Goal: Information Seeking & Learning: Learn about a topic

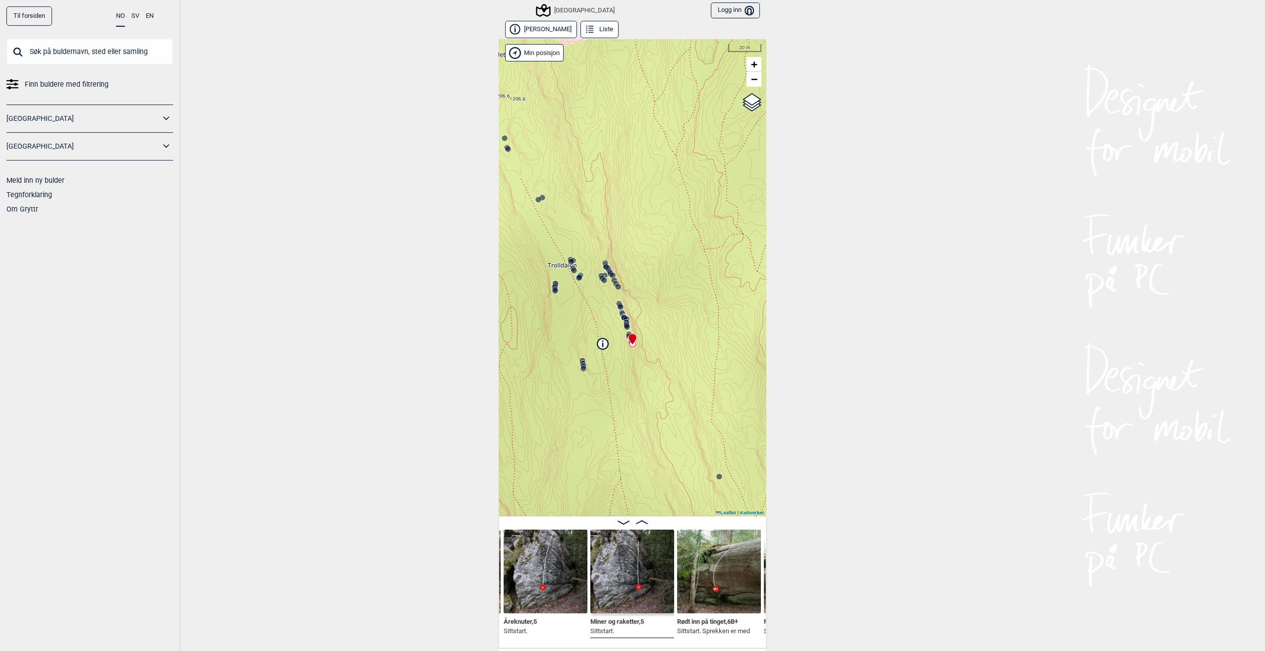
scroll to position [50, 0]
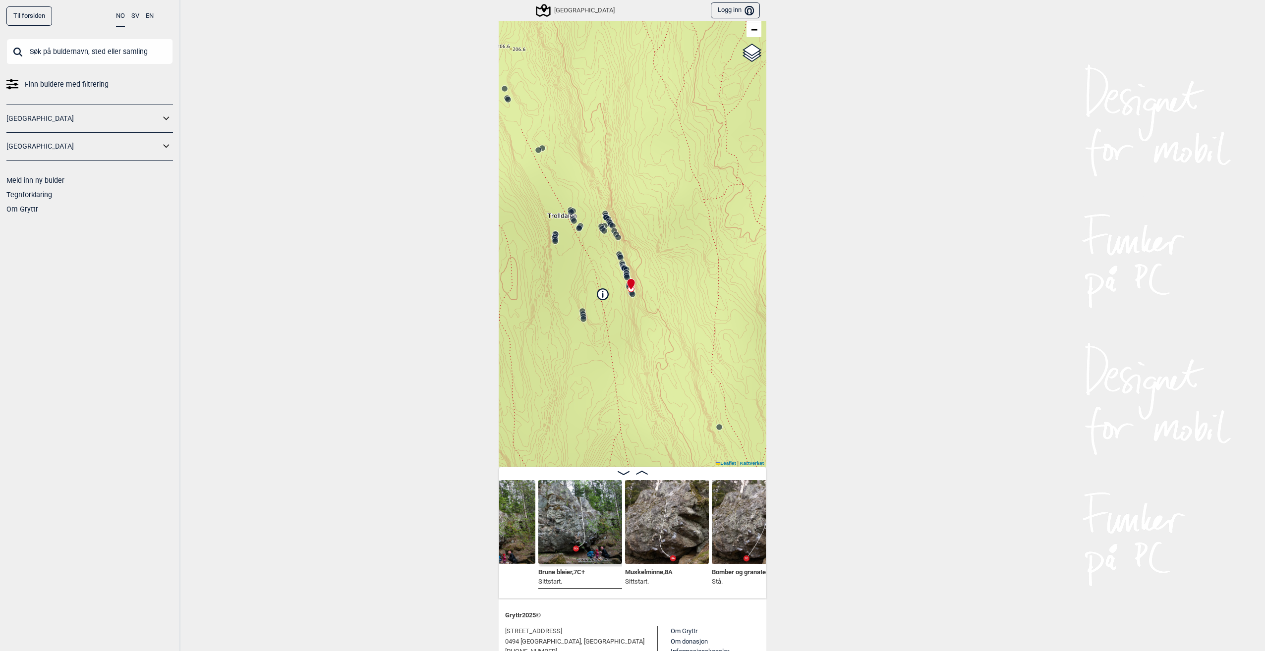
scroll to position [0, 5530]
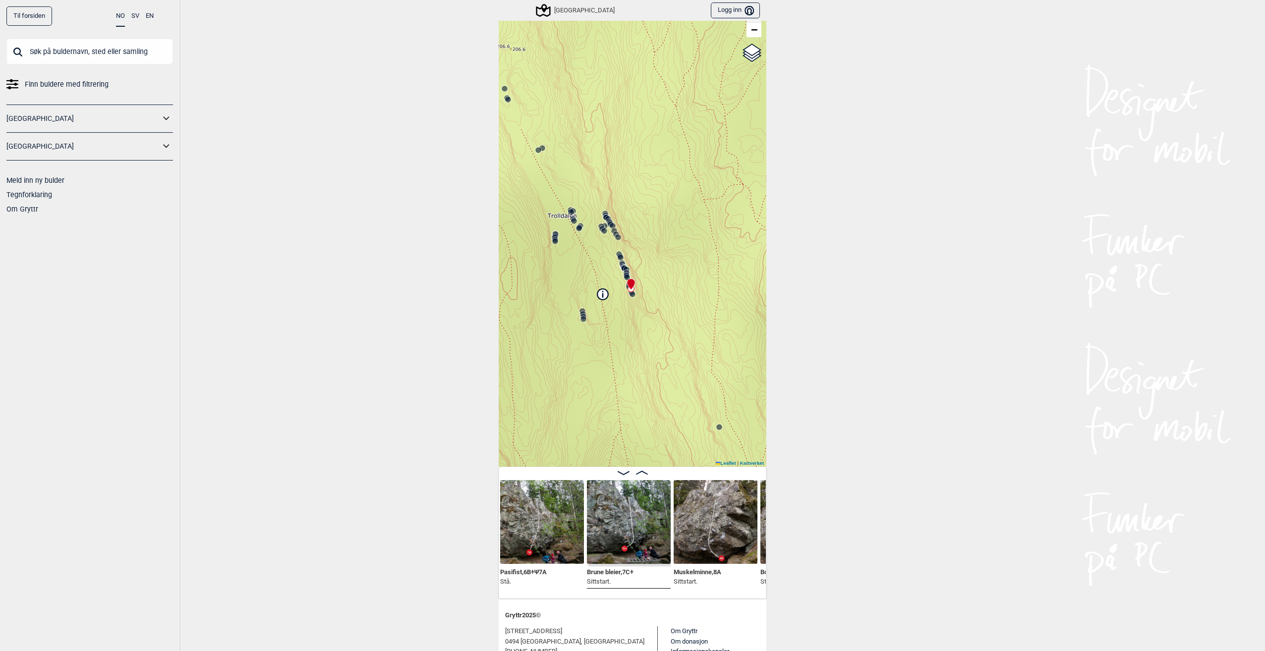
scroll to position [0, 5484]
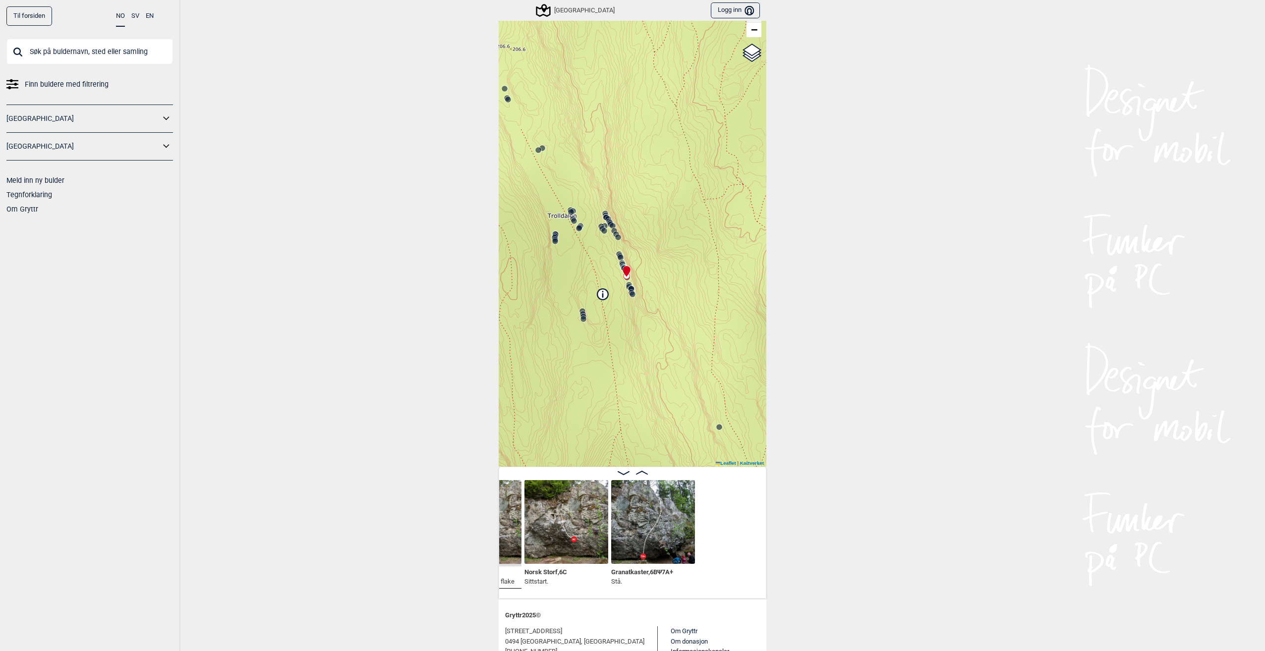
scroll to position [0, 5201]
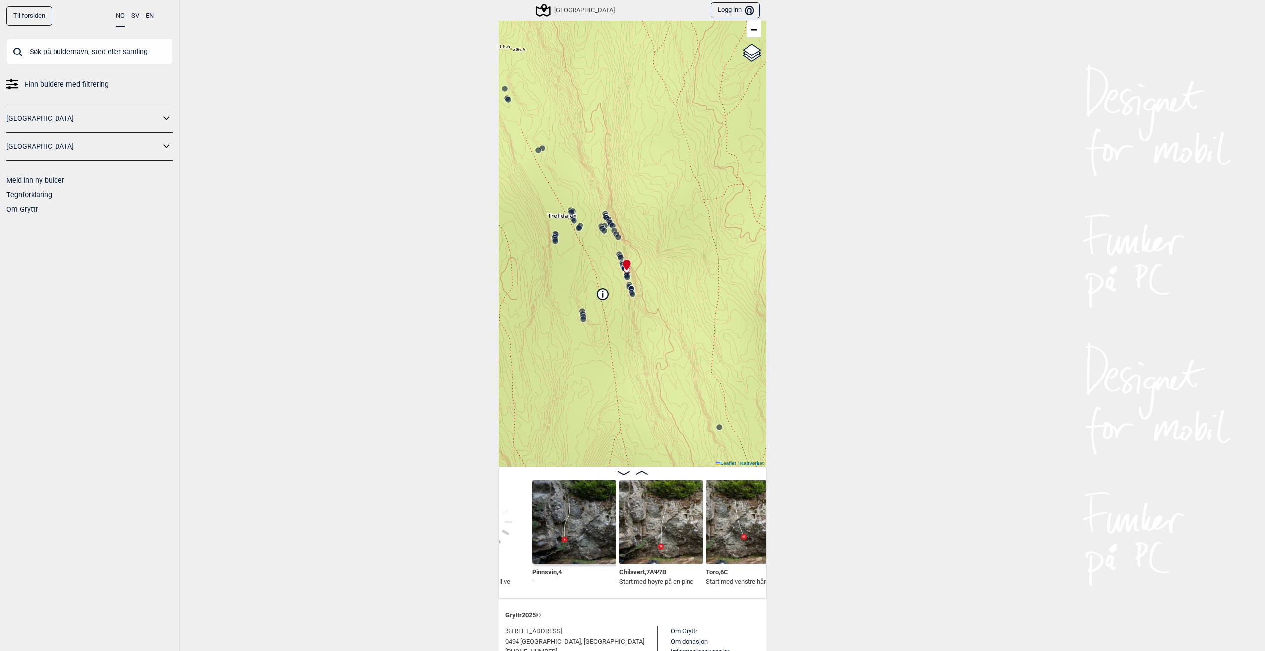
scroll to position [0, 4914]
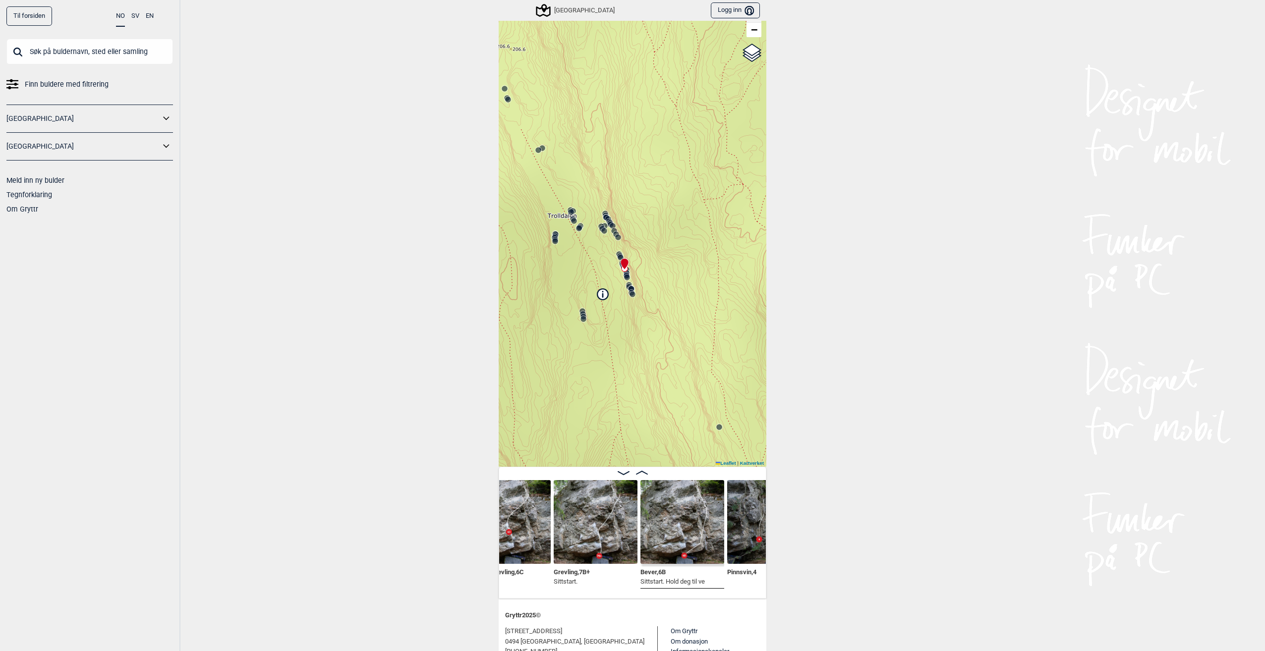
click at [606, 525] on img at bounding box center [596, 522] width 84 height 84
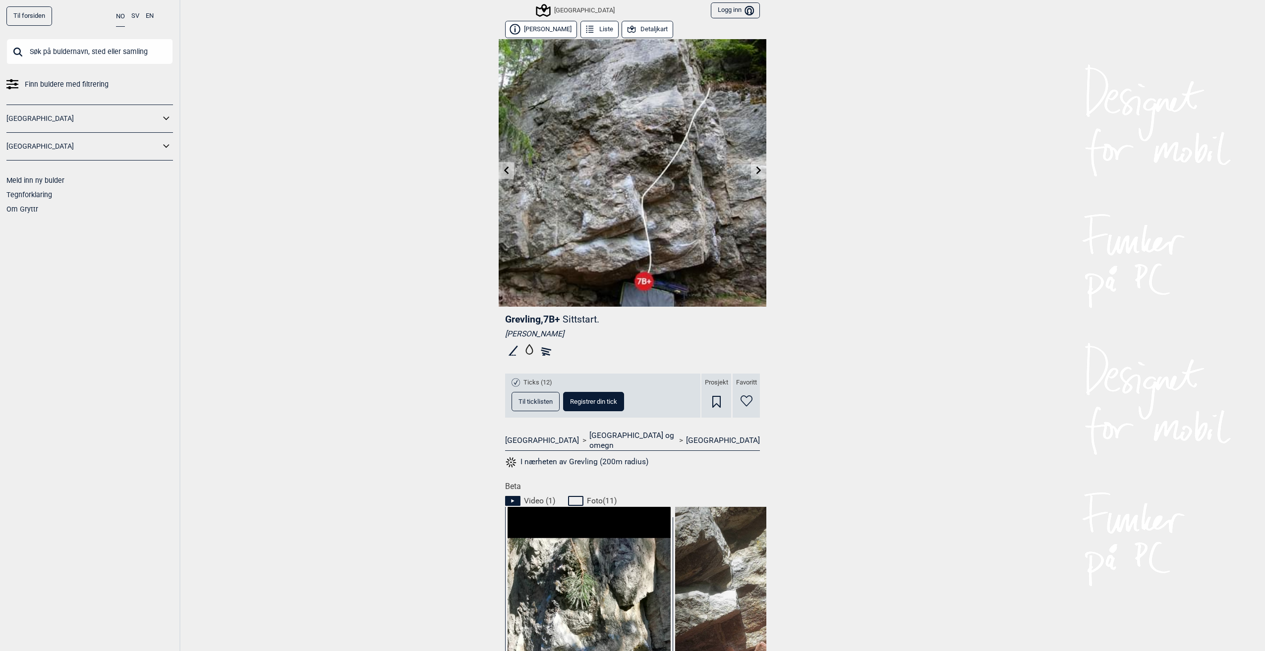
click at [751, 166] on link at bounding box center [758, 171] width 15 height 16
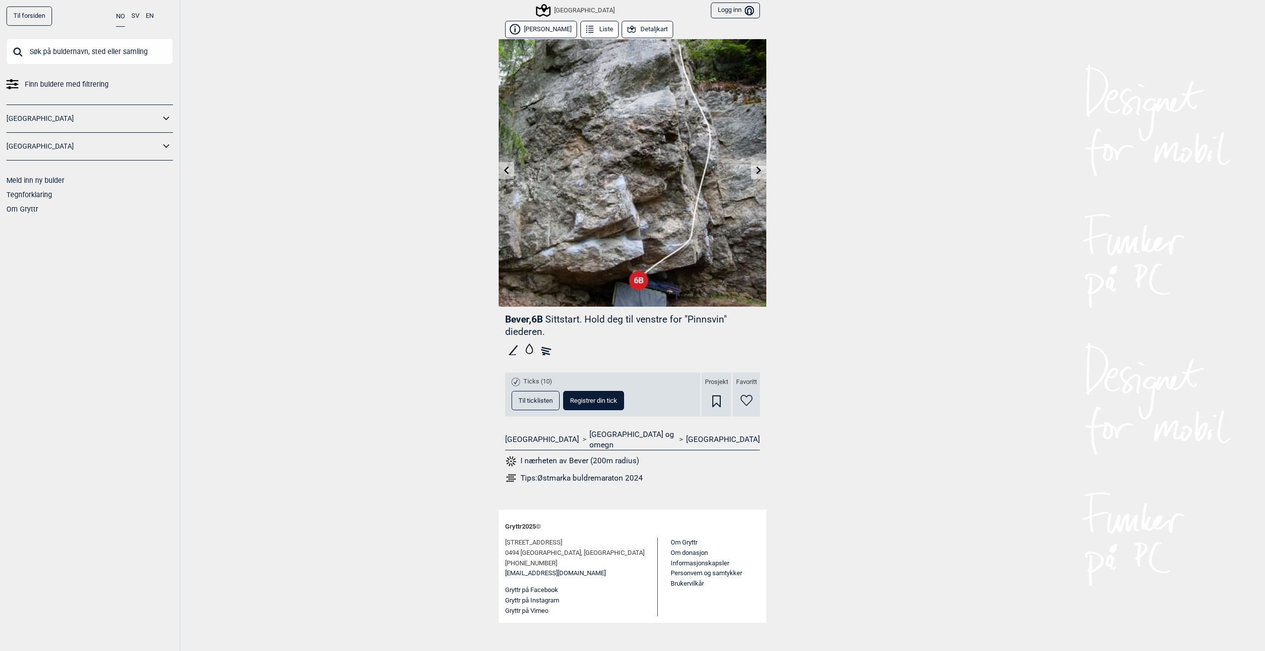
click at [761, 166] on link at bounding box center [758, 171] width 15 height 16
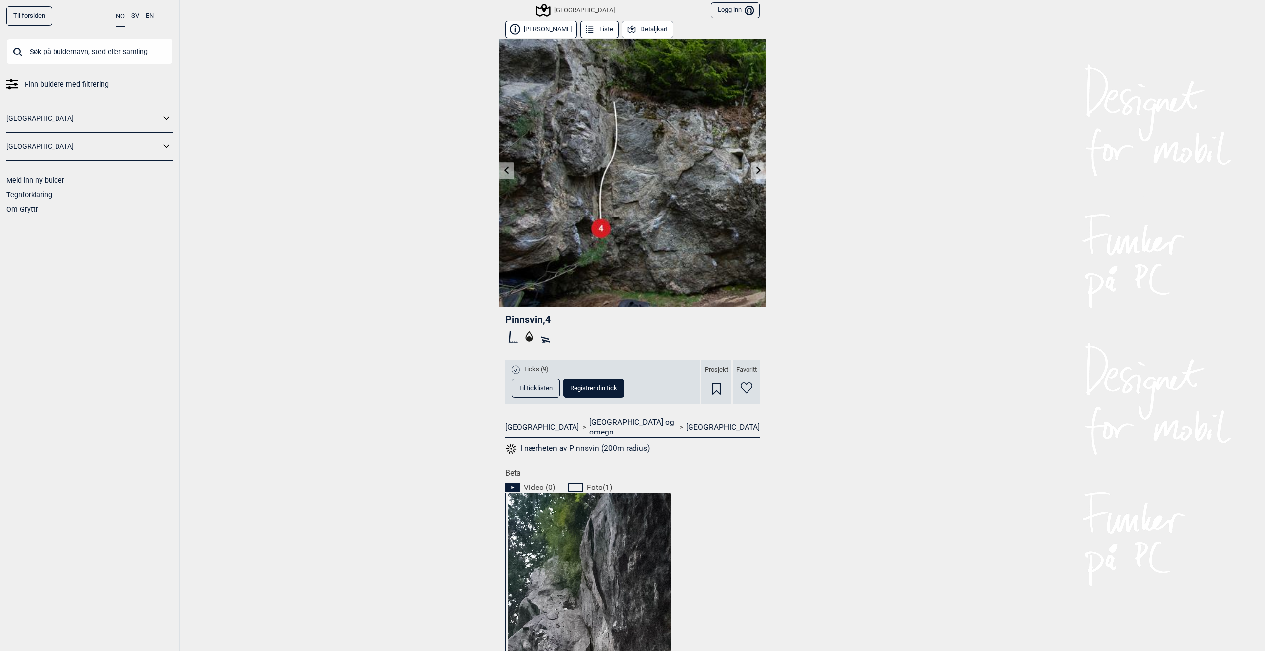
click at [503, 168] on icon at bounding box center [507, 170] width 8 height 8
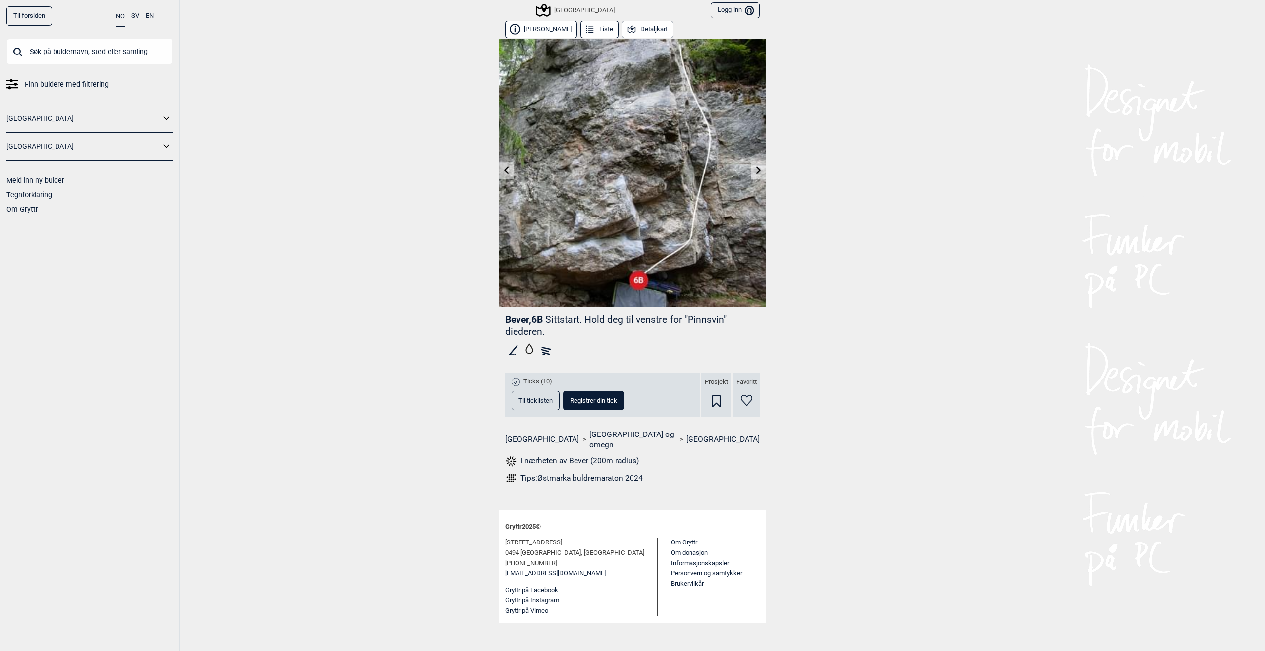
click at [504, 174] on icon at bounding box center [507, 170] width 8 height 8
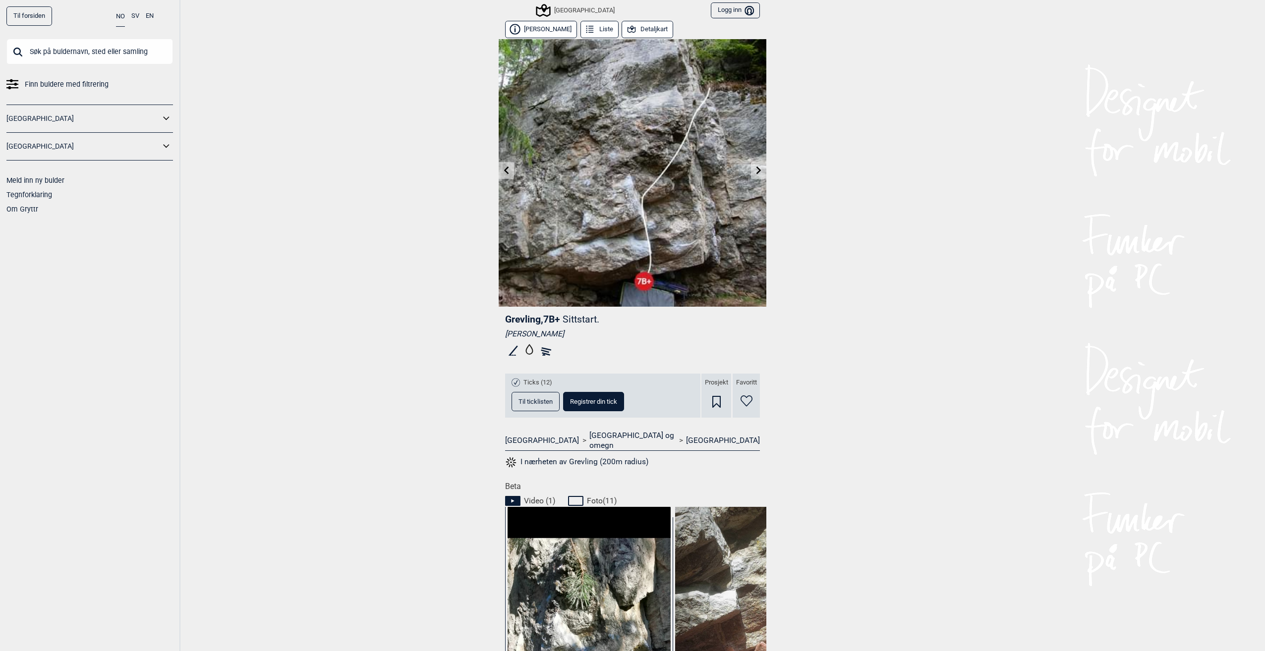
click at [504, 174] on icon at bounding box center [507, 170] width 8 height 8
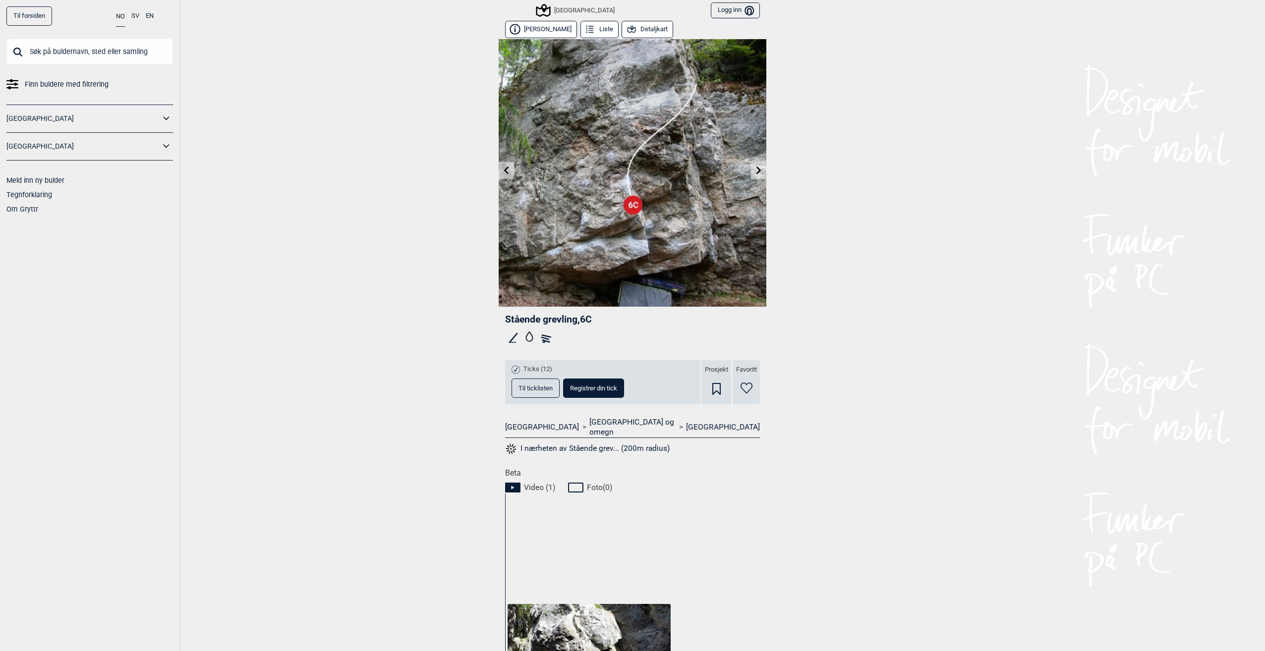
click at [755, 171] on icon at bounding box center [759, 170] width 8 height 8
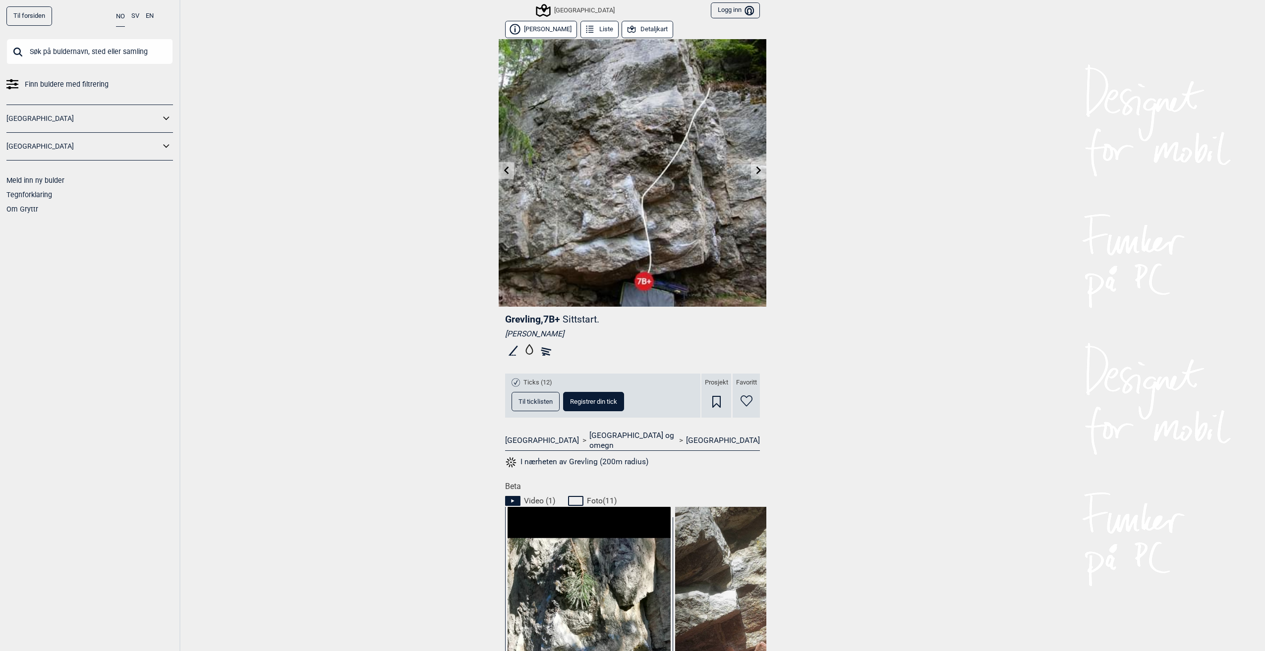
click at [503, 173] on icon at bounding box center [507, 170] width 8 height 8
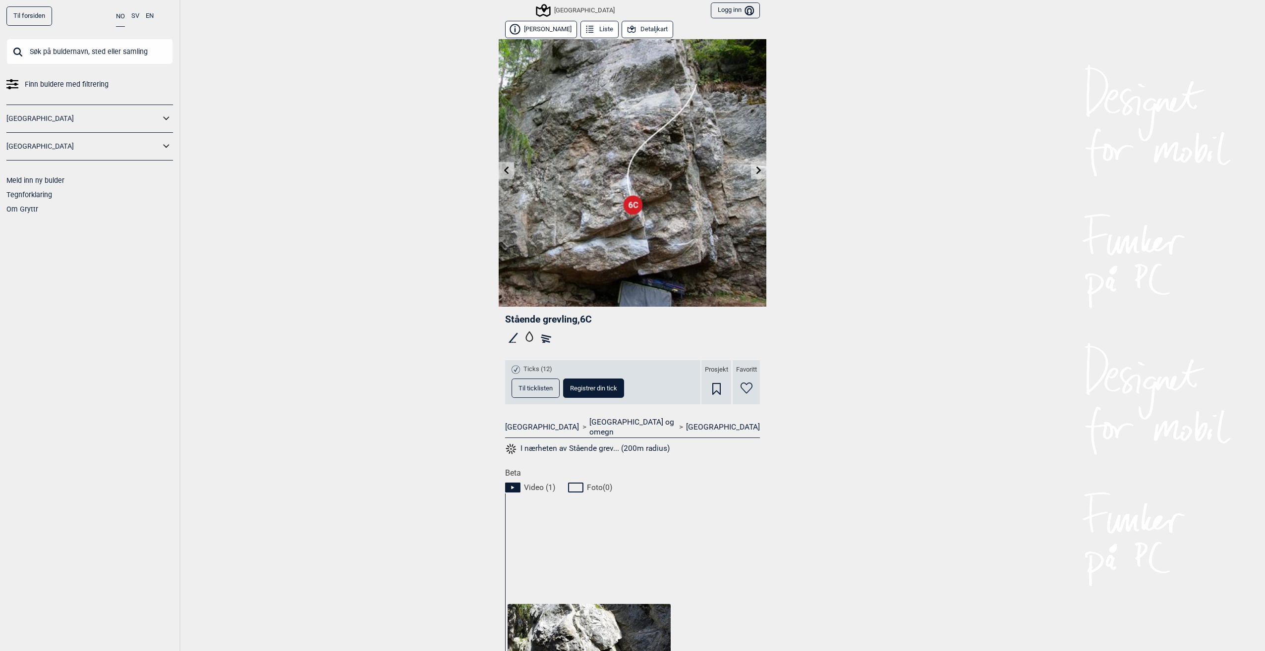
click at [503, 173] on icon at bounding box center [507, 170] width 8 height 8
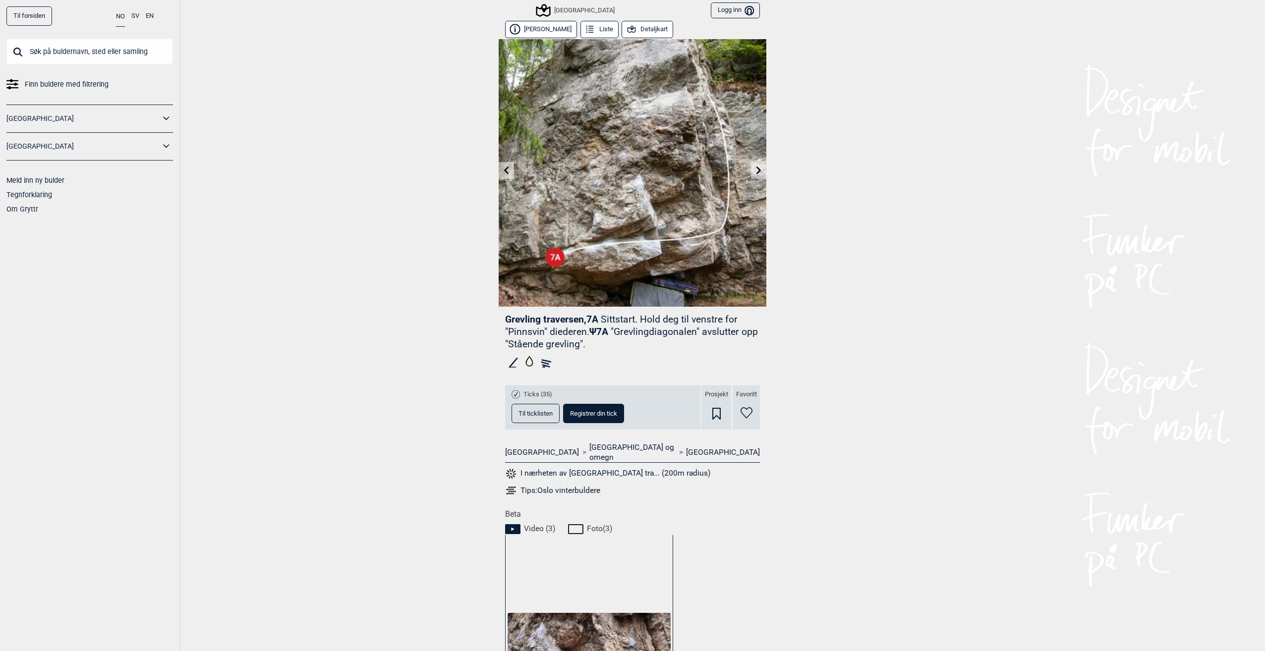
click at [755, 174] on link at bounding box center [758, 171] width 15 height 16
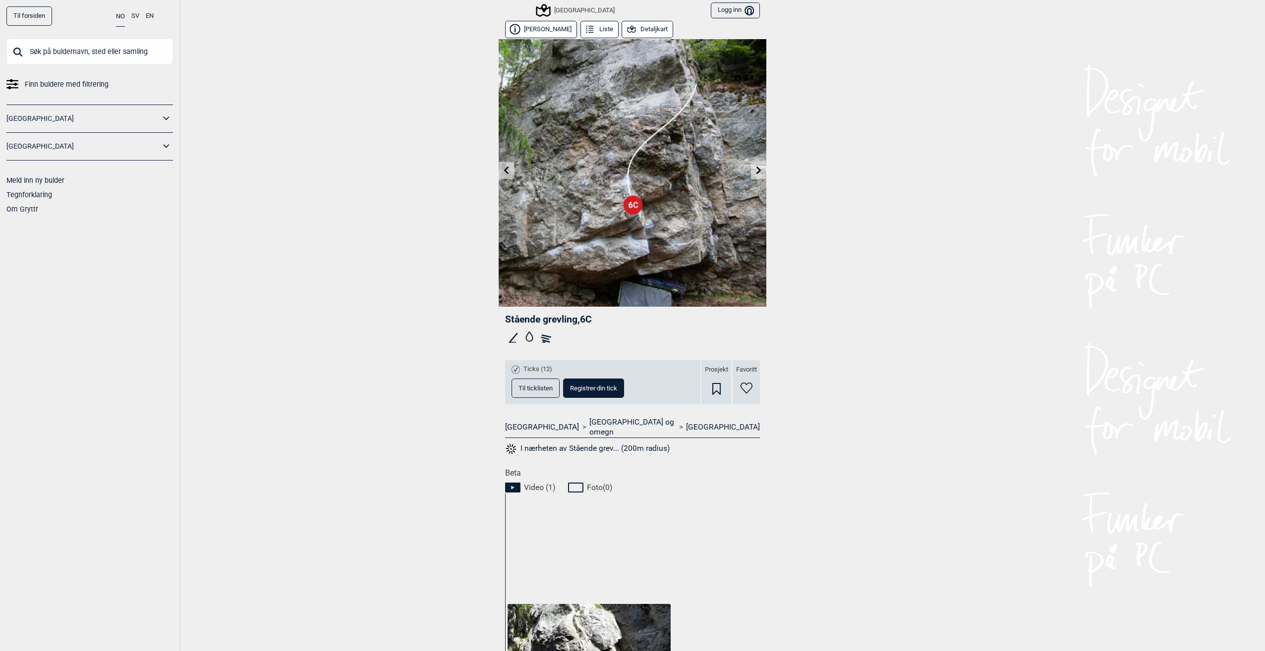
click at [755, 174] on link at bounding box center [758, 171] width 15 height 16
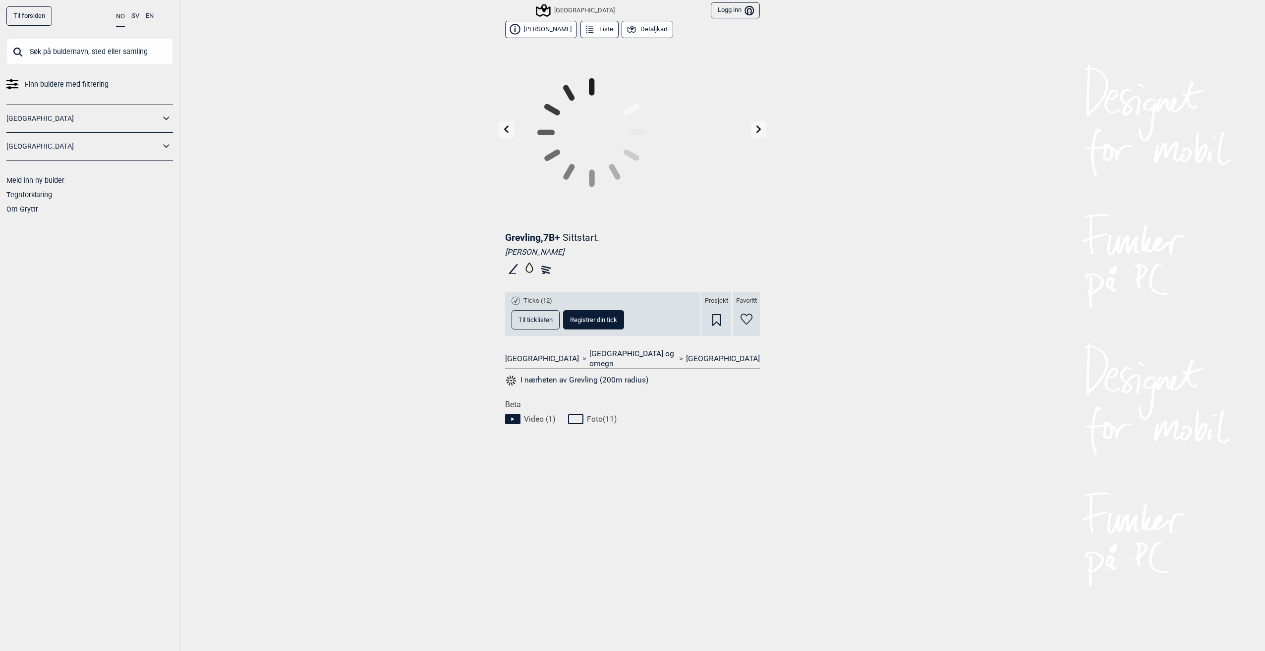
click at [755, 138] on link at bounding box center [758, 129] width 15 height 16
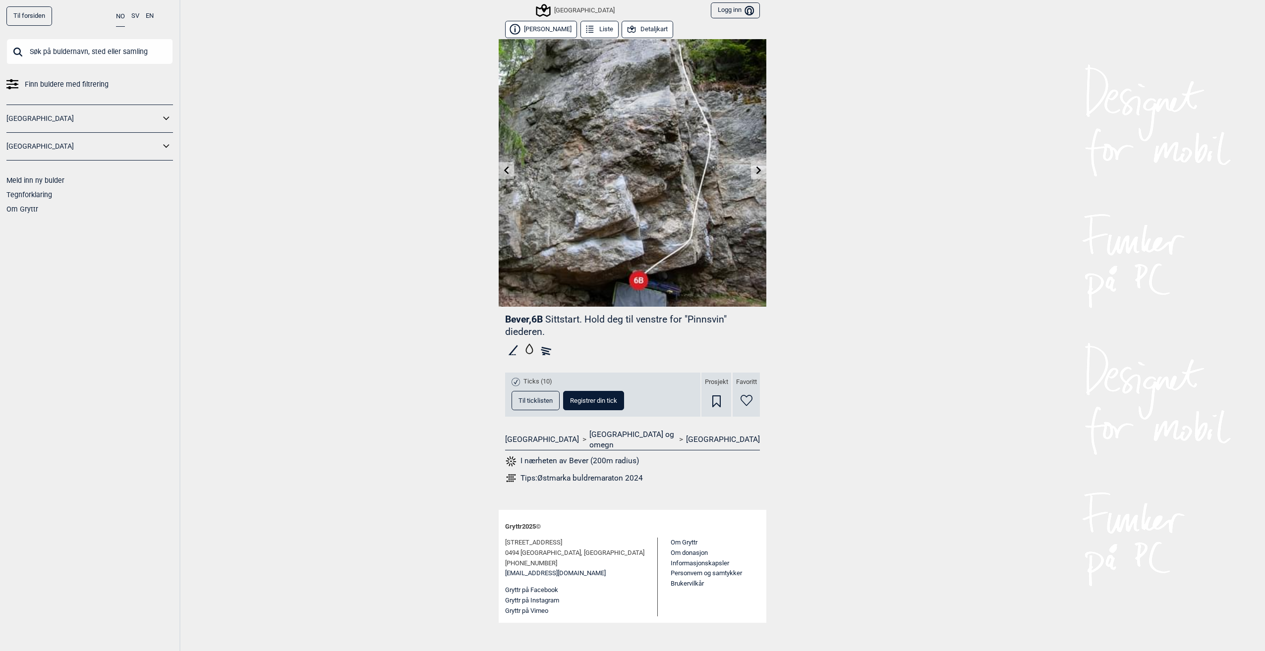
click at [508, 173] on icon at bounding box center [506, 170] width 5 height 8
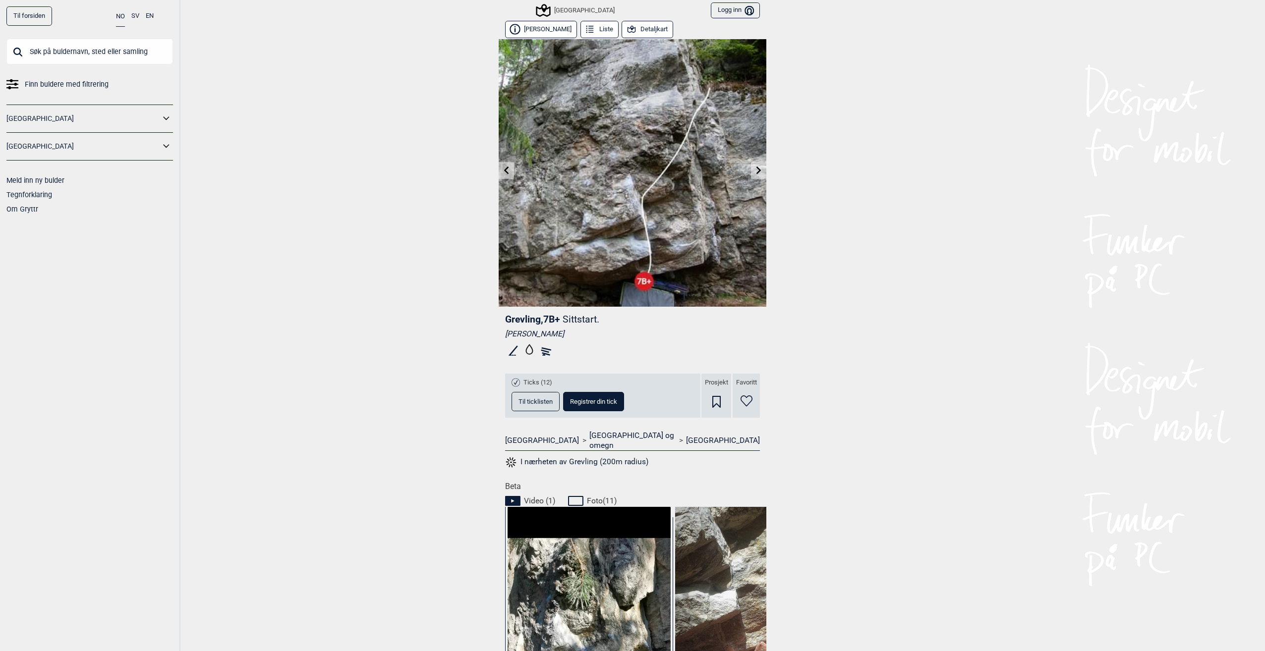
click at [508, 173] on link at bounding box center [506, 171] width 15 height 16
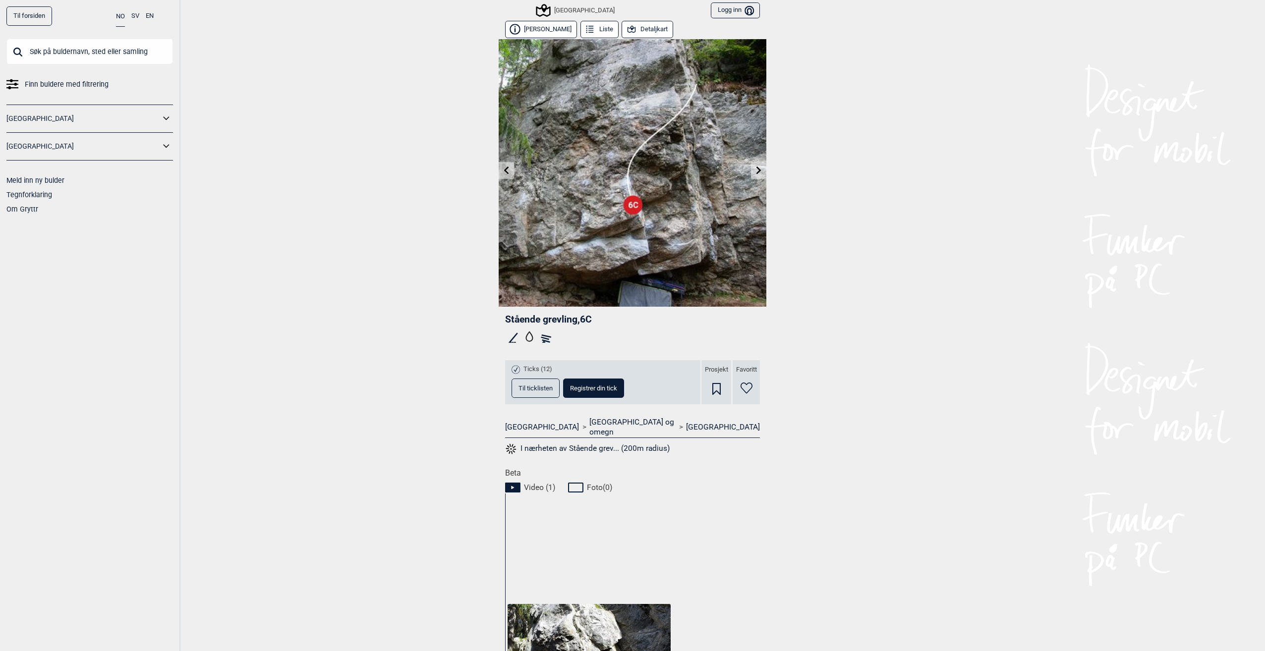
click at [508, 173] on link at bounding box center [506, 171] width 15 height 16
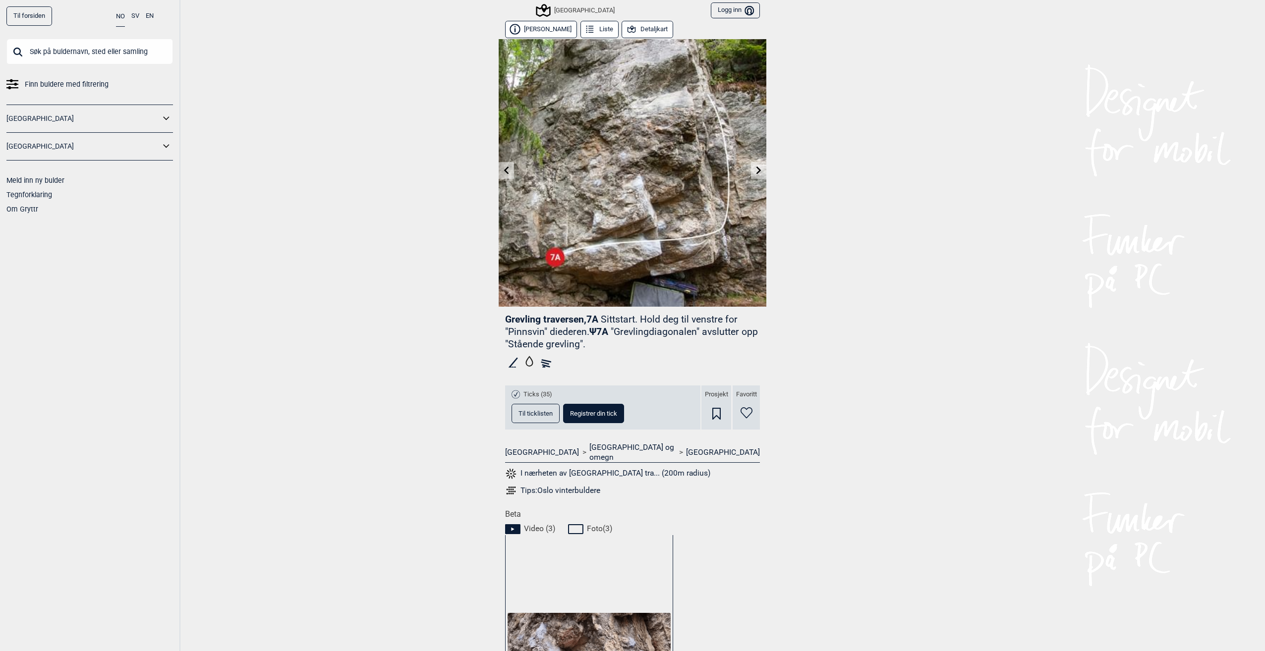
click at [508, 173] on link at bounding box center [506, 171] width 15 height 16
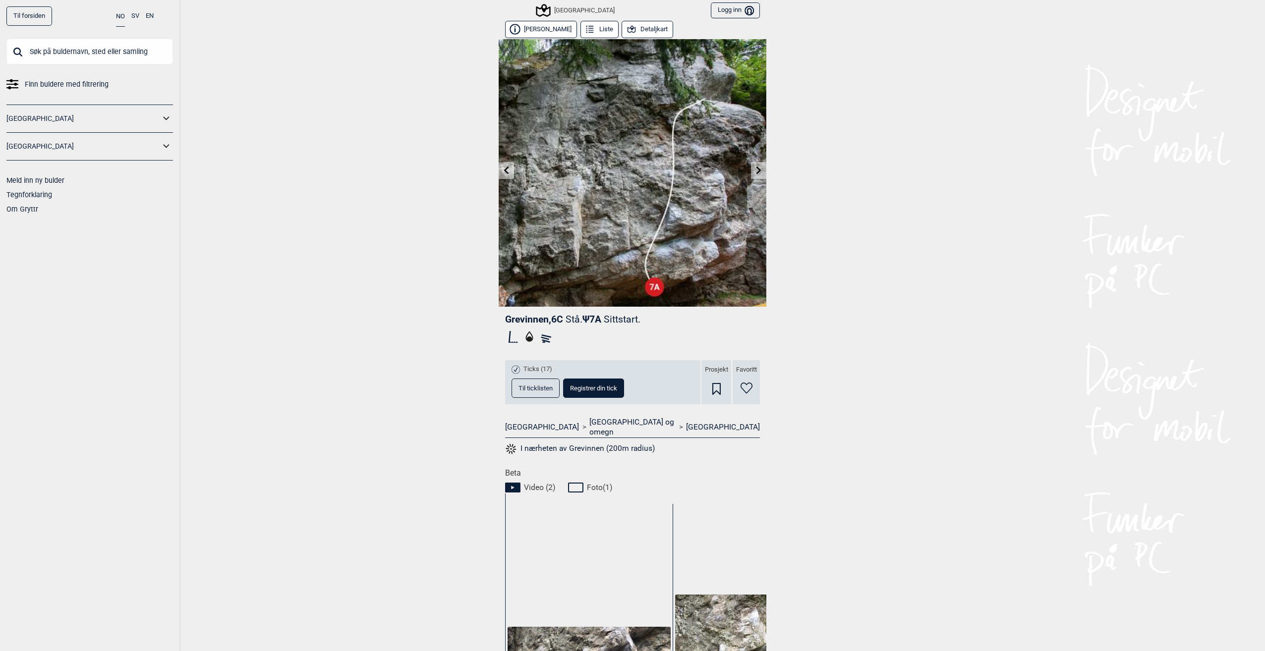
click at [508, 173] on link at bounding box center [506, 171] width 15 height 16
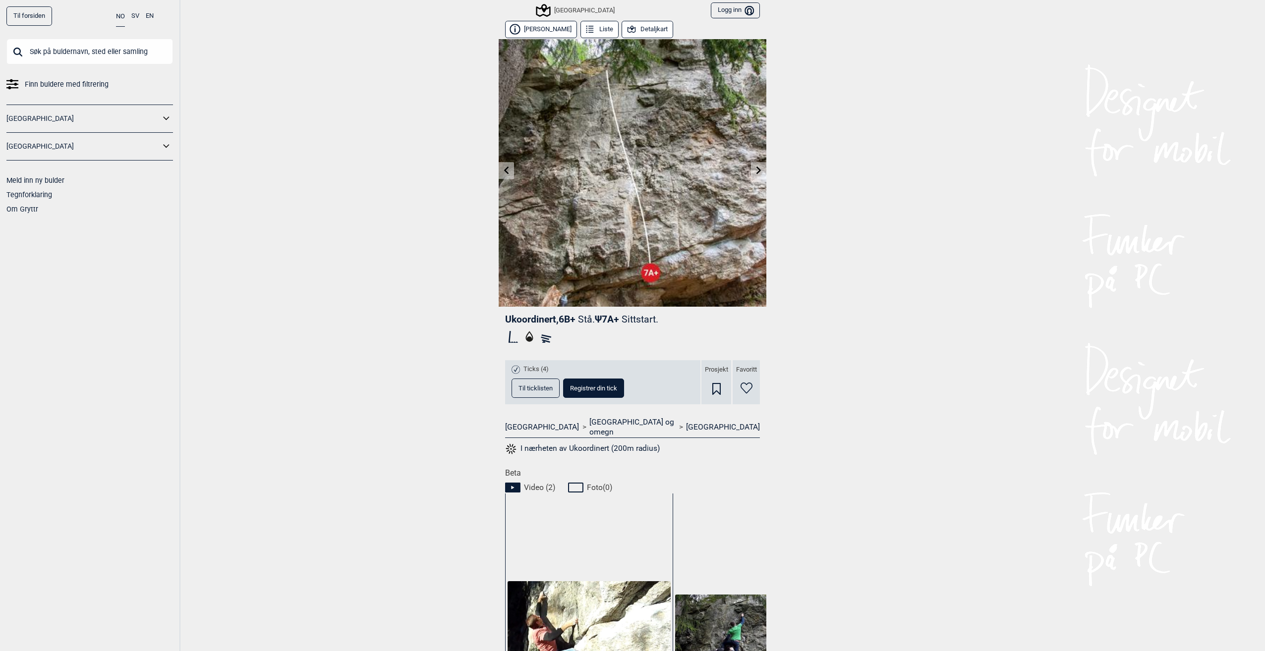
click at [508, 173] on link at bounding box center [506, 171] width 15 height 16
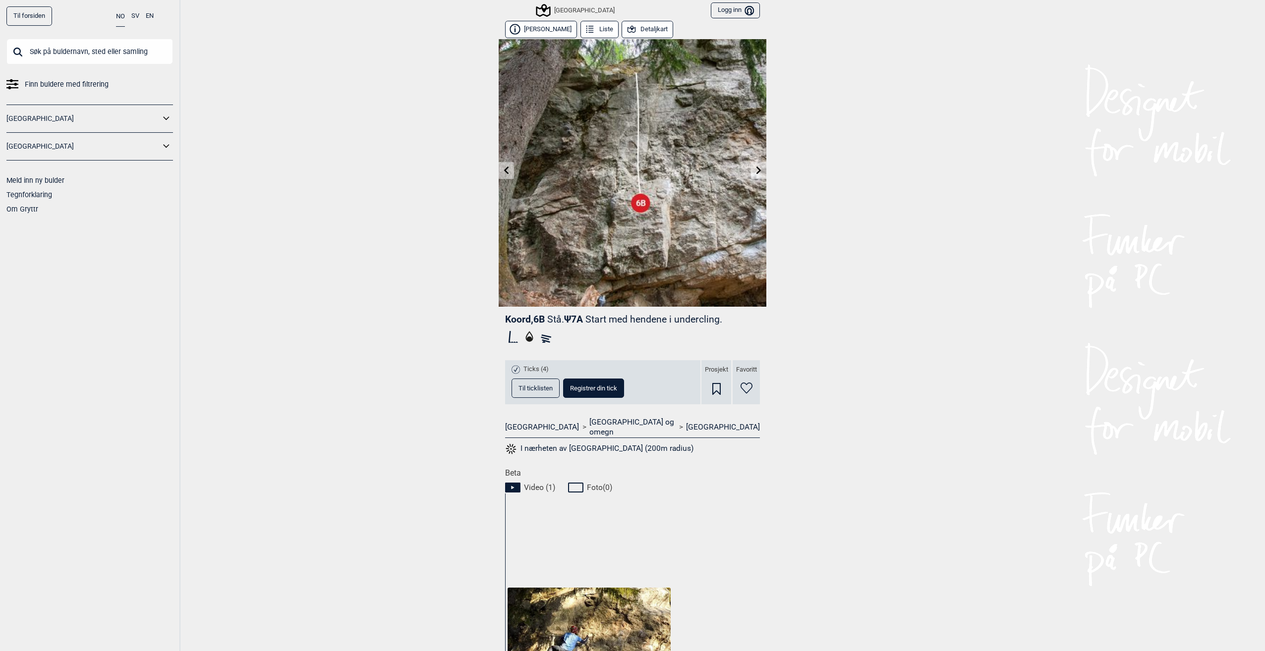
click at [508, 173] on link at bounding box center [506, 171] width 15 height 16
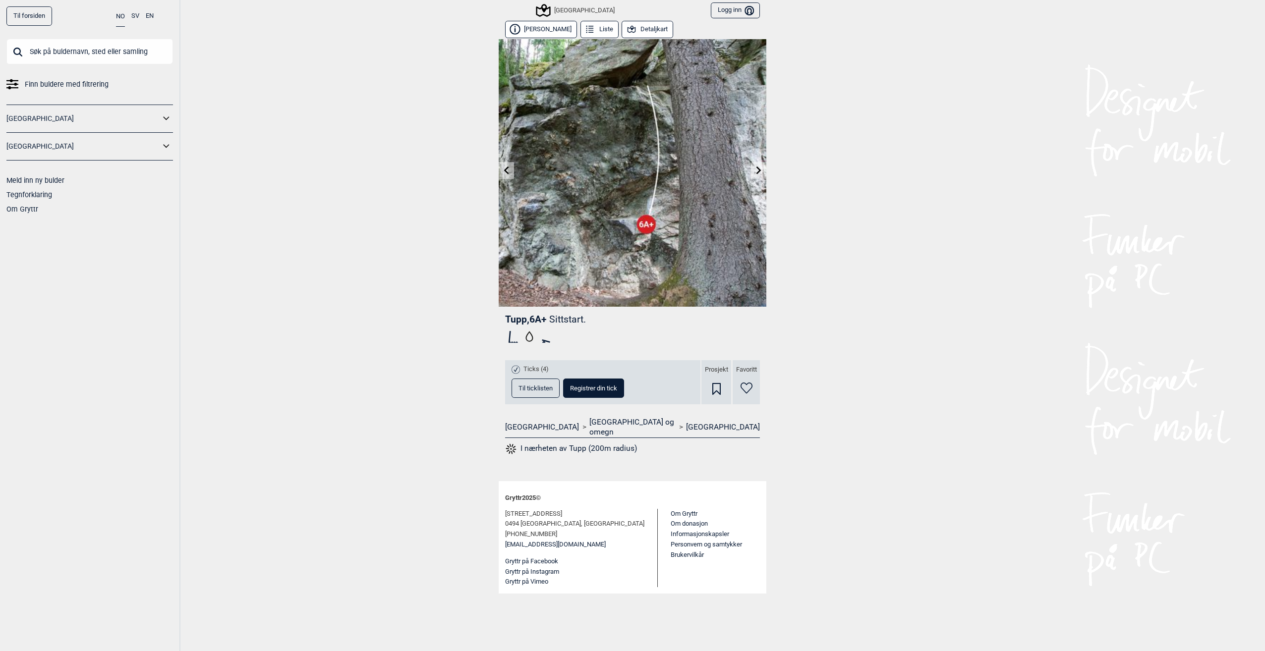
click at [508, 173] on icon at bounding box center [506, 170] width 5 height 8
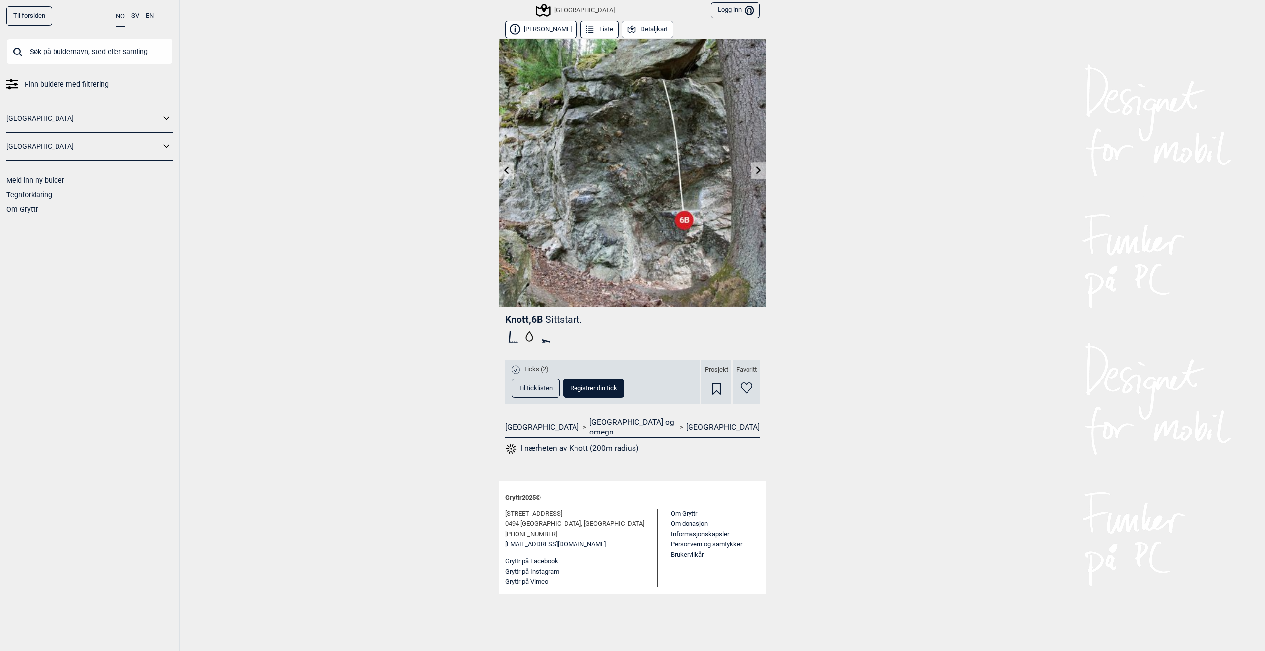
click at [508, 173] on icon at bounding box center [506, 170] width 5 height 8
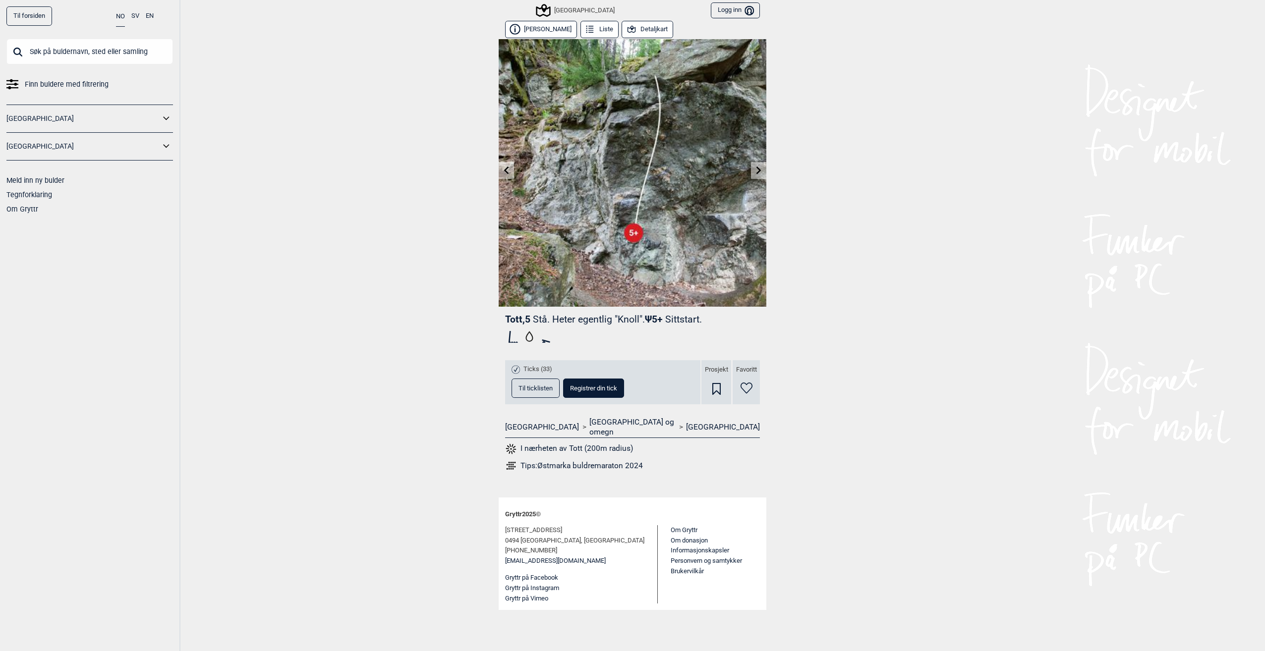
click at [508, 173] on icon at bounding box center [506, 170] width 5 height 8
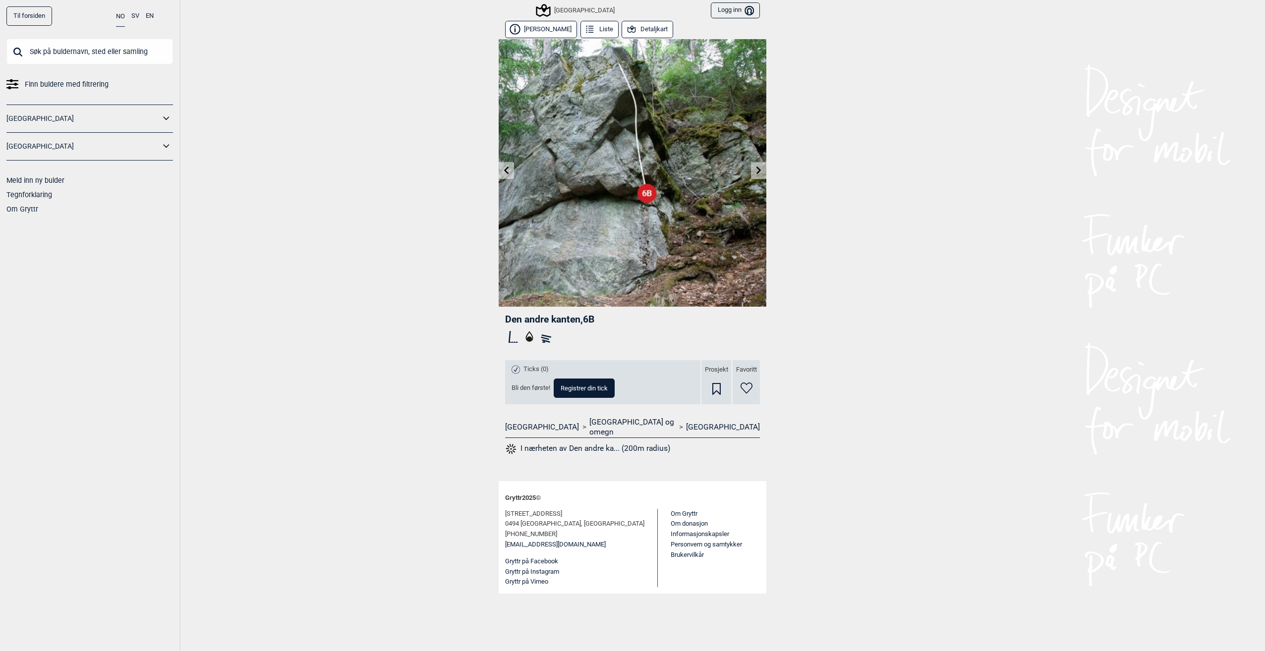
click at [508, 173] on icon at bounding box center [506, 170] width 5 height 8
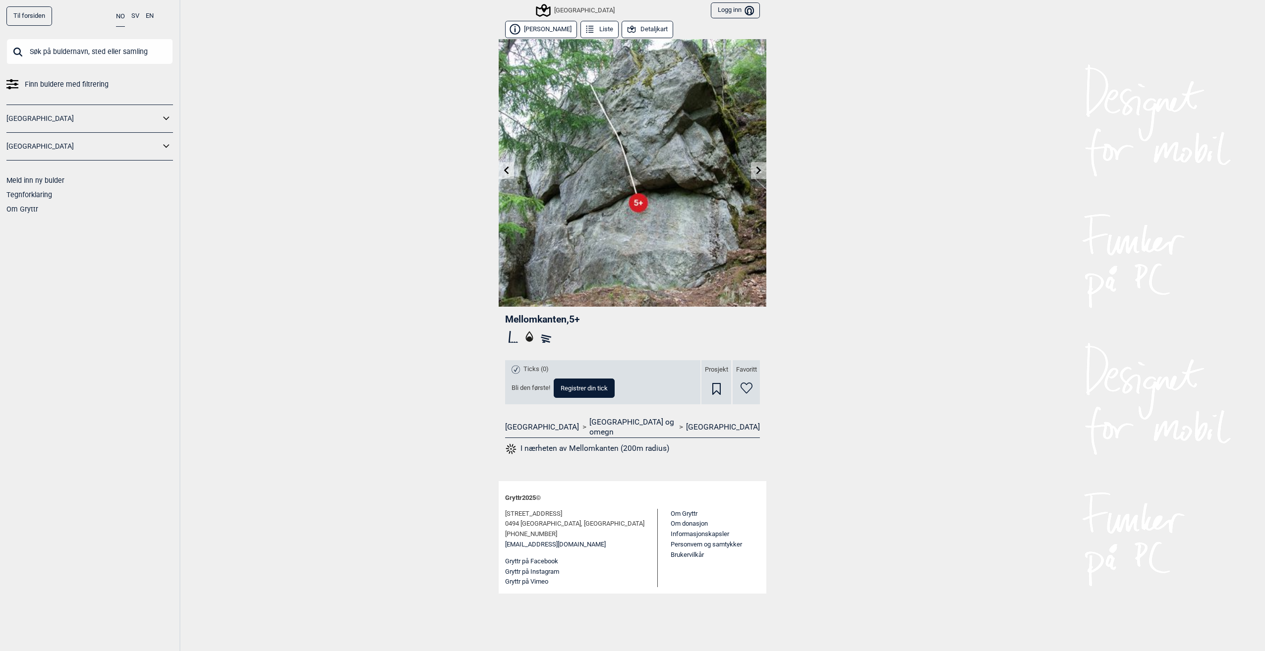
click at [508, 173] on icon at bounding box center [506, 170] width 5 height 8
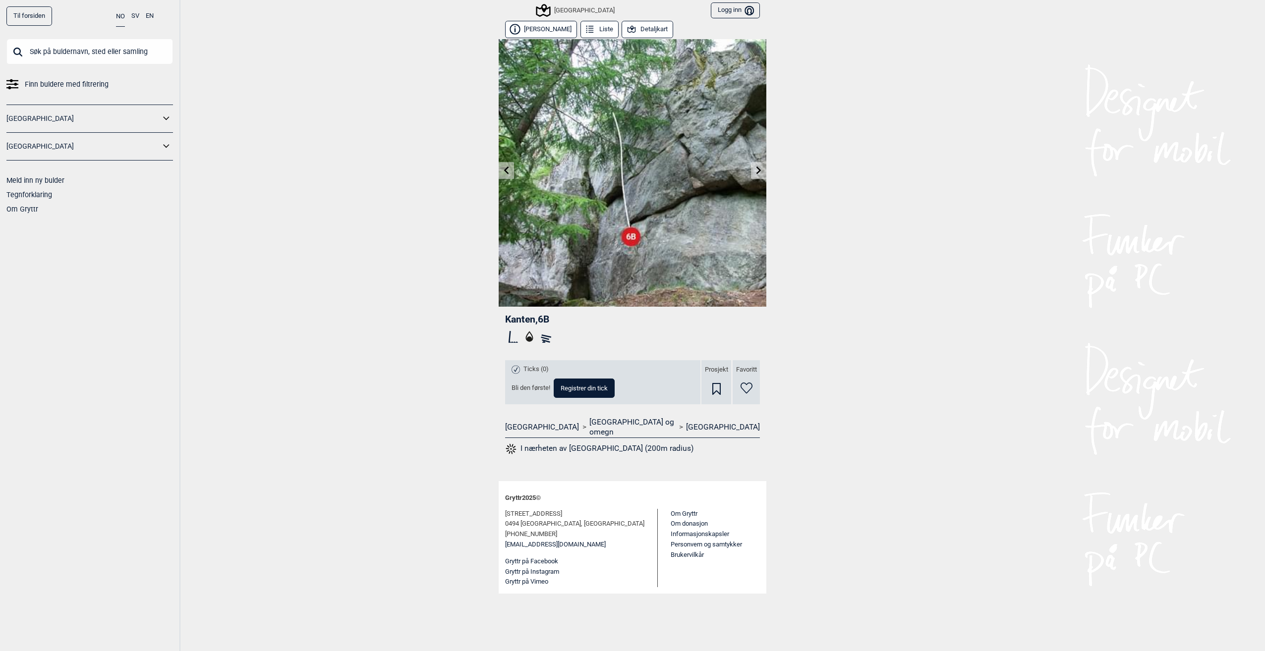
click at [756, 174] on icon at bounding box center [759, 170] width 8 height 8
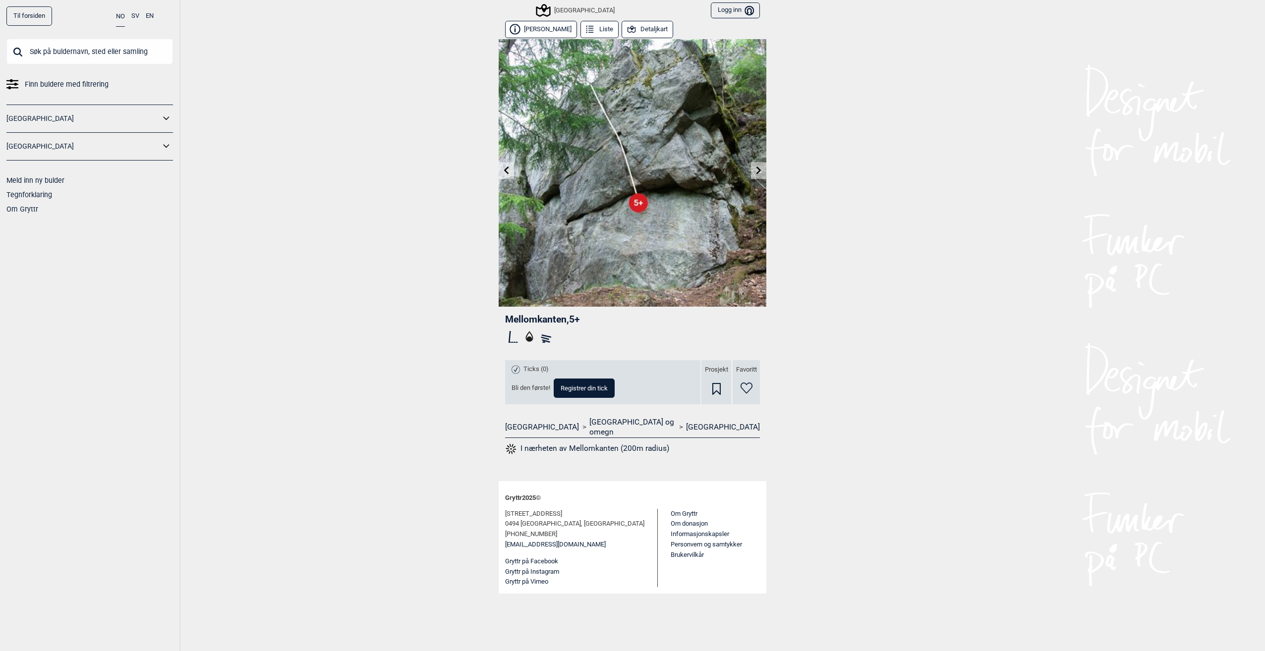
click at [756, 174] on icon at bounding box center [759, 170] width 8 height 8
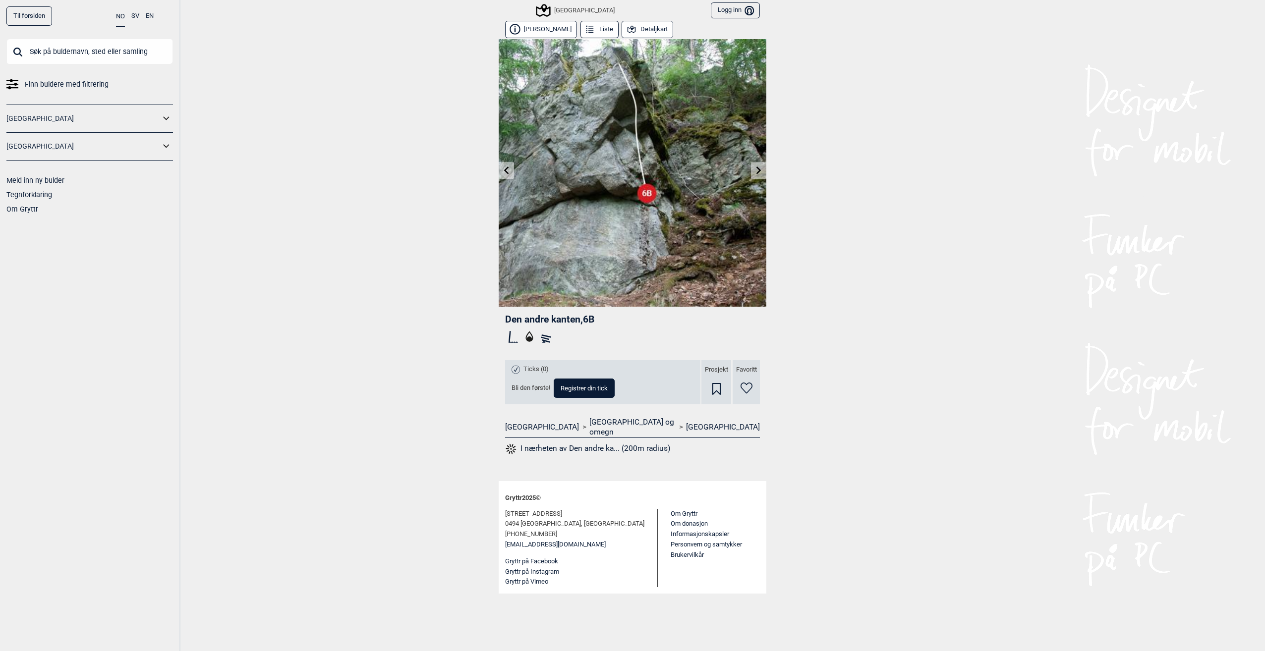
click at [756, 174] on icon at bounding box center [759, 170] width 8 height 8
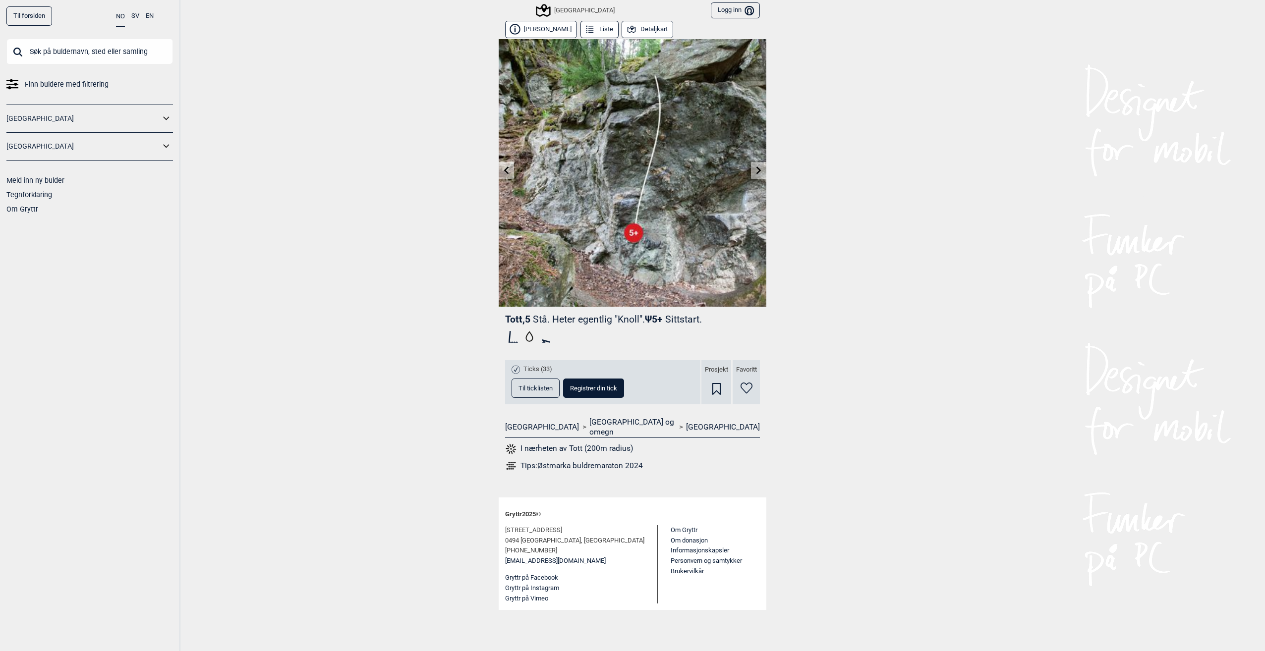
click at [756, 174] on icon at bounding box center [759, 170] width 8 height 8
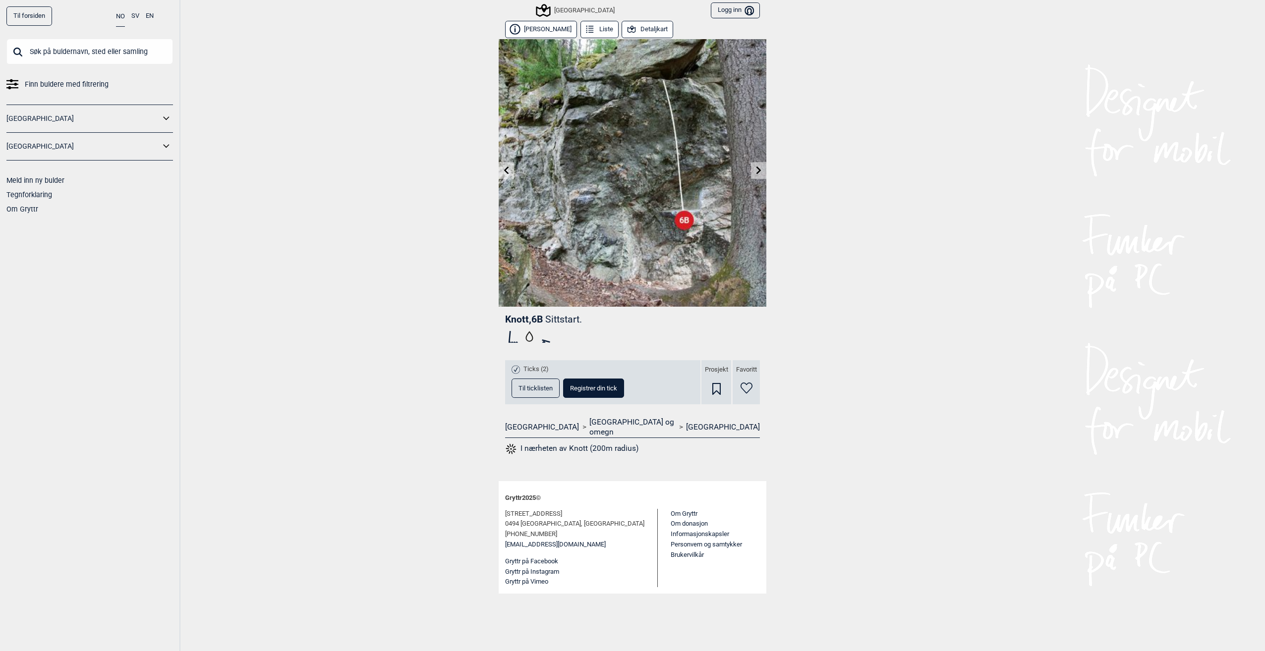
click at [756, 174] on icon at bounding box center [759, 170] width 8 height 8
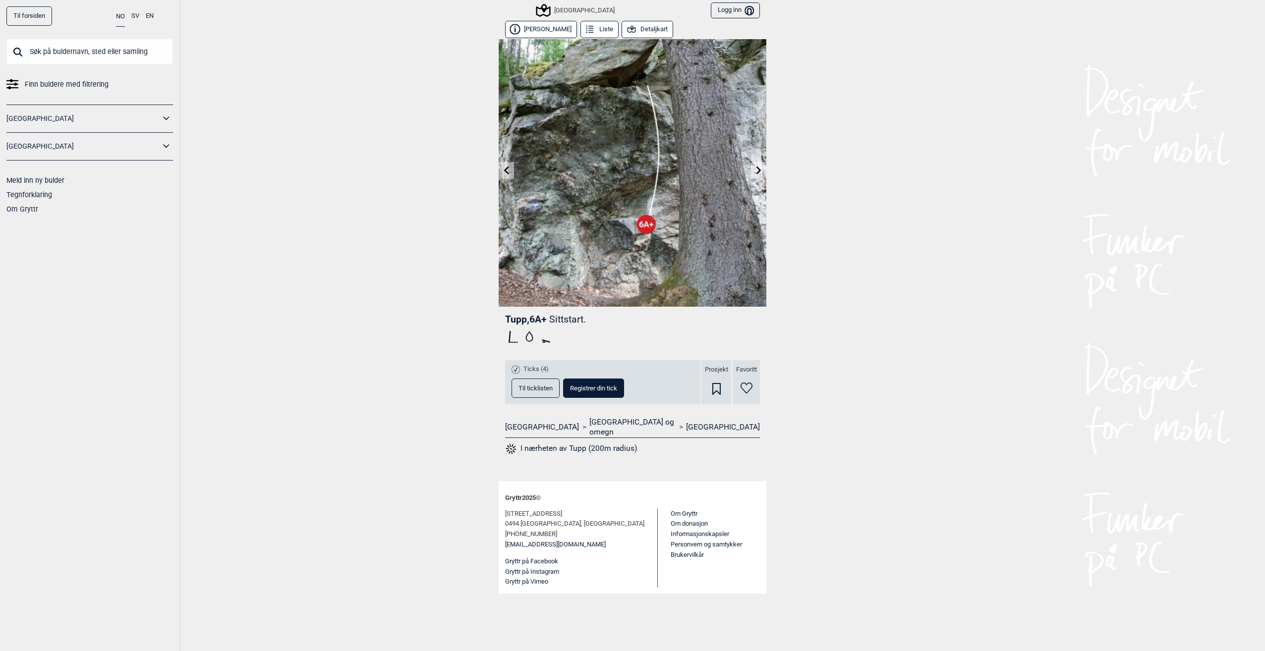
click at [756, 174] on icon at bounding box center [759, 170] width 8 height 8
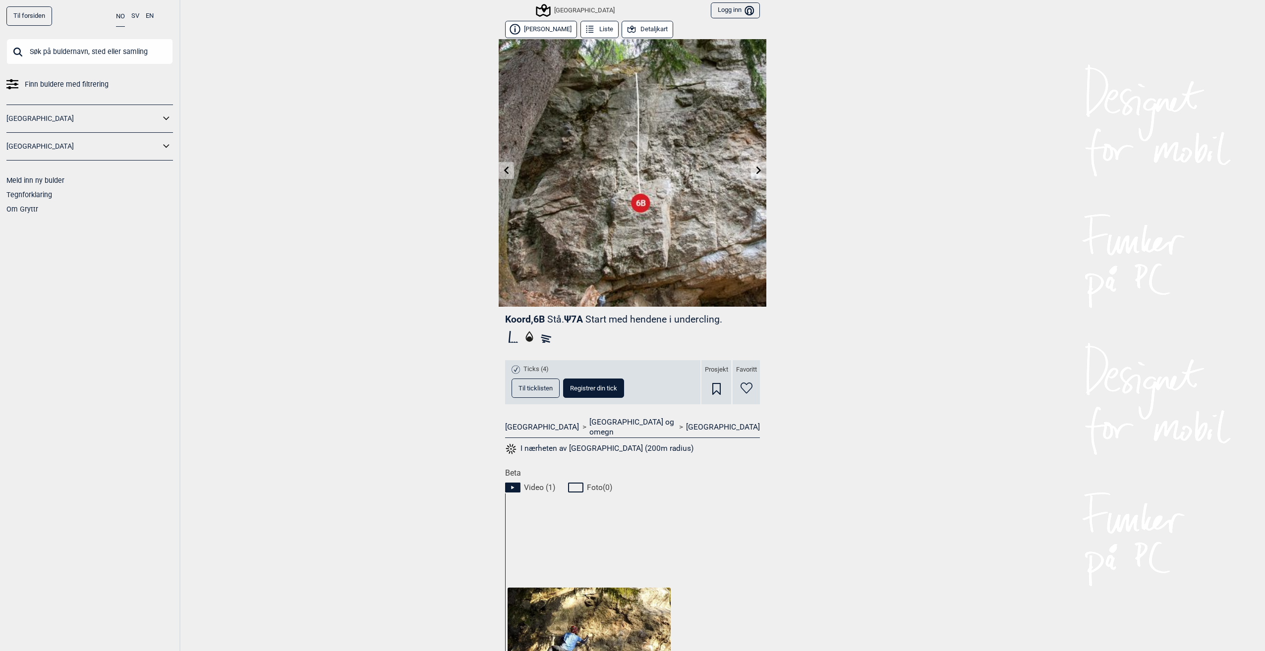
drag, startPoint x: 756, startPoint y: 174, endPoint x: 776, endPoint y: 147, distance: 33.6
click at [776, 147] on div "Til forsiden NO SV EN Finn buldere med filtrering [GEOGRAPHIC_DATA] [GEOGRAPHIC…" at bounding box center [632, 325] width 1265 height 651
click at [756, 170] on icon at bounding box center [758, 170] width 5 height 8
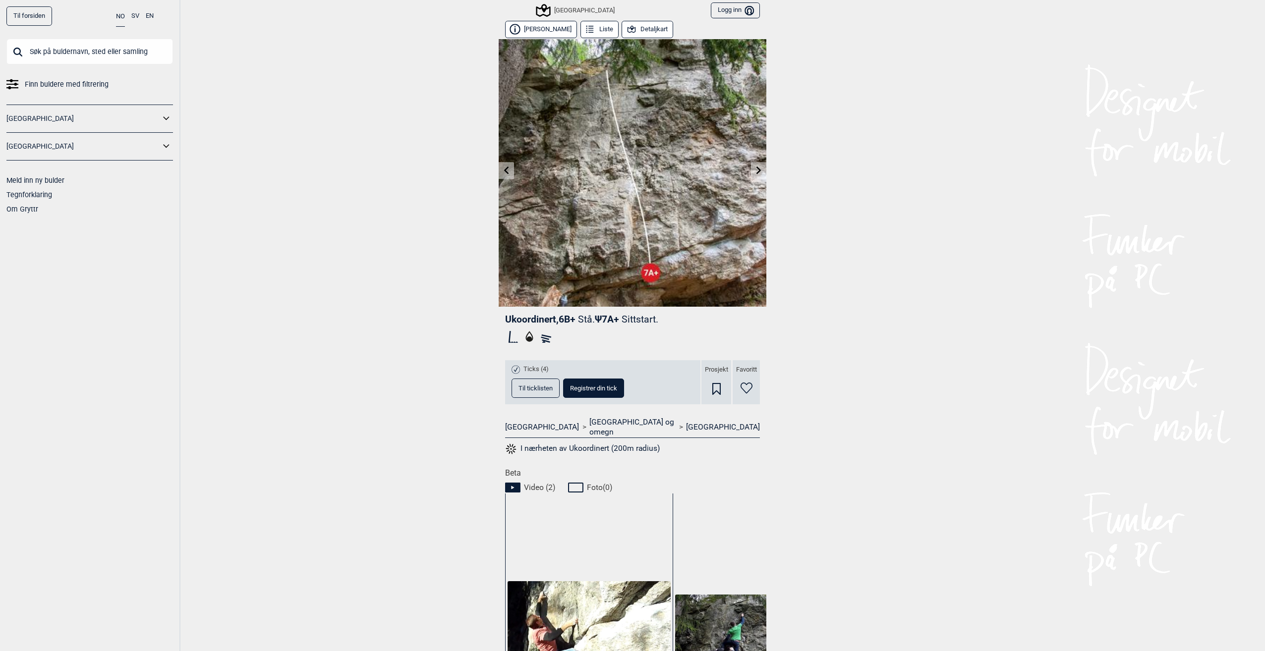
click at [756, 170] on icon at bounding box center [758, 170] width 5 height 8
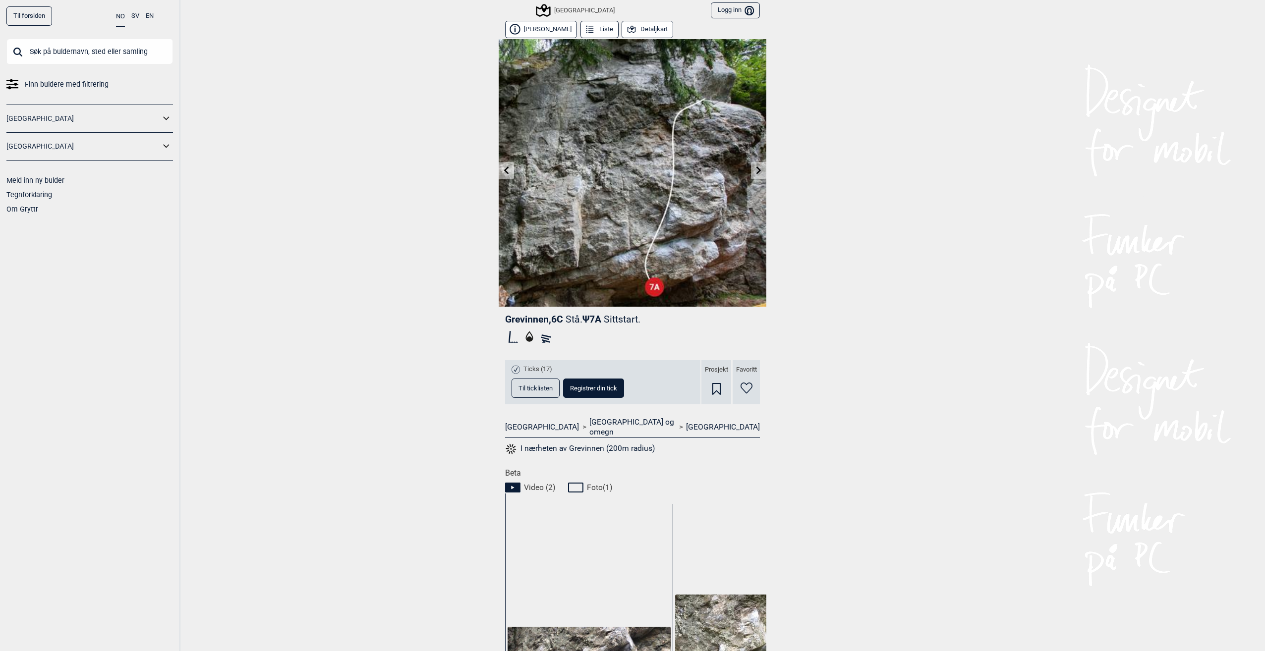
click at [756, 170] on icon at bounding box center [758, 170] width 5 height 8
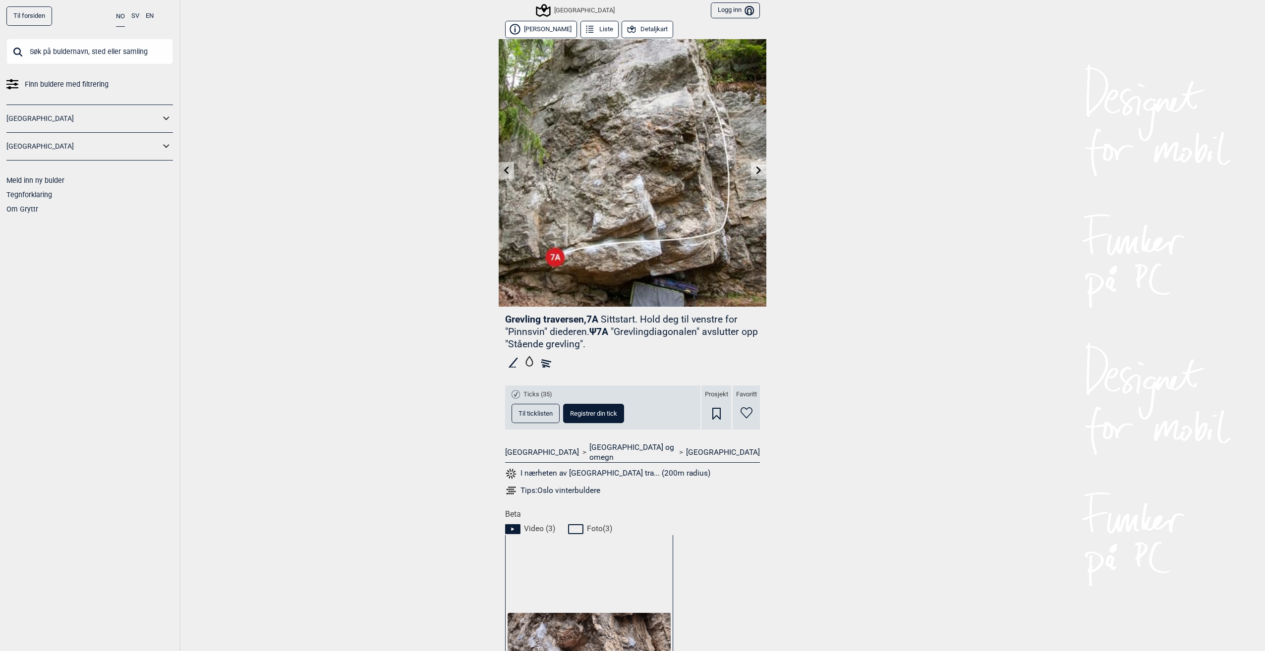
click at [756, 170] on icon at bounding box center [758, 170] width 5 height 8
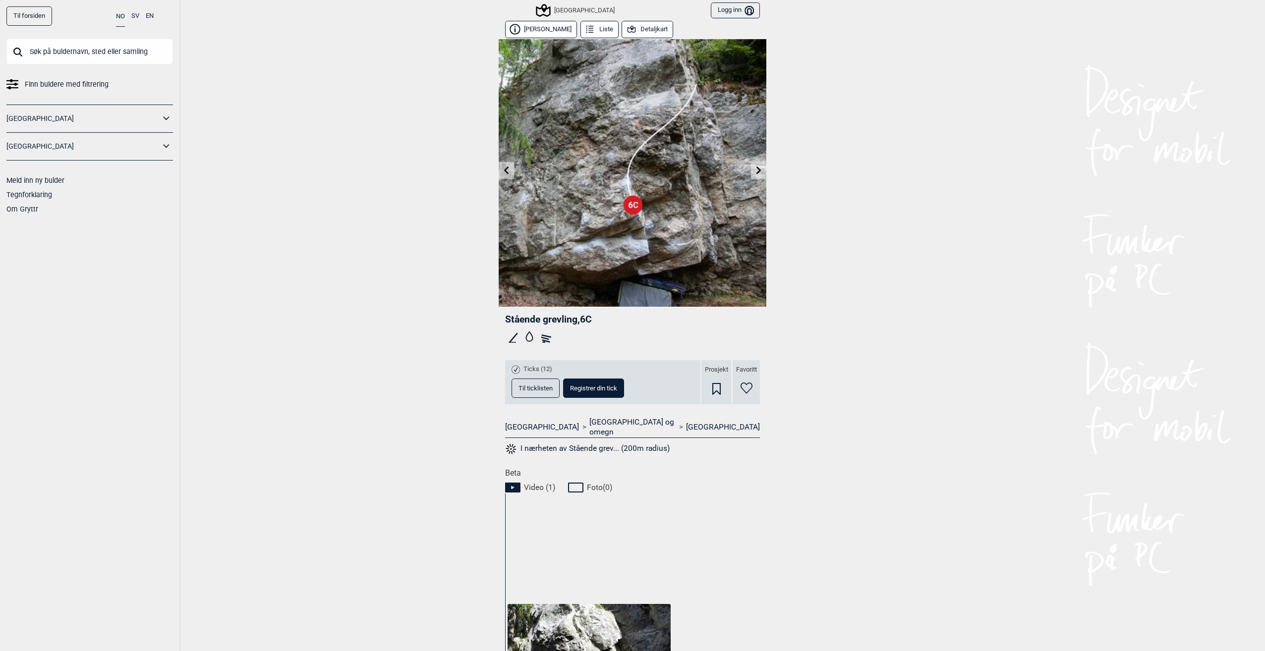
click at [756, 170] on icon at bounding box center [758, 170] width 5 height 8
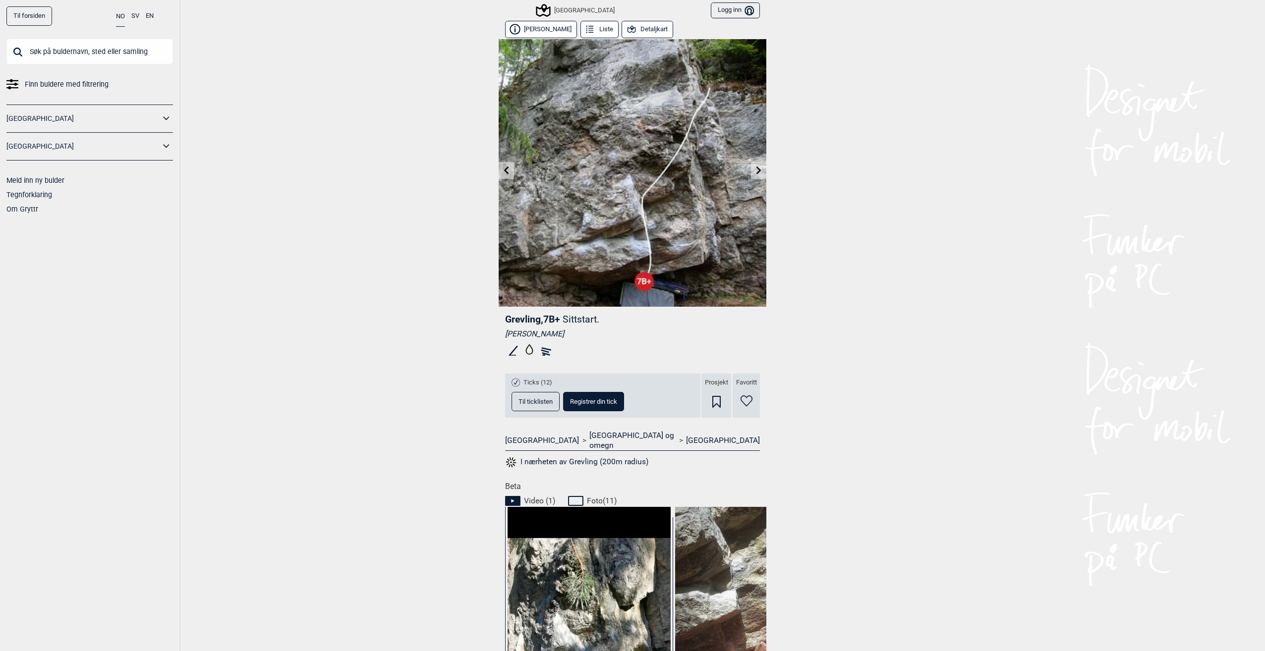
click at [756, 170] on icon at bounding box center [758, 170] width 5 height 8
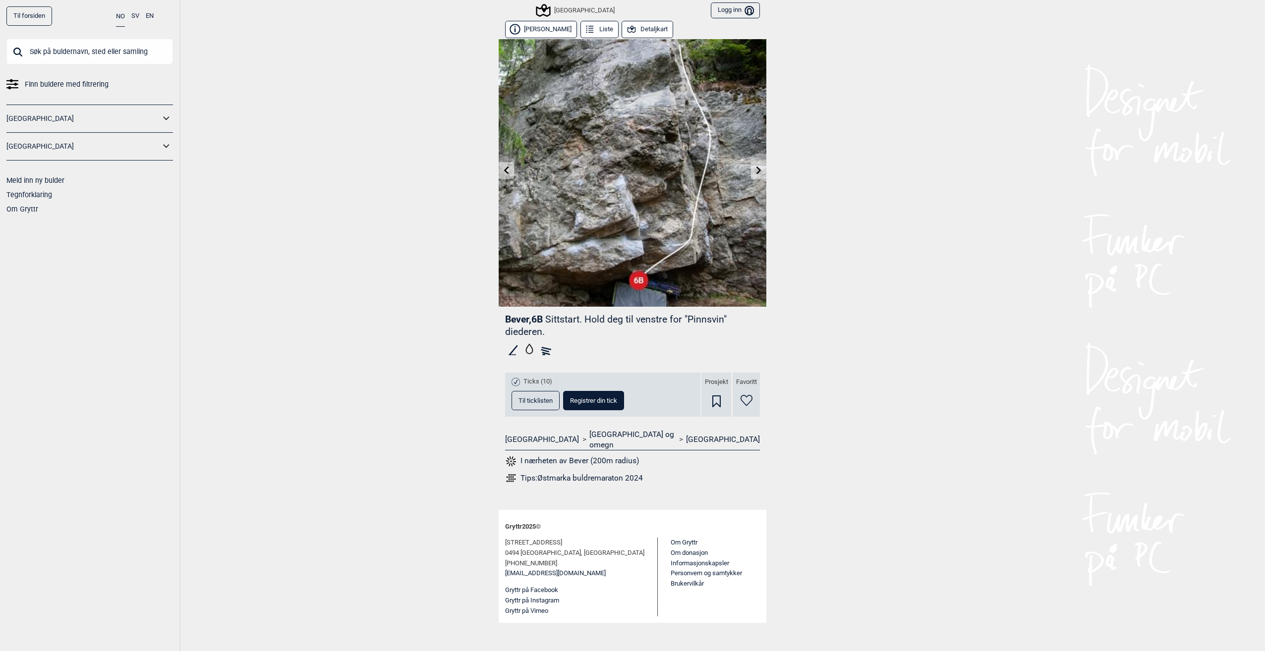
click at [756, 170] on icon at bounding box center [759, 170] width 8 height 8
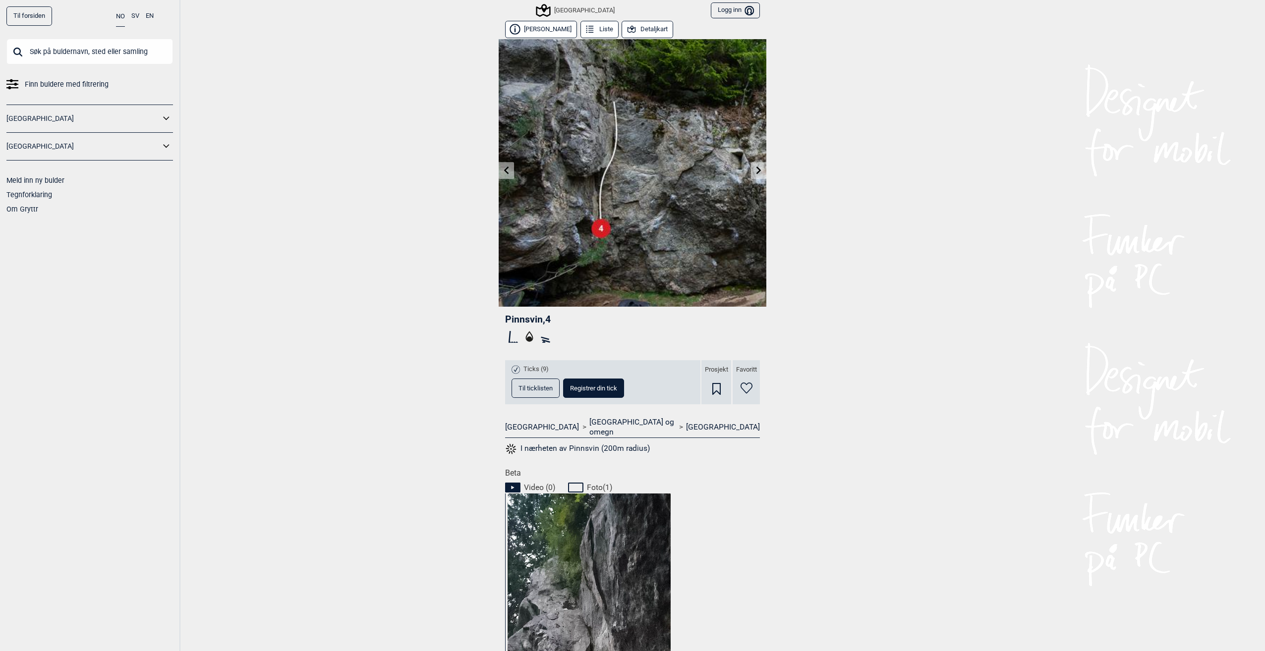
click at [756, 170] on icon at bounding box center [758, 170] width 5 height 8
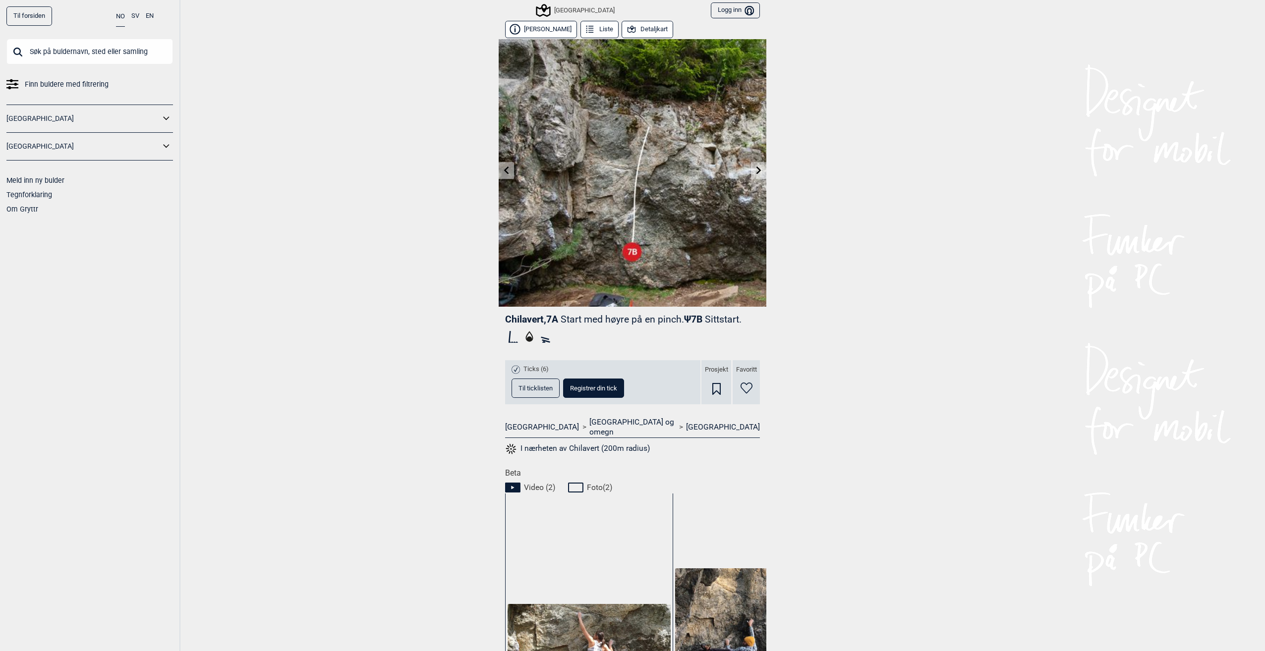
click at [756, 170] on icon at bounding box center [758, 170] width 5 height 8
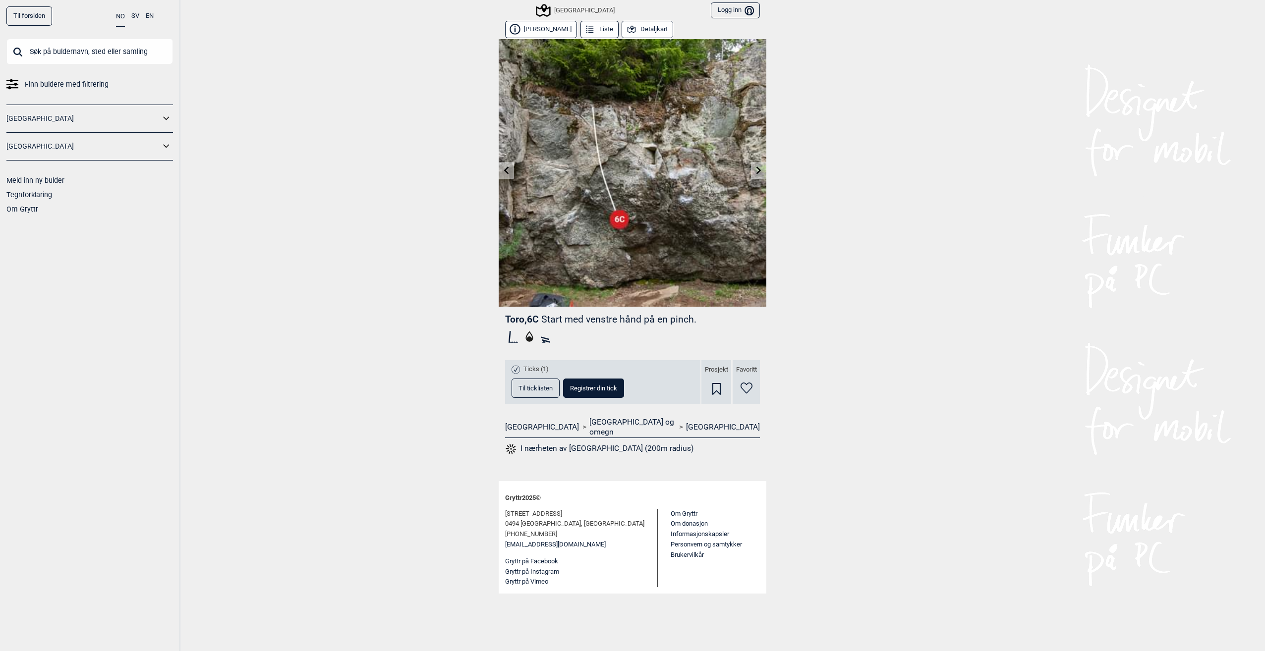
click at [756, 170] on icon at bounding box center [759, 170] width 8 height 8
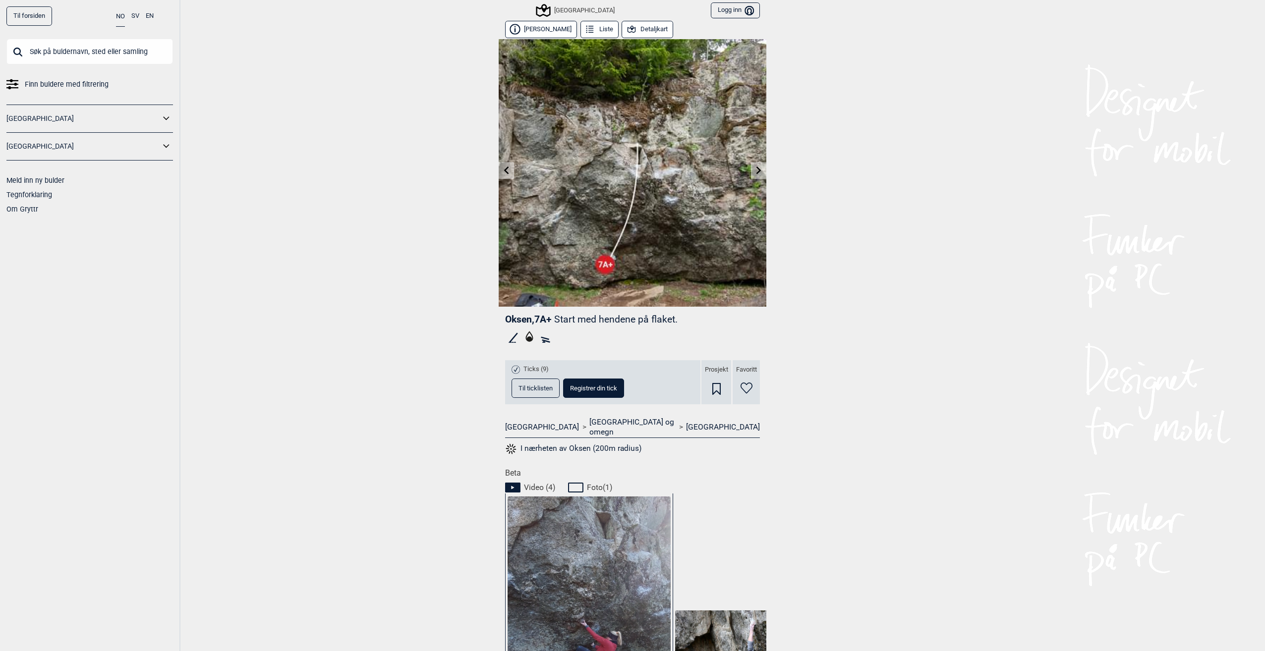
click at [756, 170] on icon at bounding box center [758, 170] width 5 height 8
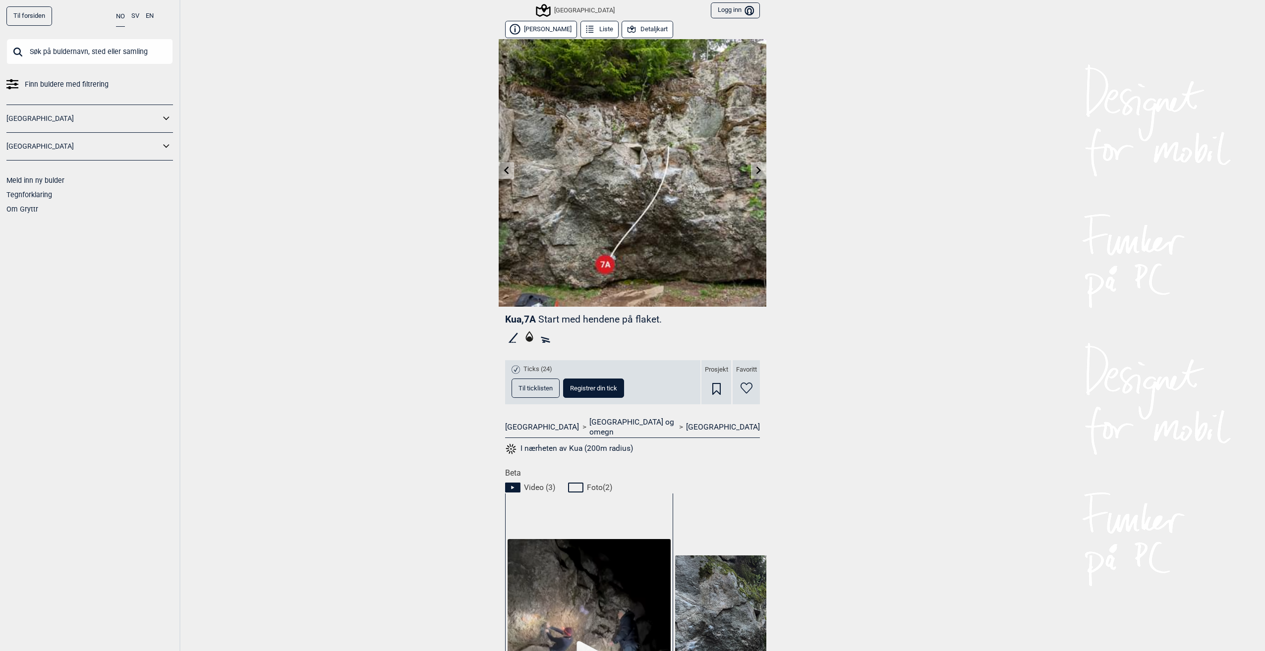
click at [756, 170] on icon at bounding box center [758, 170] width 5 height 8
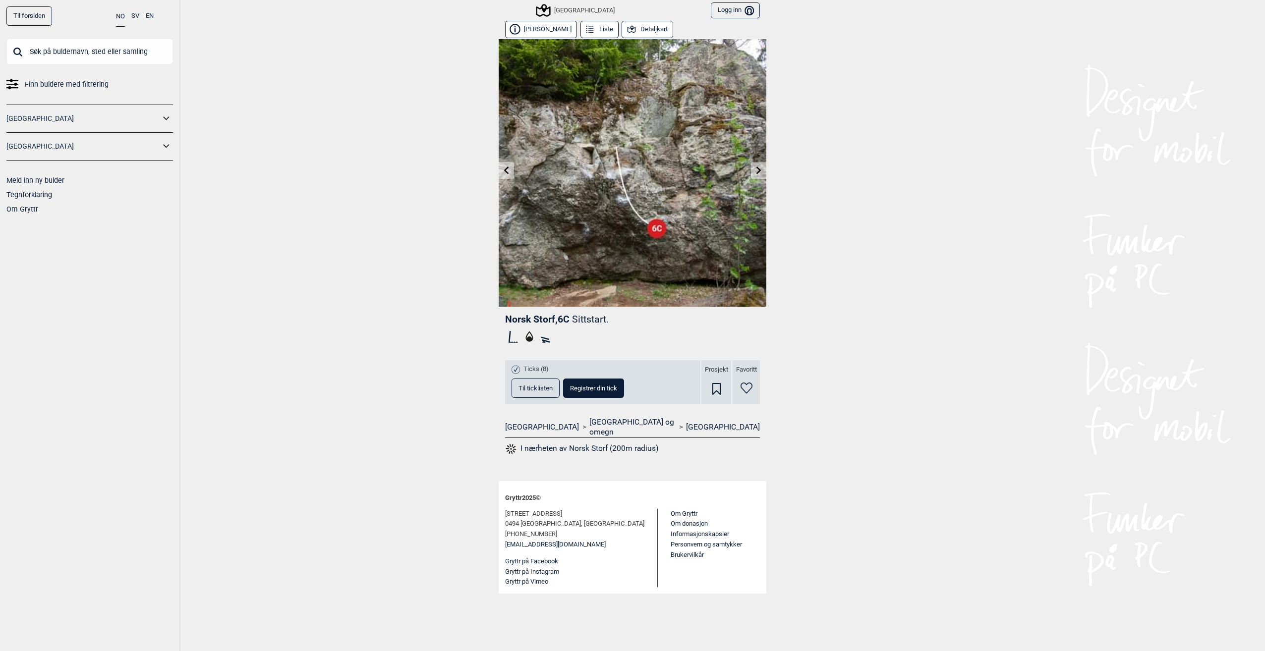
click at [756, 170] on icon at bounding box center [759, 170] width 8 height 8
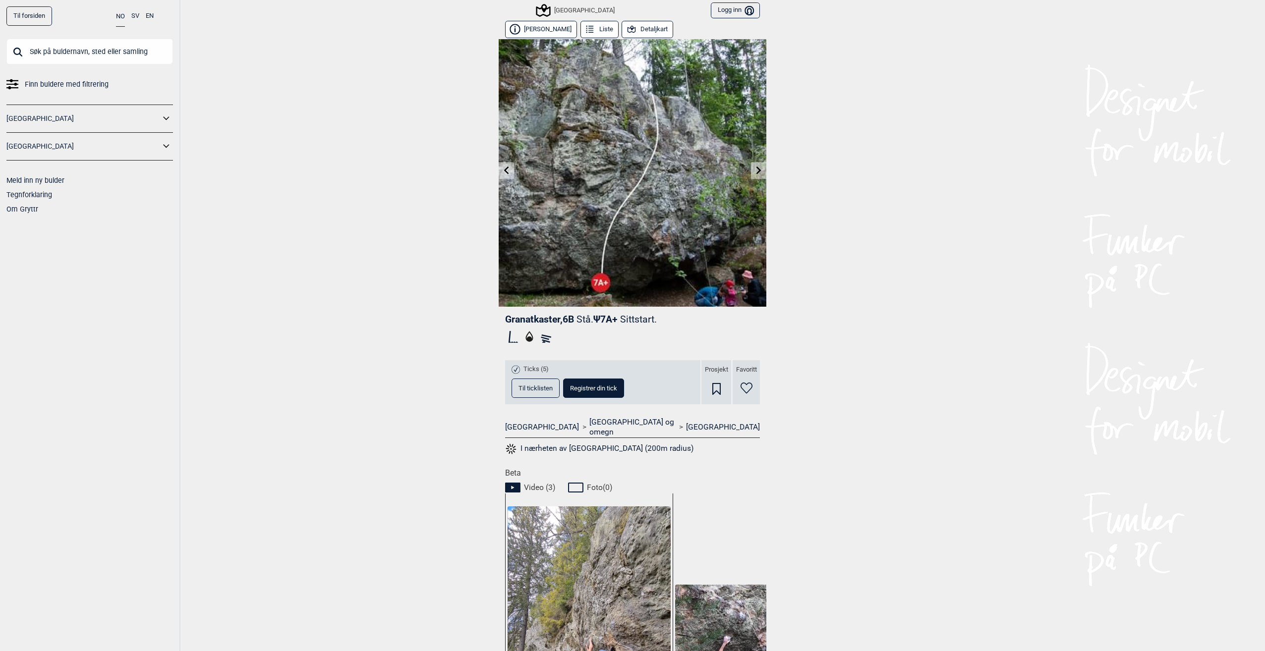
click at [756, 170] on icon at bounding box center [758, 170] width 5 height 8
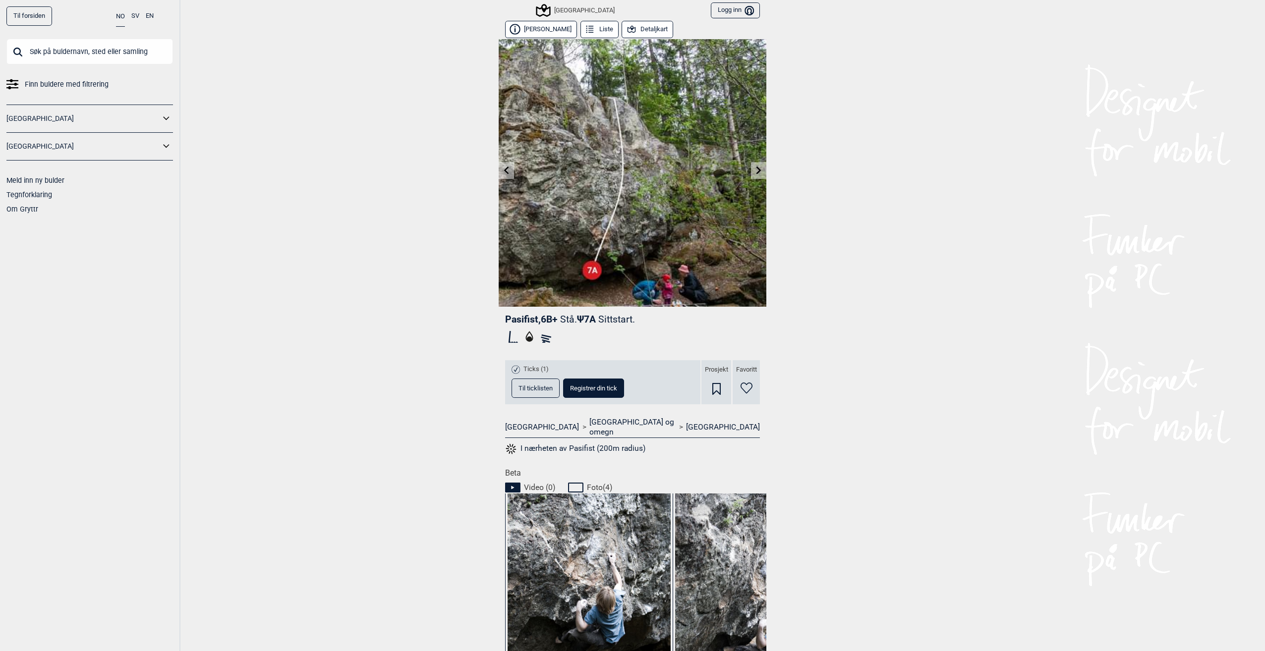
click at [756, 170] on icon at bounding box center [758, 170] width 5 height 8
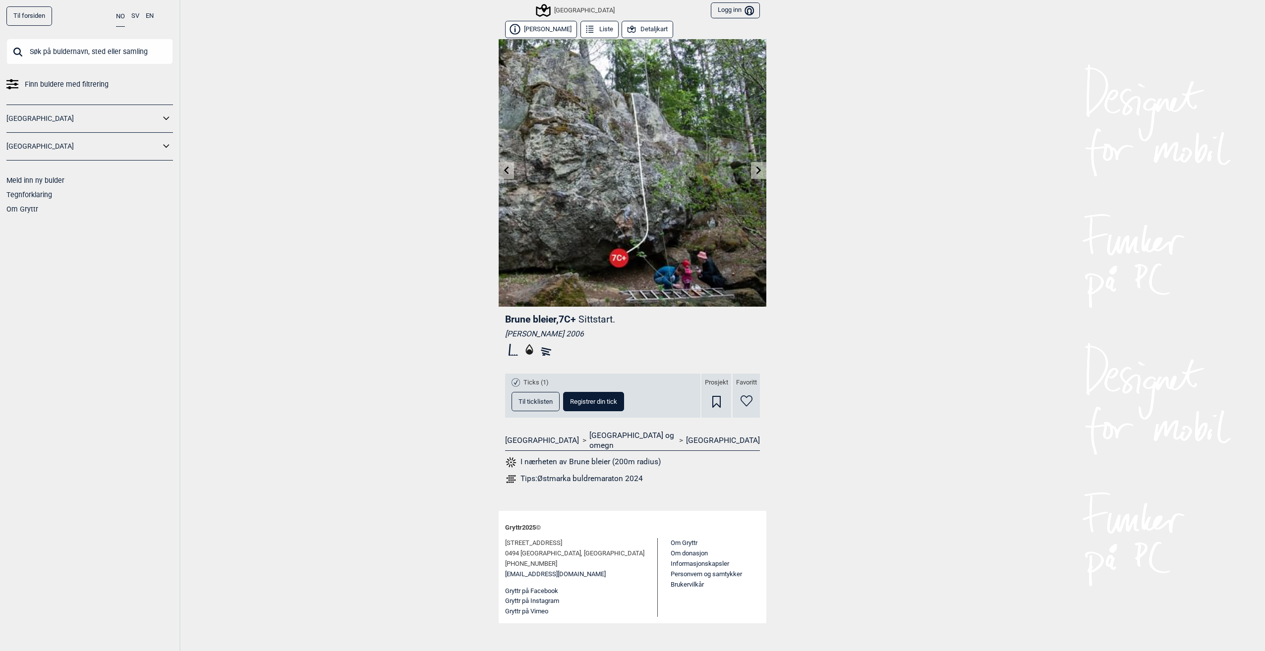
click at [756, 170] on icon at bounding box center [759, 170] width 8 height 8
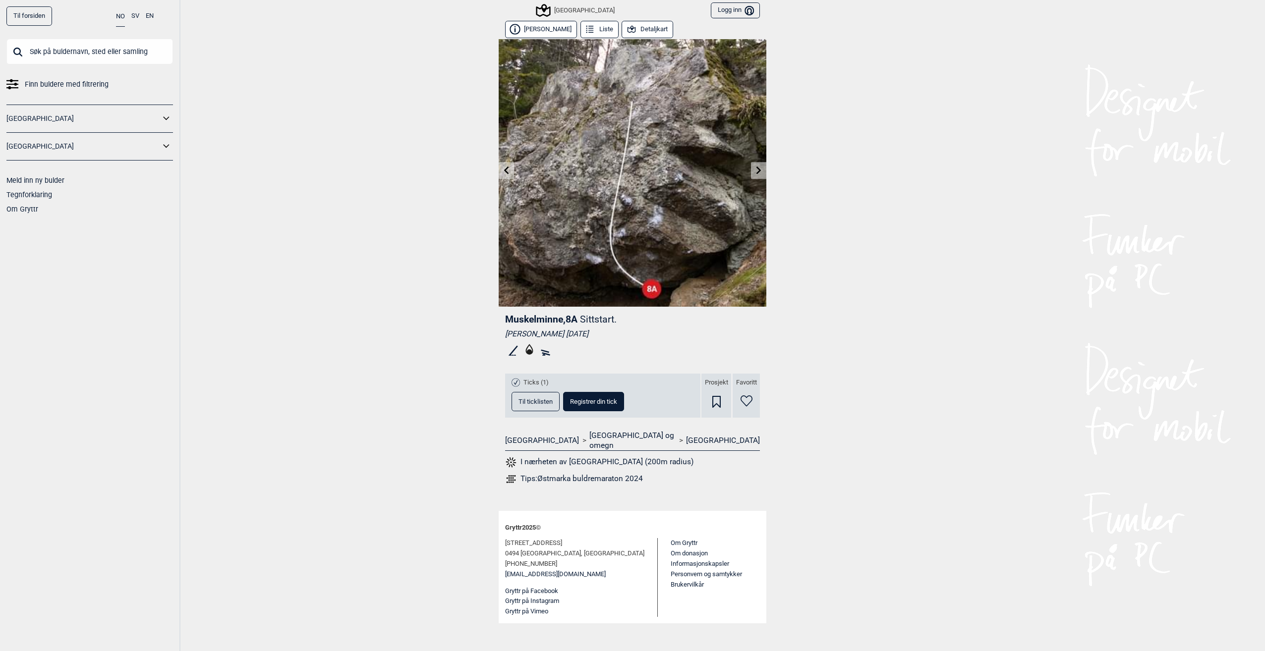
click at [756, 170] on icon at bounding box center [759, 170] width 8 height 8
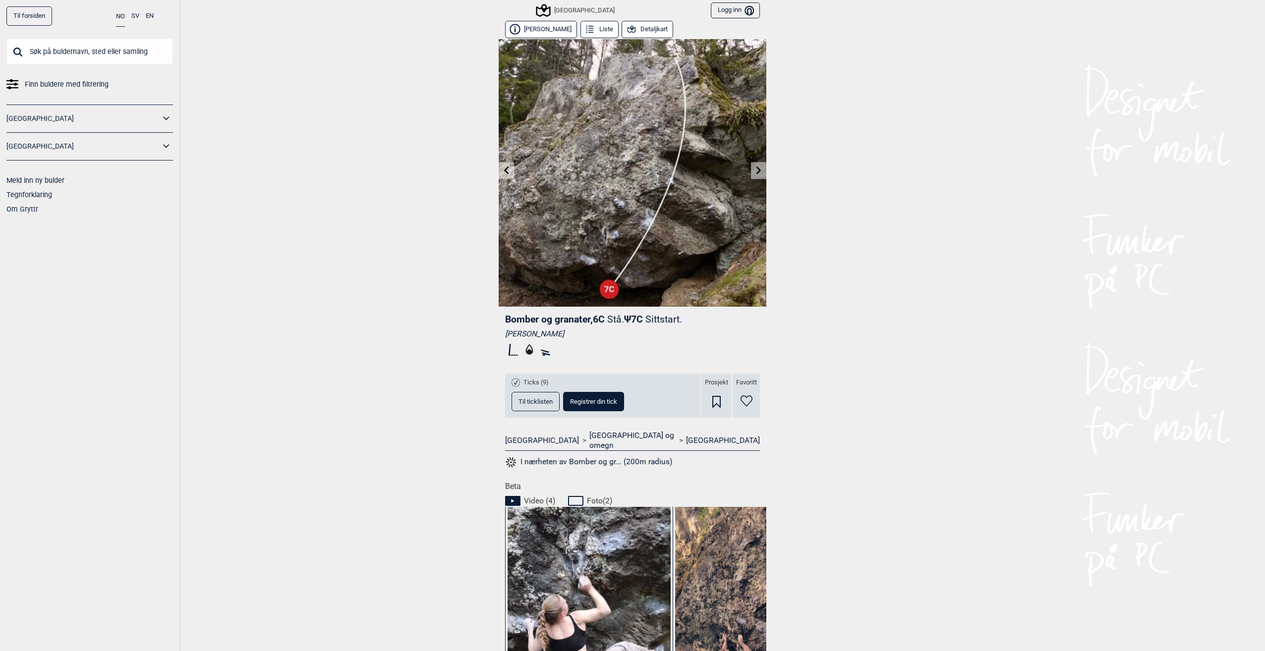
click at [756, 170] on icon at bounding box center [758, 170] width 5 height 8
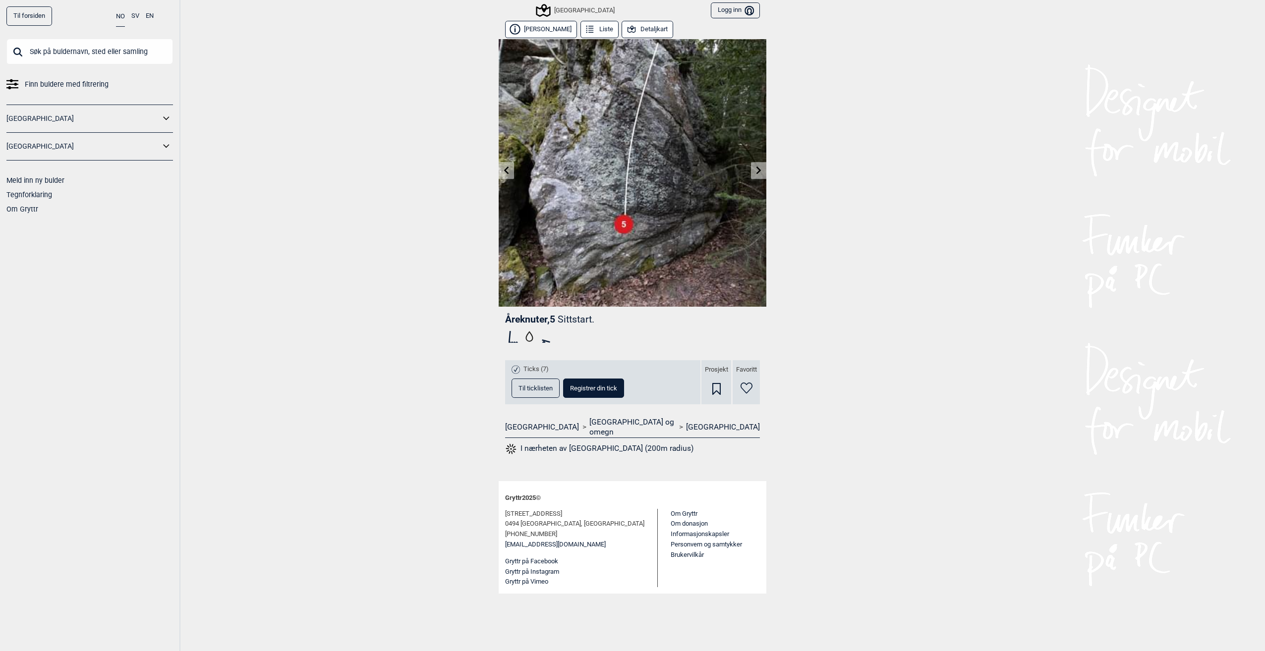
click at [756, 170] on icon at bounding box center [759, 170] width 8 height 8
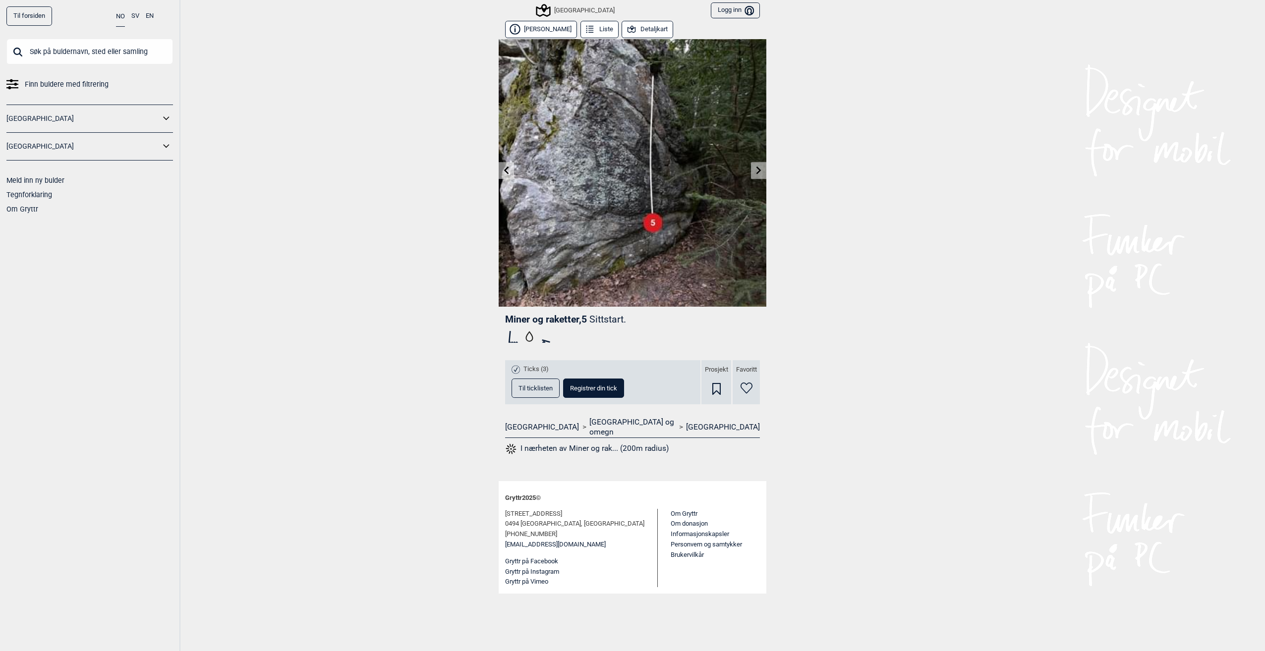
click at [756, 170] on icon at bounding box center [759, 170] width 8 height 8
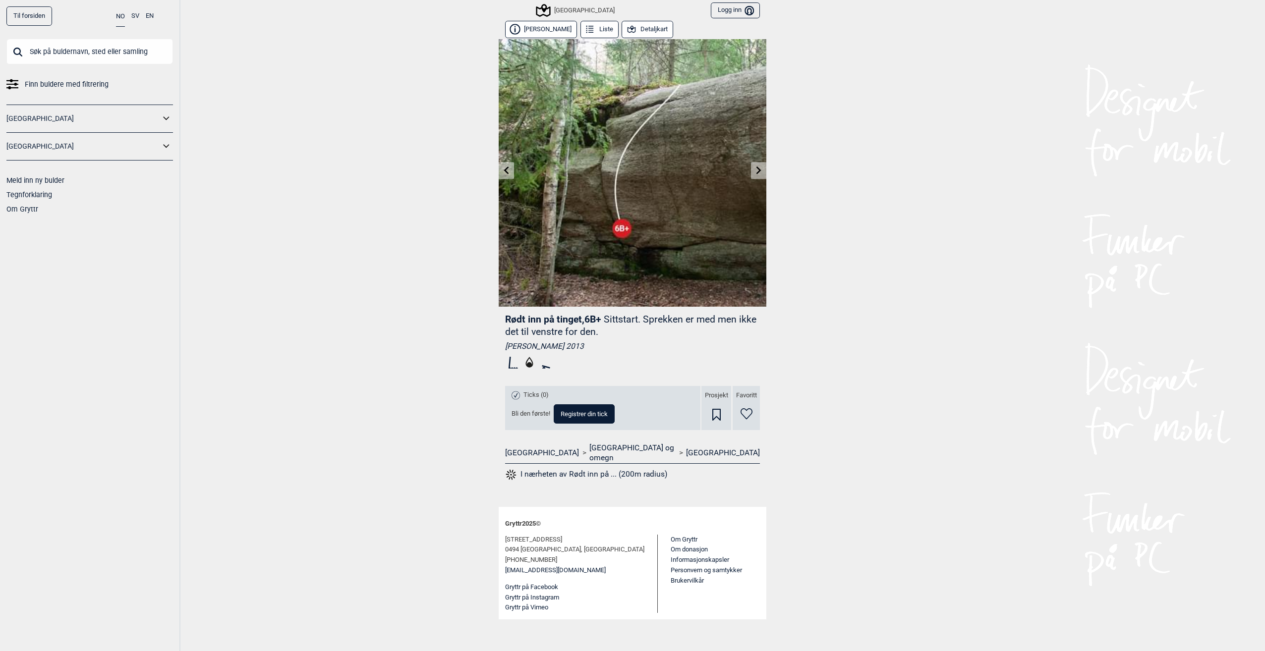
drag, startPoint x: 756, startPoint y: 170, endPoint x: 874, endPoint y: 88, distance: 144.7
click at [876, 86] on div "Til forsiden NO SV EN Finn buldere med filtrering [GEOGRAPHIC_DATA] [GEOGRAPHIC…" at bounding box center [632, 325] width 1265 height 651
click at [758, 167] on icon at bounding box center [759, 170] width 8 height 8
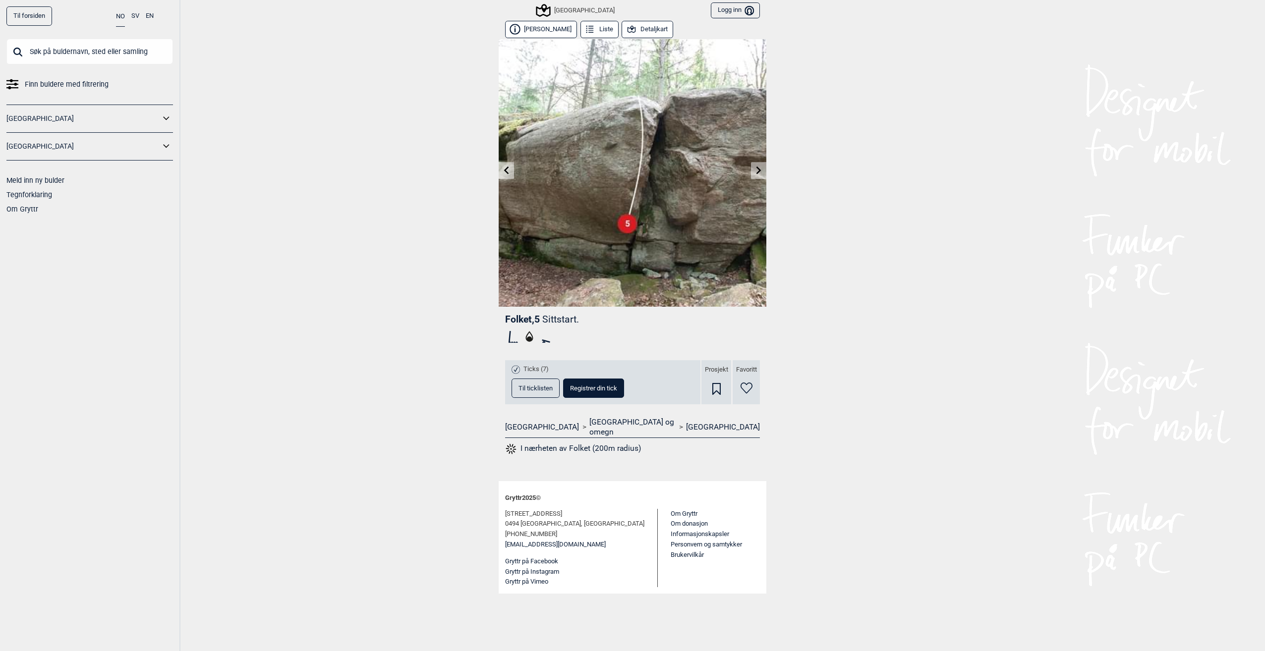
click at [758, 172] on icon at bounding box center [758, 170] width 5 height 8
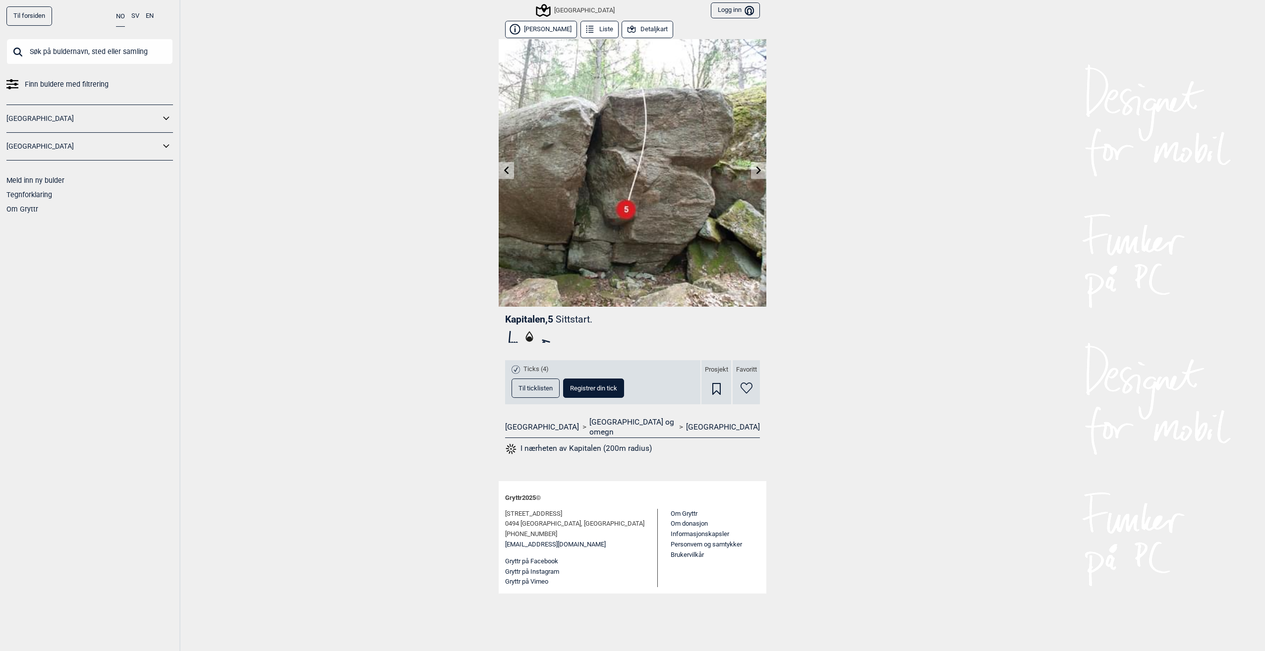
click at [758, 172] on icon at bounding box center [758, 170] width 5 height 8
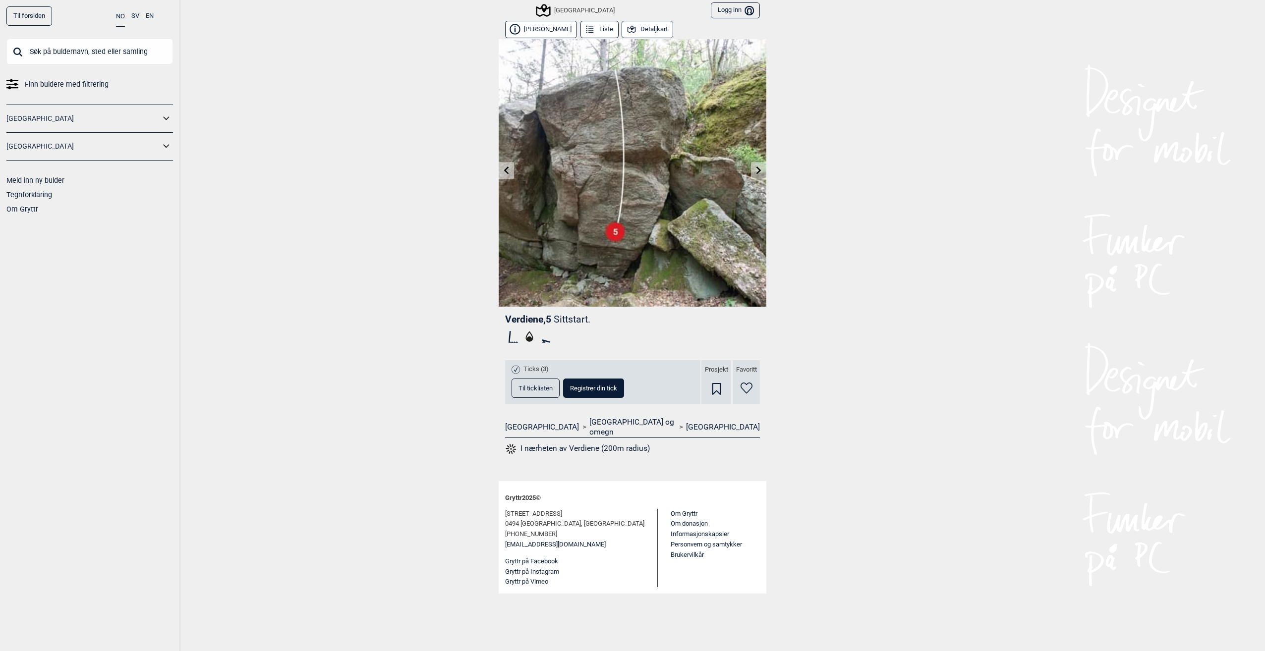
click at [758, 172] on icon at bounding box center [758, 170] width 5 height 8
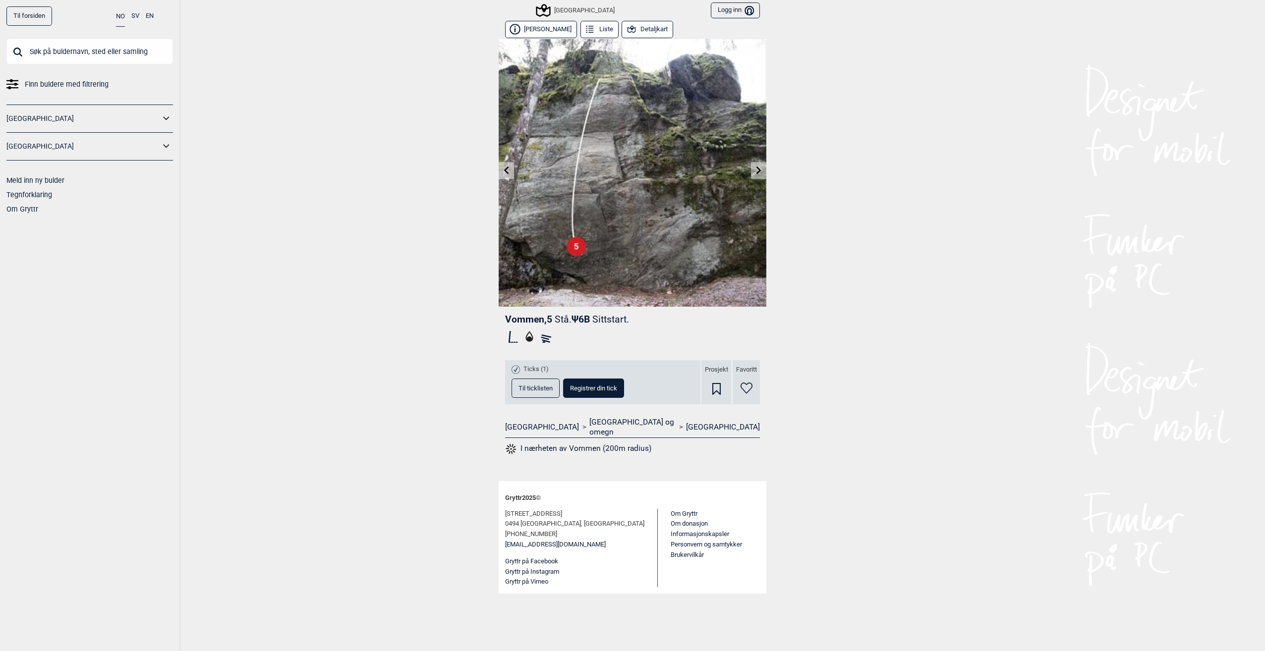
click at [758, 172] on icon at bounding box center [758, 170] width 5 height 8
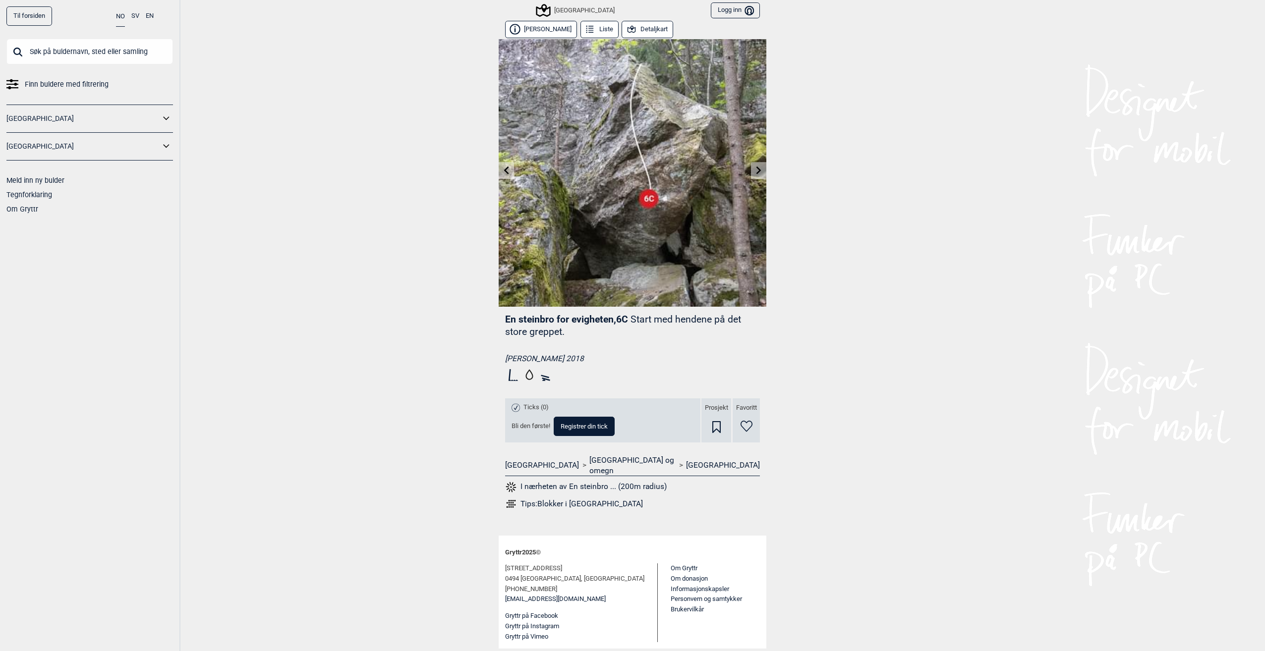
click at [758, 172] on icon at bounding box center [758, 170] width 5 height 8
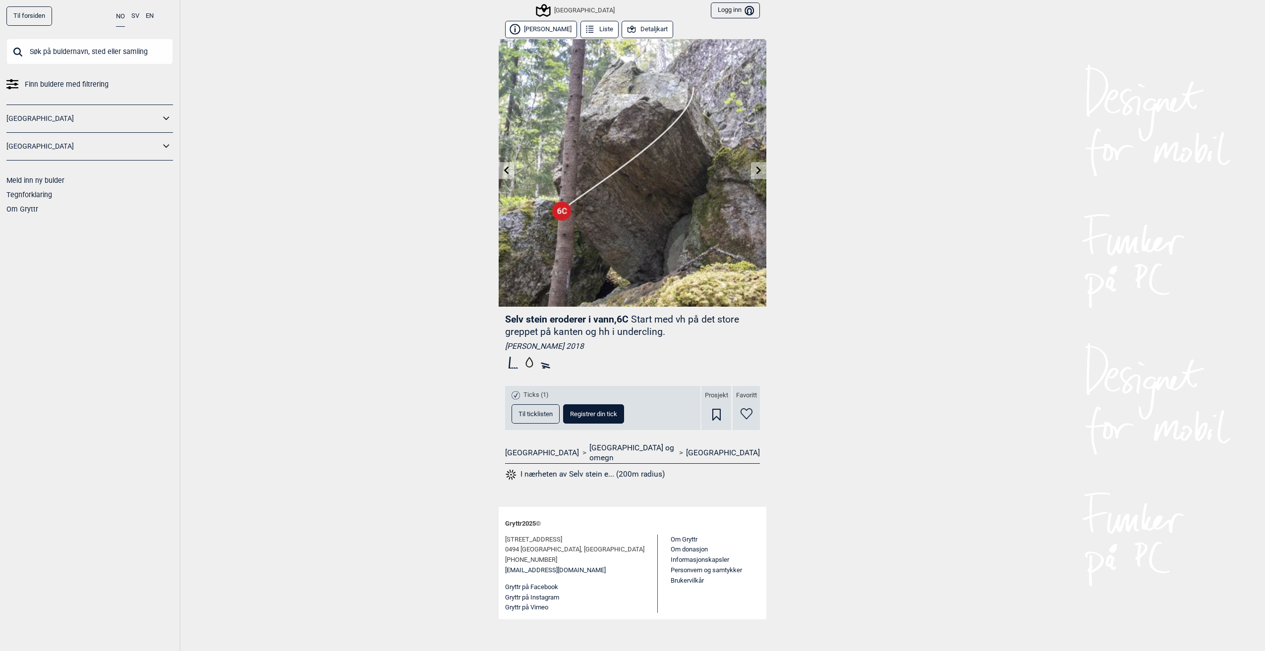
click at [758, 172] on icon at bounding box center [758, 170] width 5 height 8
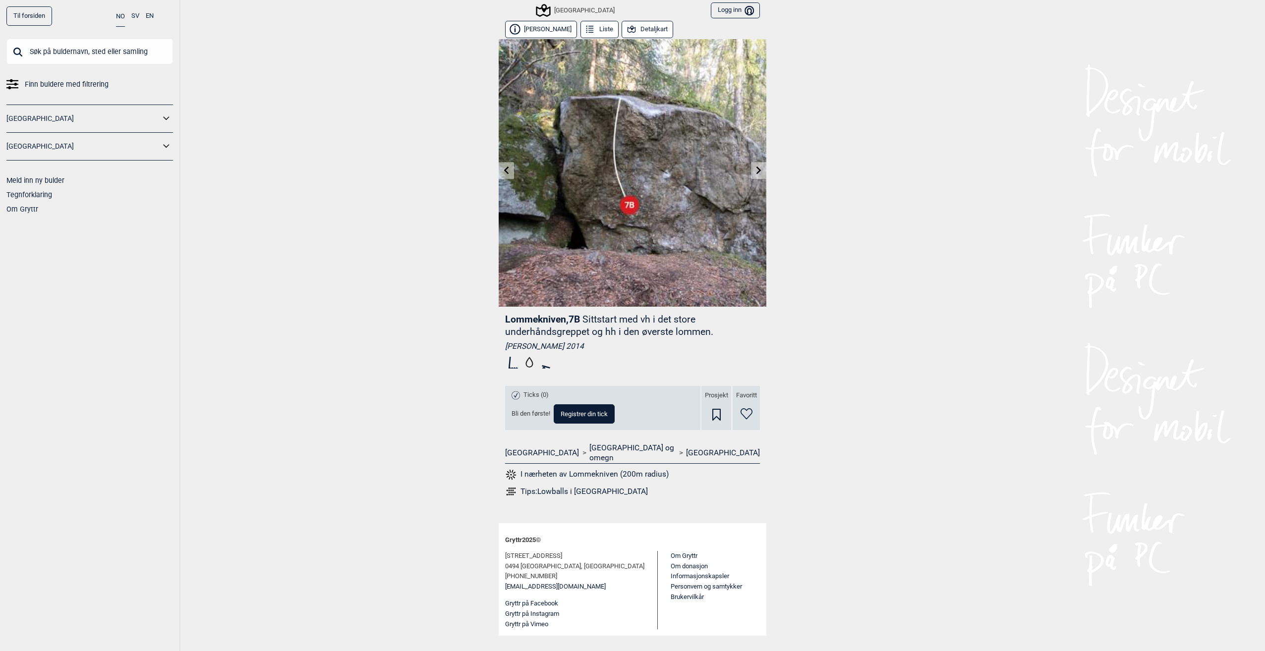
click at [758, 172] on icon at bounding box center [758, 170] width 5 height 8
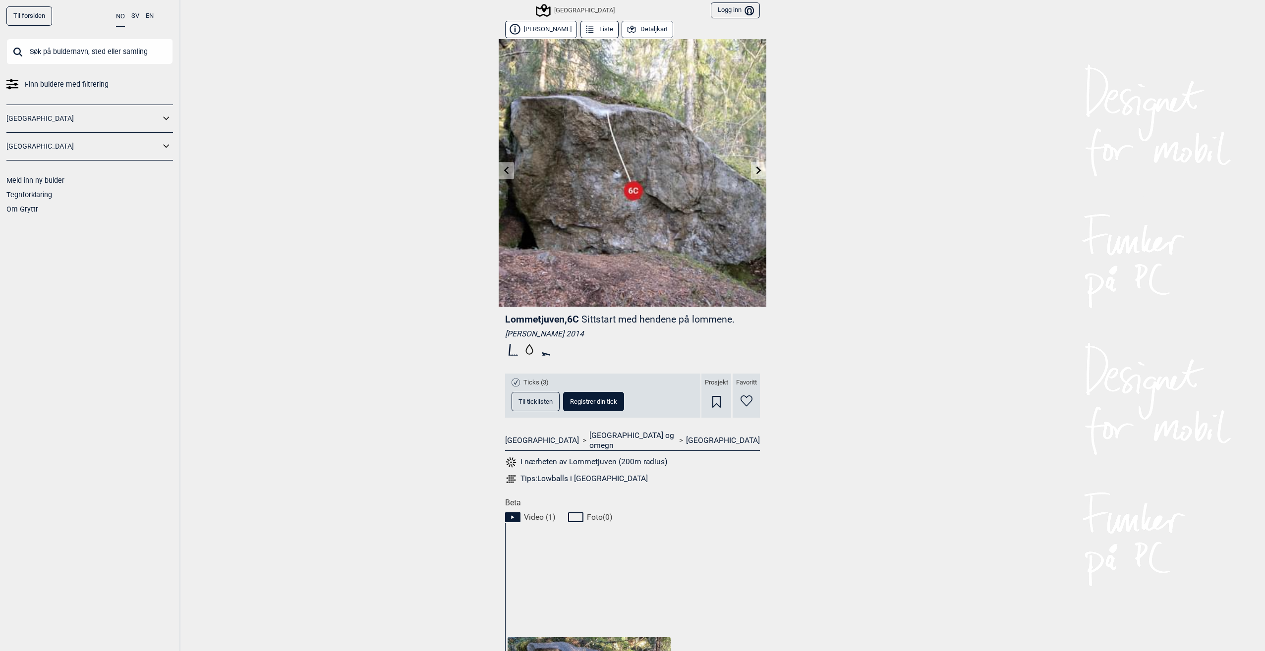
click at [758, 172] on icon at bounding box center [759, 170] width 8 height 8
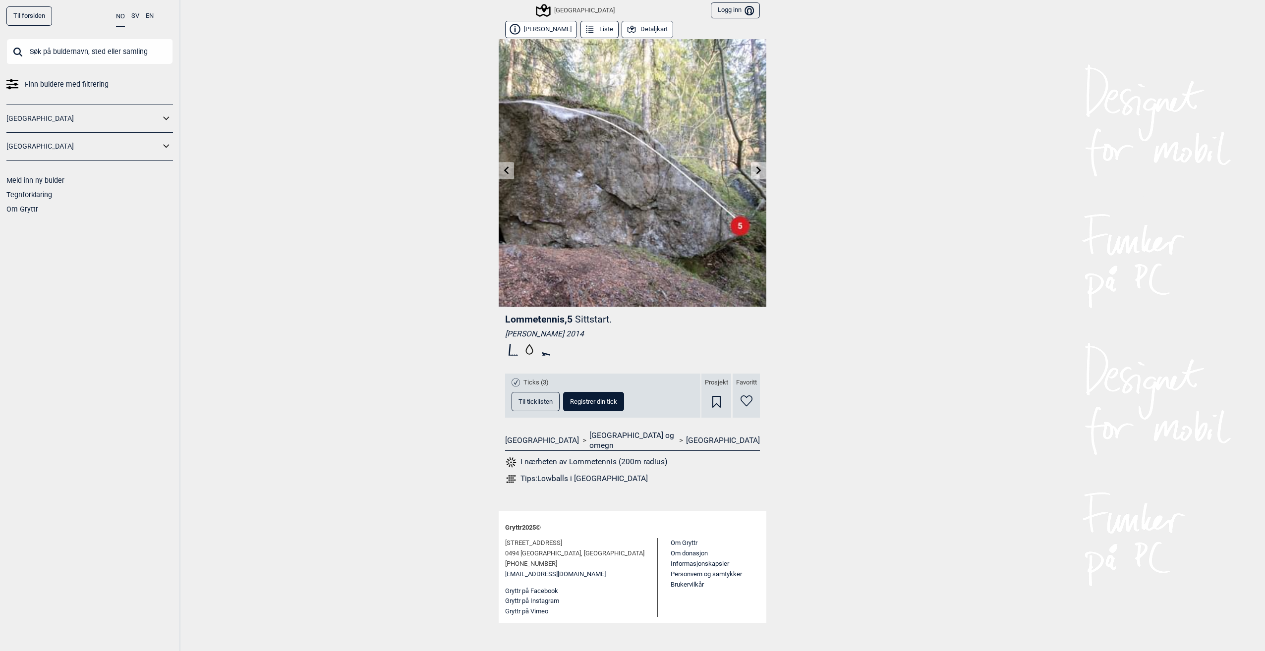
click at [758, 172] on icon at bounding box center [758, 170] width 5 height 8
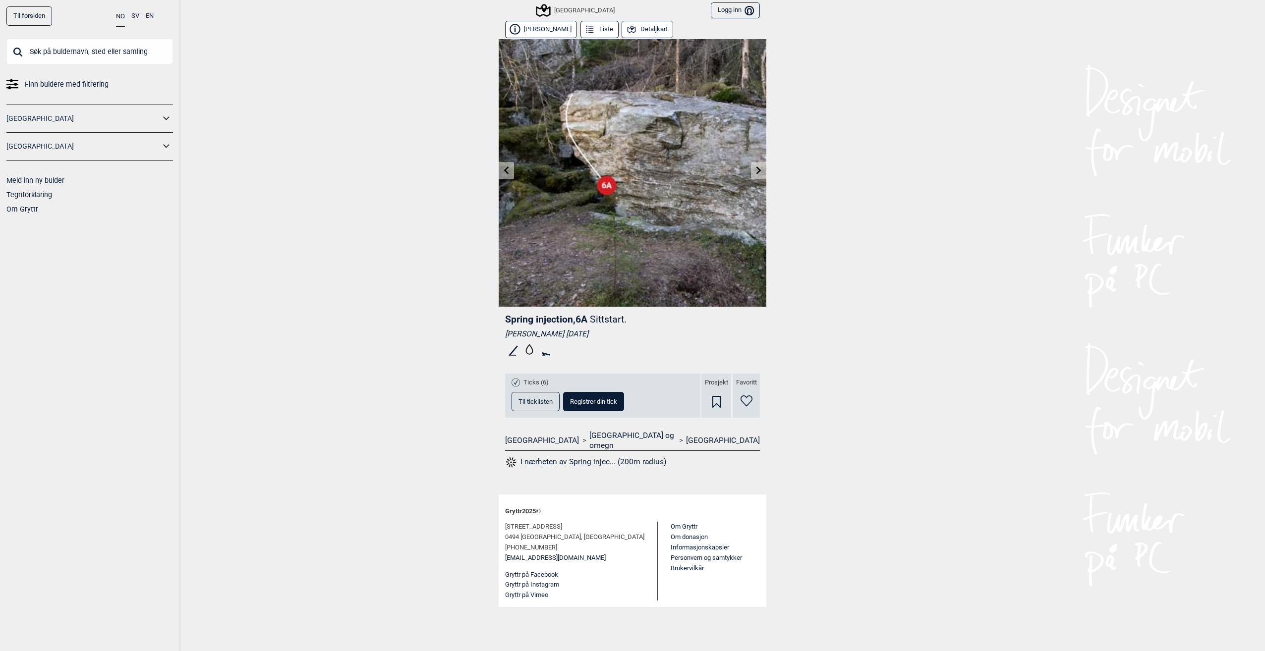
click at [758, 172] on icon at bounding box center [758, 170] width 5 height 8
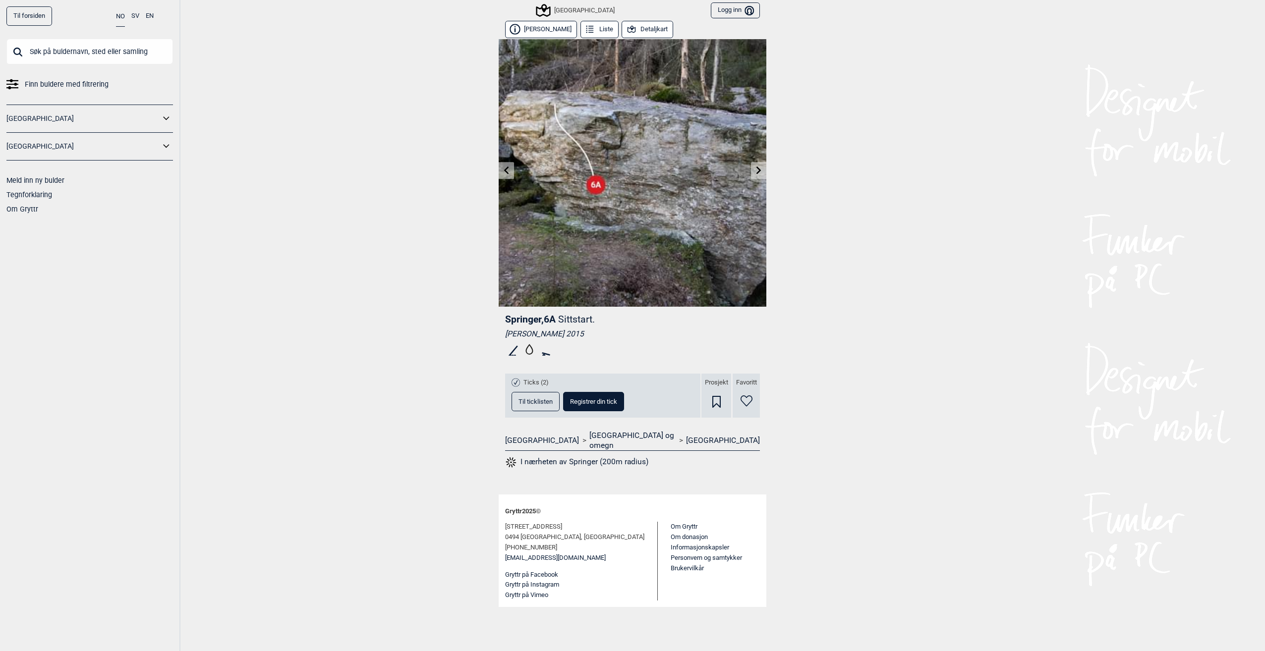
click at [758, 172] on icon at bounding box center [758, 170] width 5 height 8
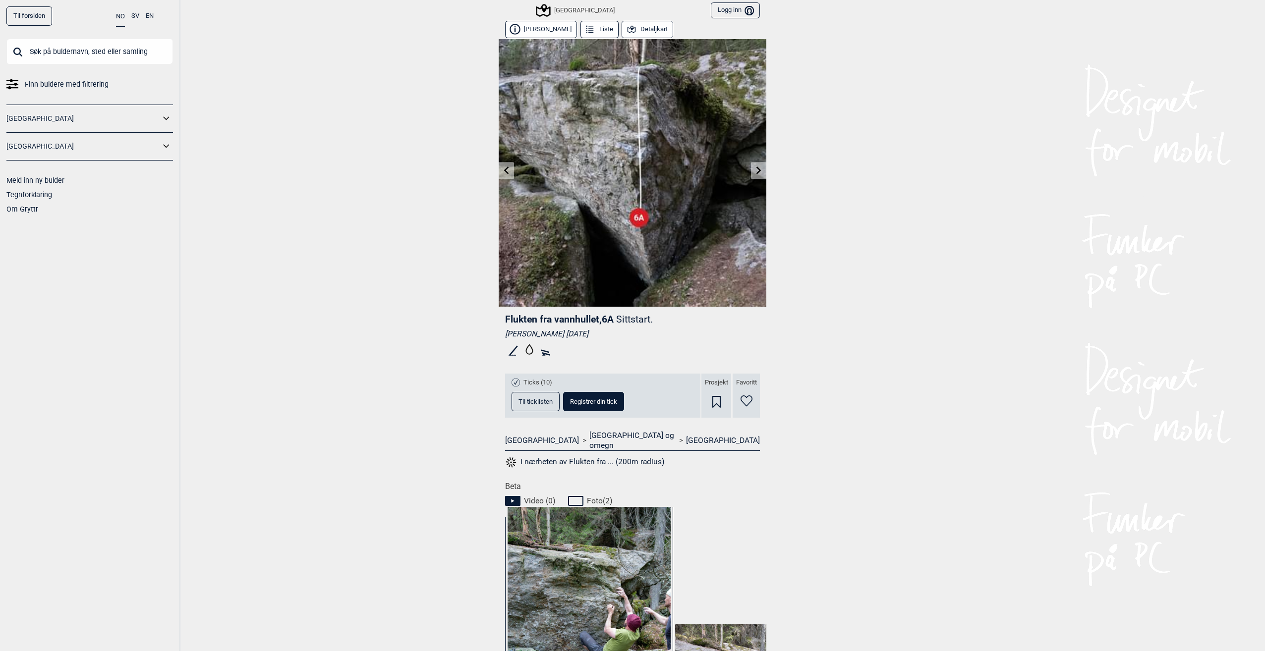
click at [756, 167] on icon at bounding box center [759, 170] width 8 height 8
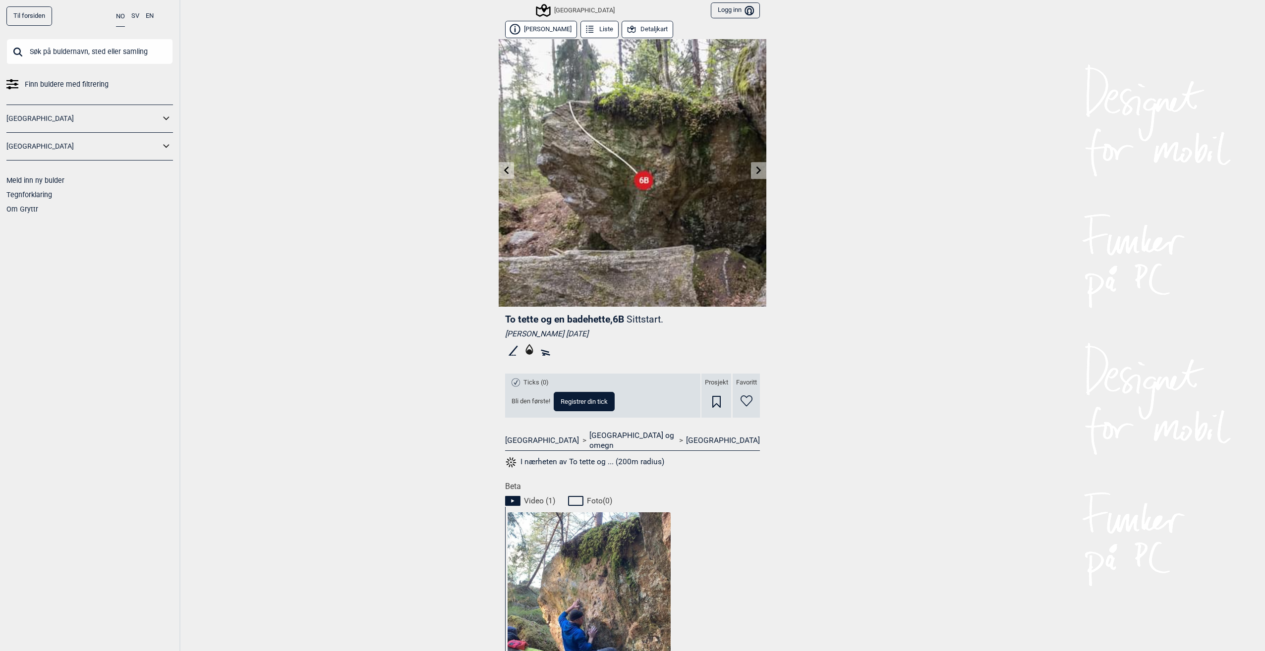
click at [755, 171] on icon at bounding box center [759, 170] width 8 height 8
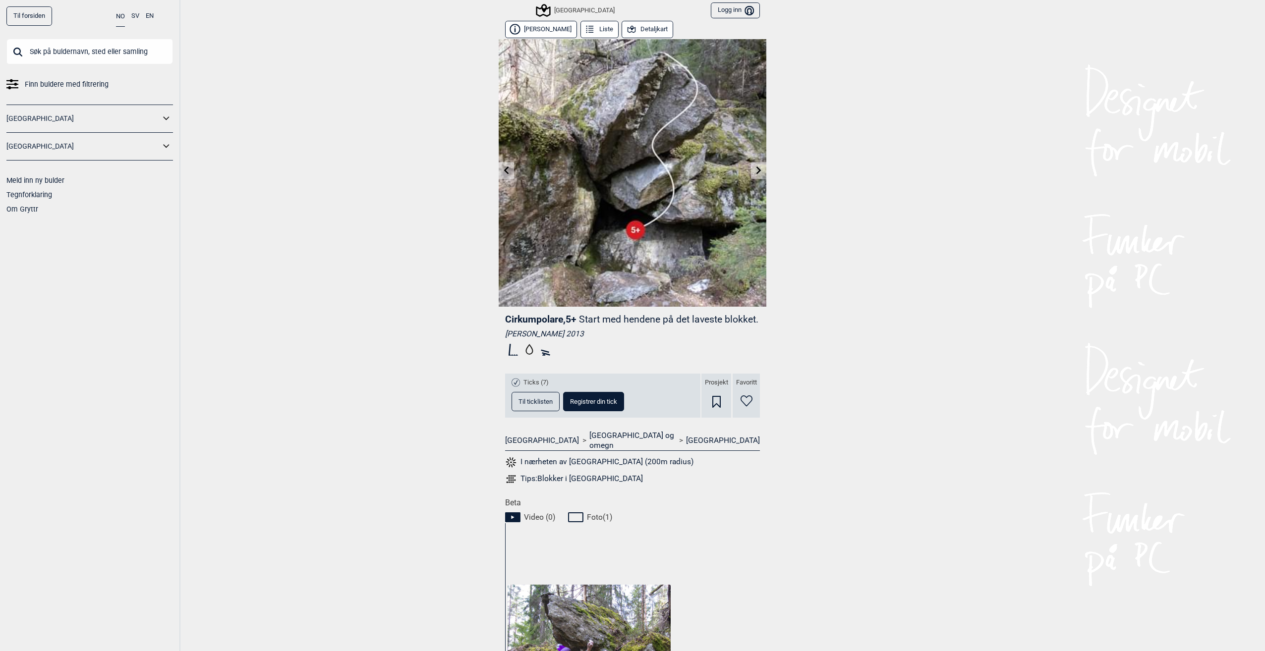
click at [755, 171] on icon at bounding box center [759, 170] width 8 height 8
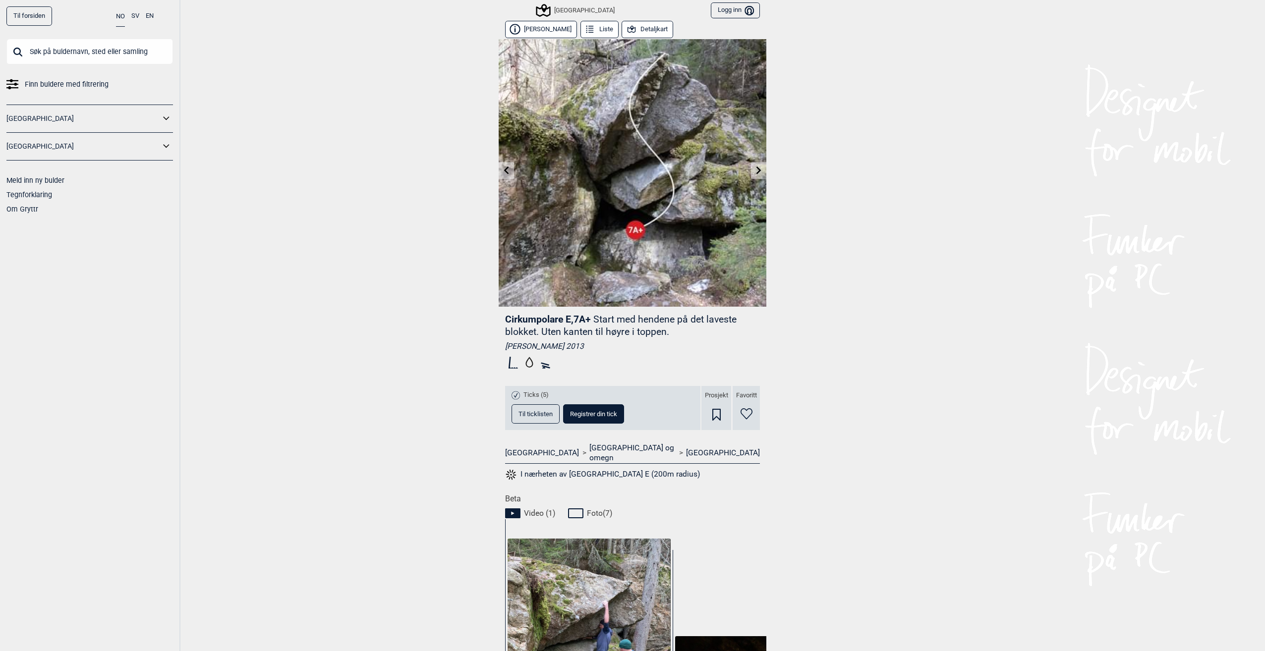
click at [755, 171] on icon at bounding box center [759, 170] width 8 height 8
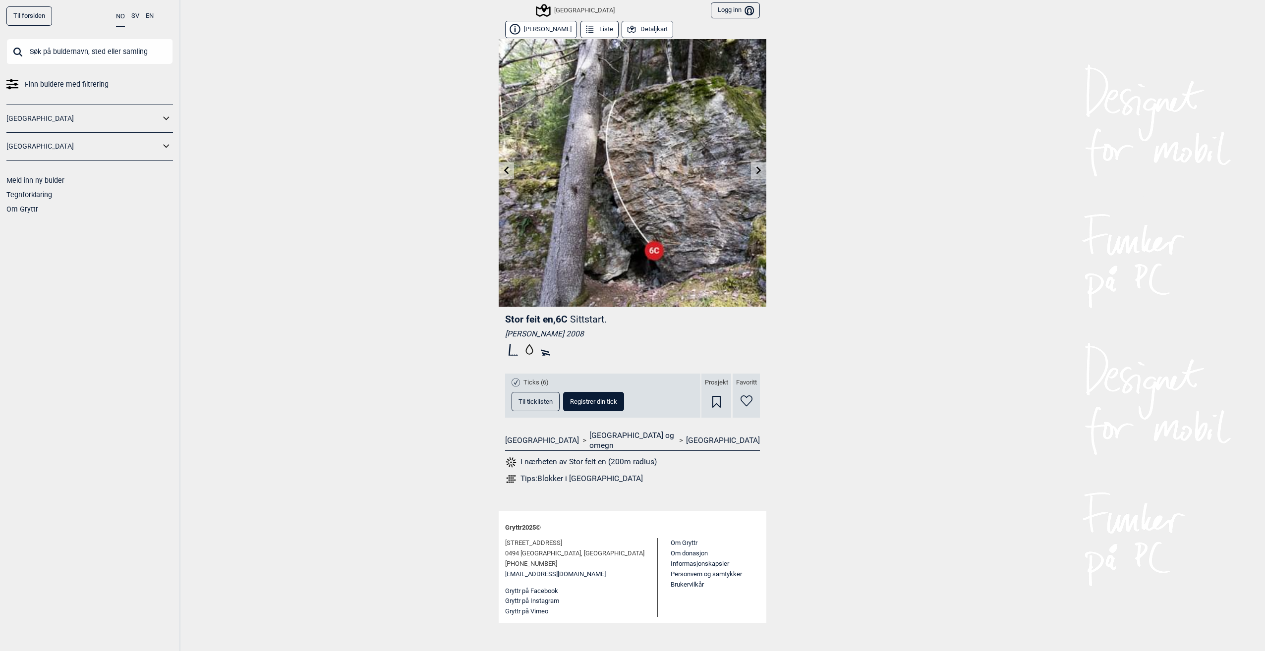
click at [751, 171] on link at bounding box center [758, 171] width 15 height 16
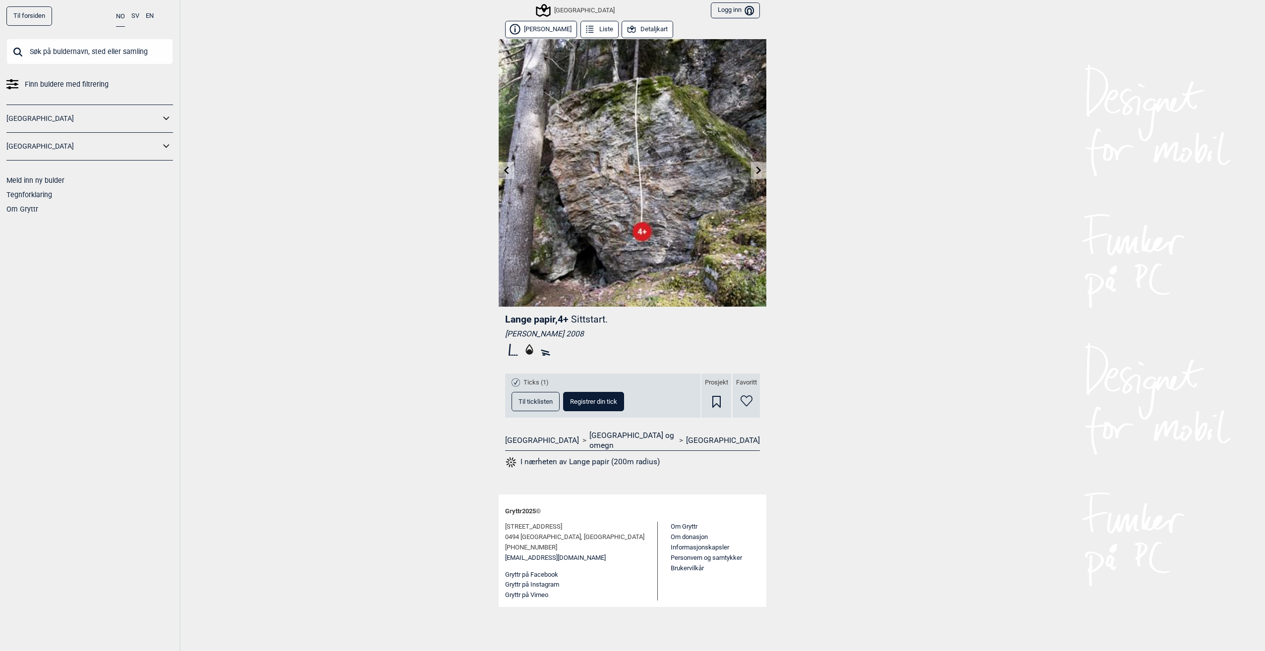
click at [751, 171] on link at bounding box center [758, 171] width 15 height 16
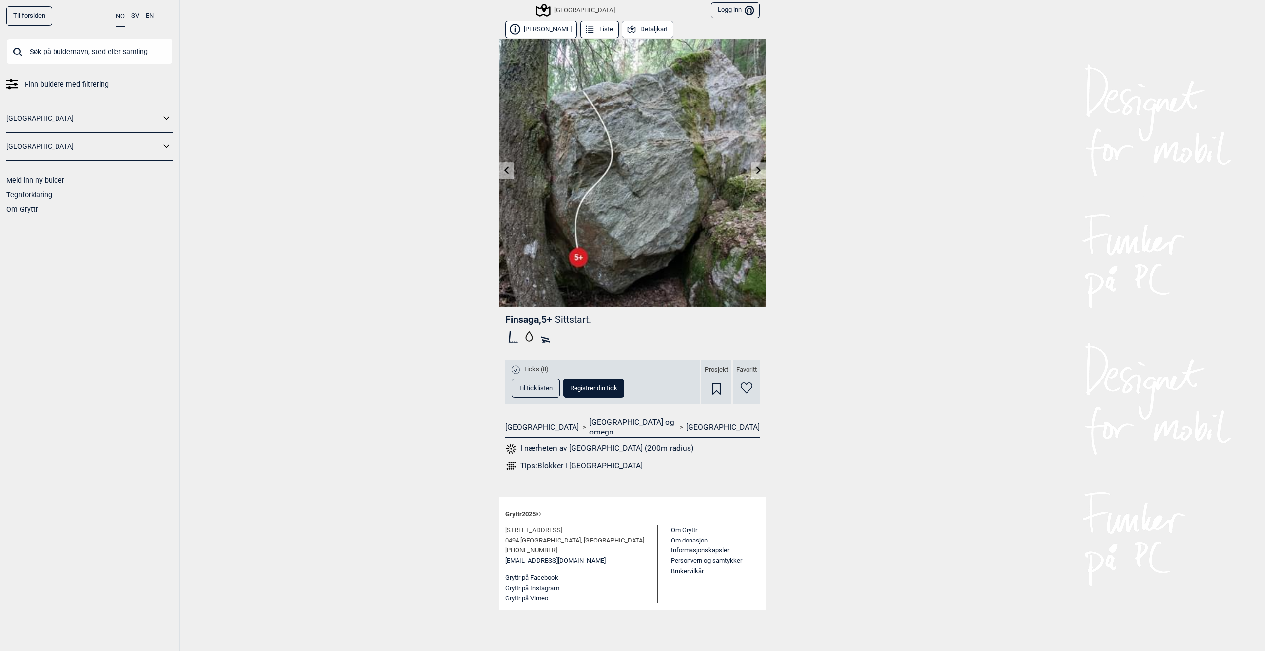
click at [756, 168] on icon at bounding box center [759, 170] width 8 height 8
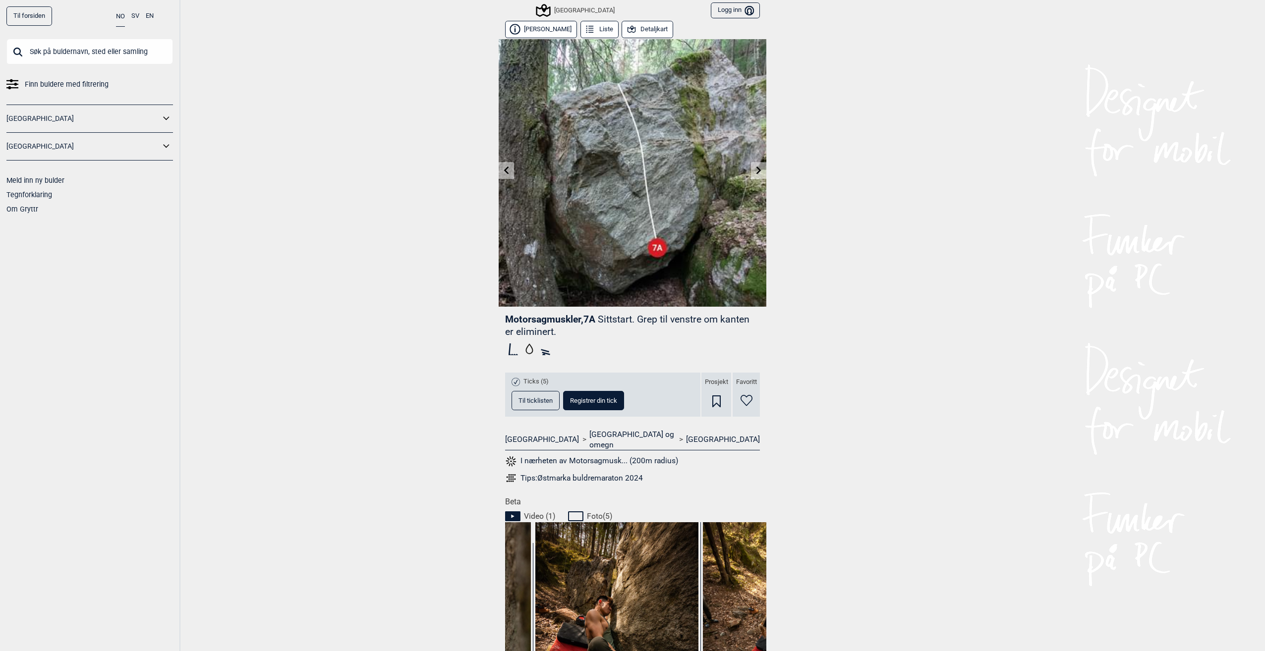
click at [756, 168] on icon at bounding box center [758, 170] width 5 height 8
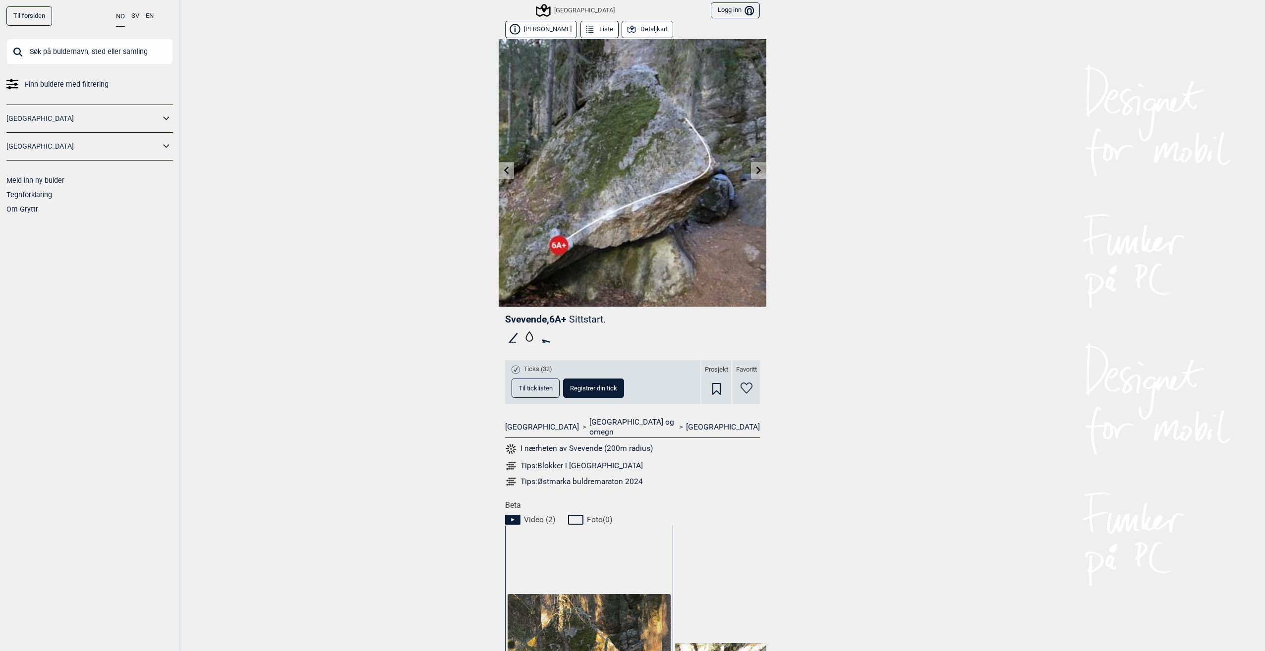
click at [756, 168] on icon at bounding box center [758, 170] width 5 height 8
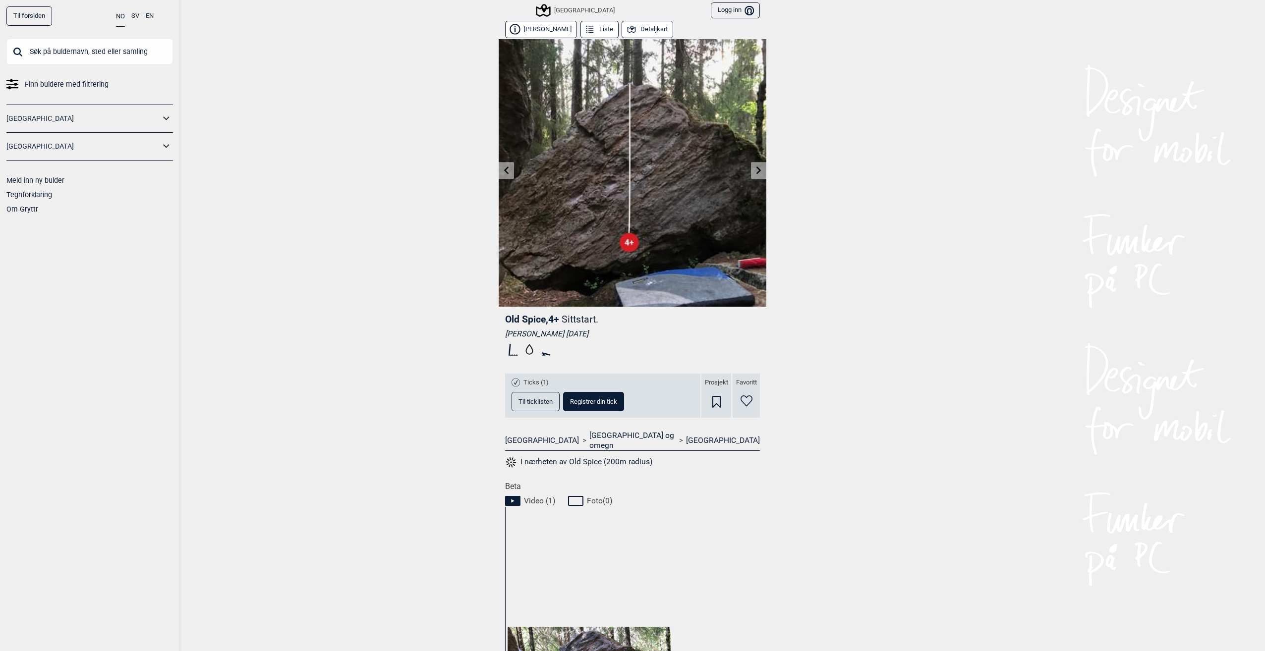
click at [755, 171] on icon at bounding box center [759, 170] width 8 height 8
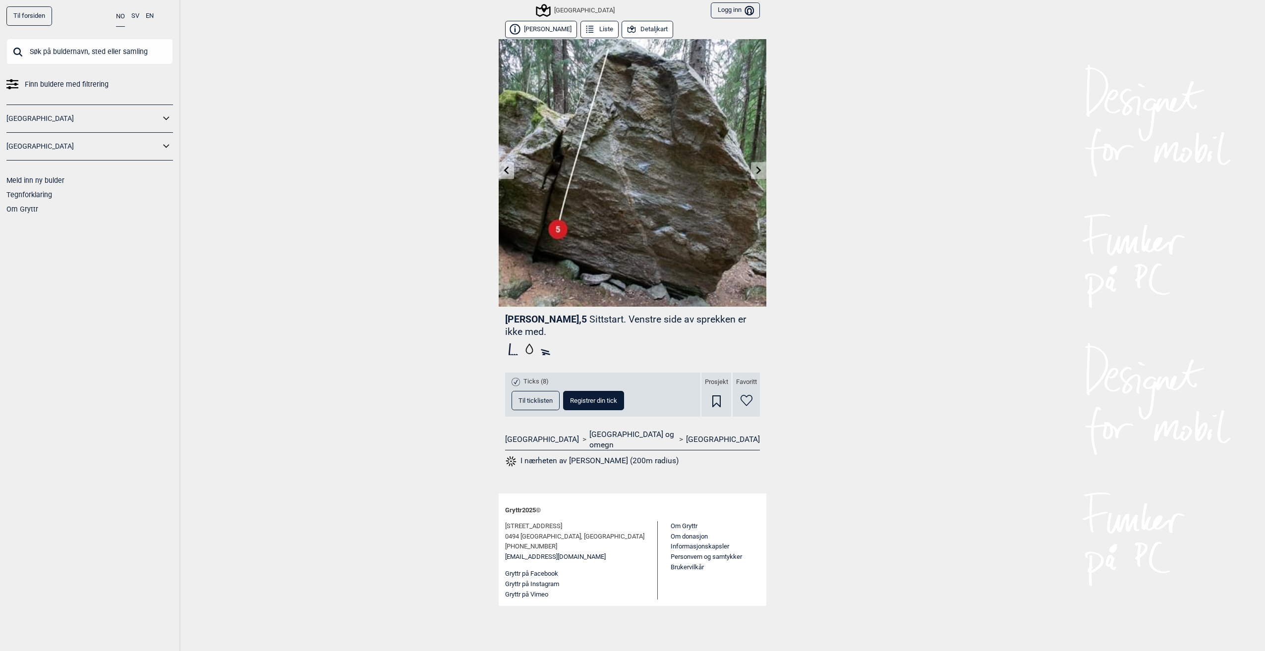
click at [759, 171] on icon at bounding box center [758, 170] width 5 height 8
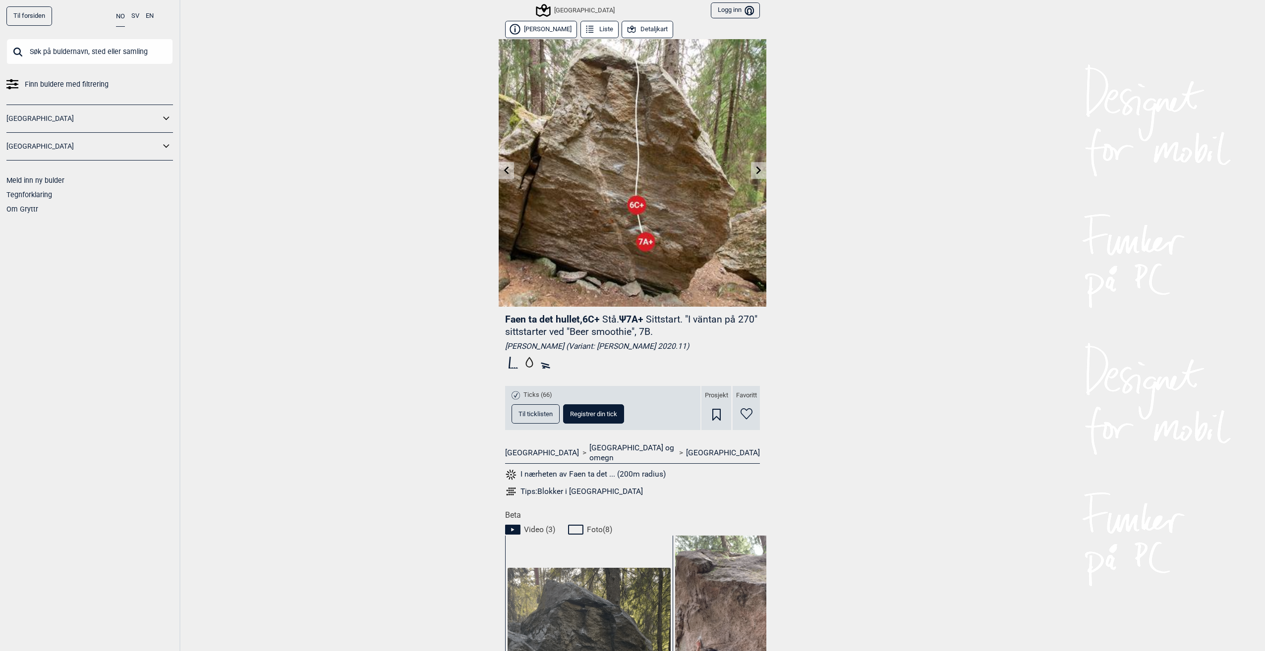
click at [756, 174] on icon at bounding box center [758, 170] width 5 height 8
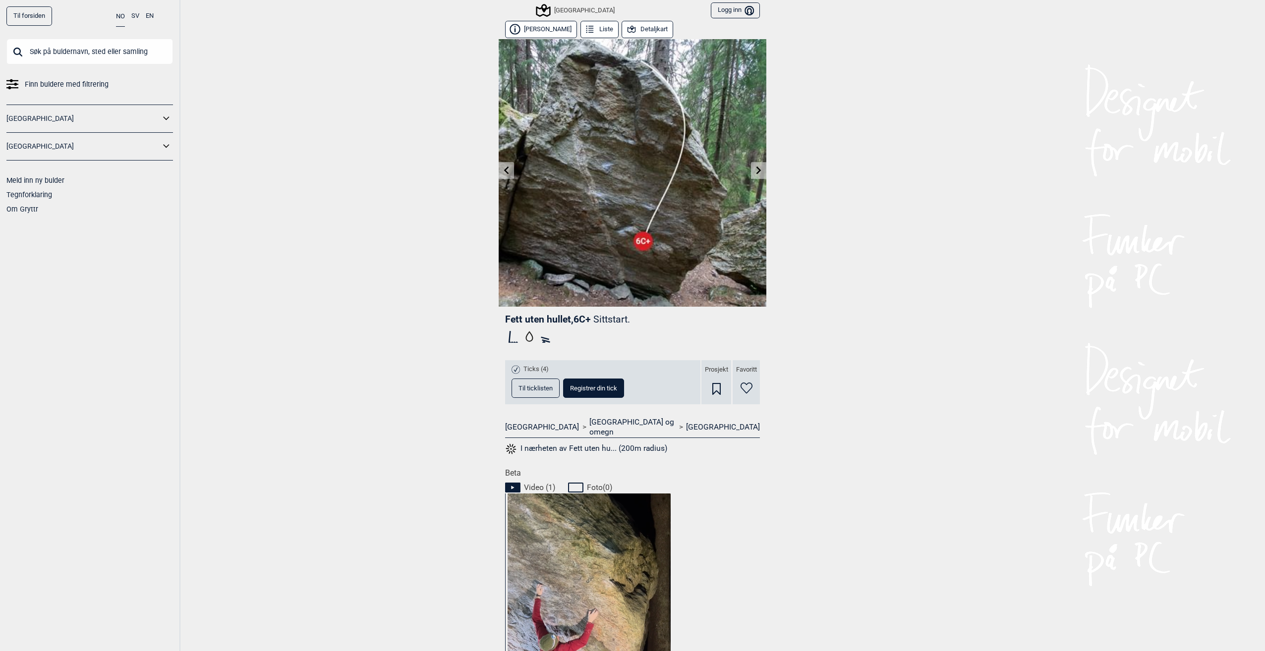
click at [755, 168] on icon at bounding box center [759, 170] width 8 height 8
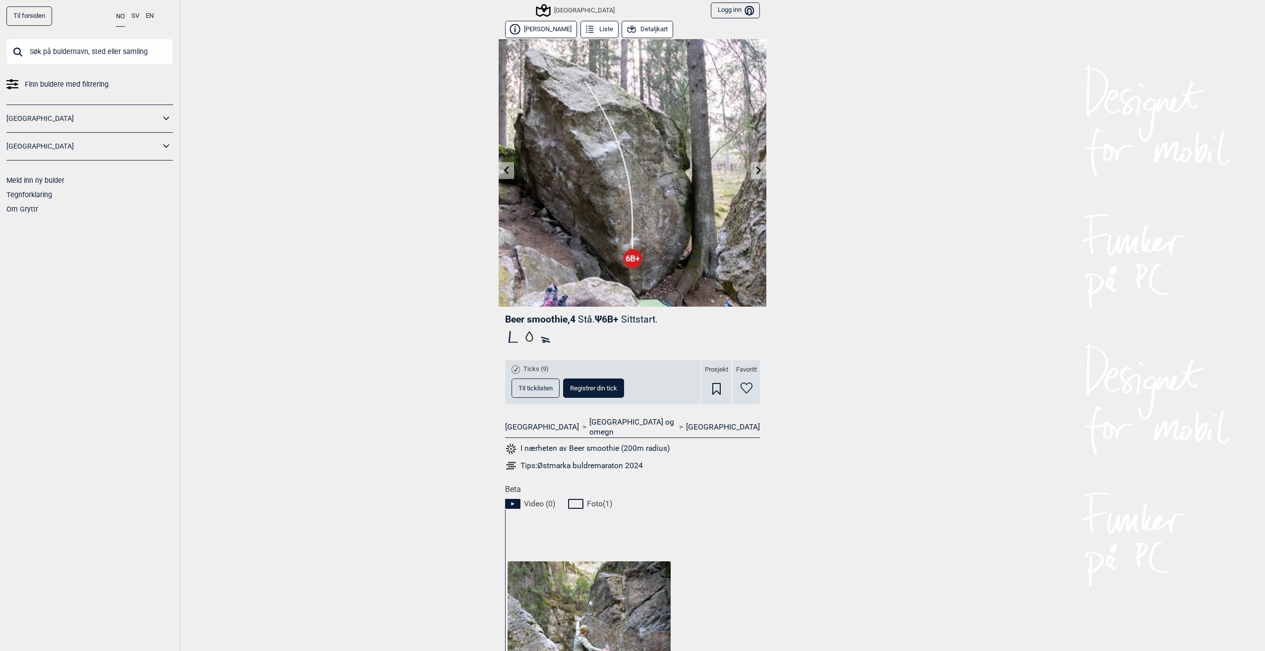
click at [756, 173] on icon at bounding box center [758, 170] width 5 height 8
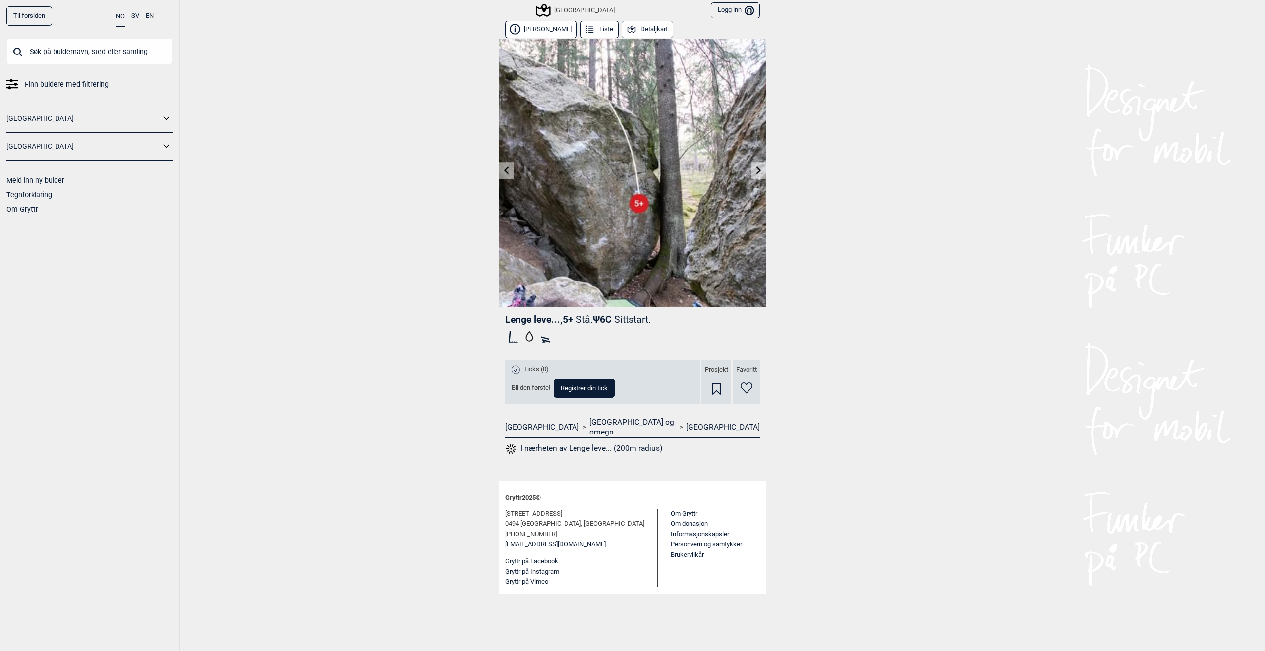
click at [758, 171] on icon at bounding box center [759, 170] width 8 height 8
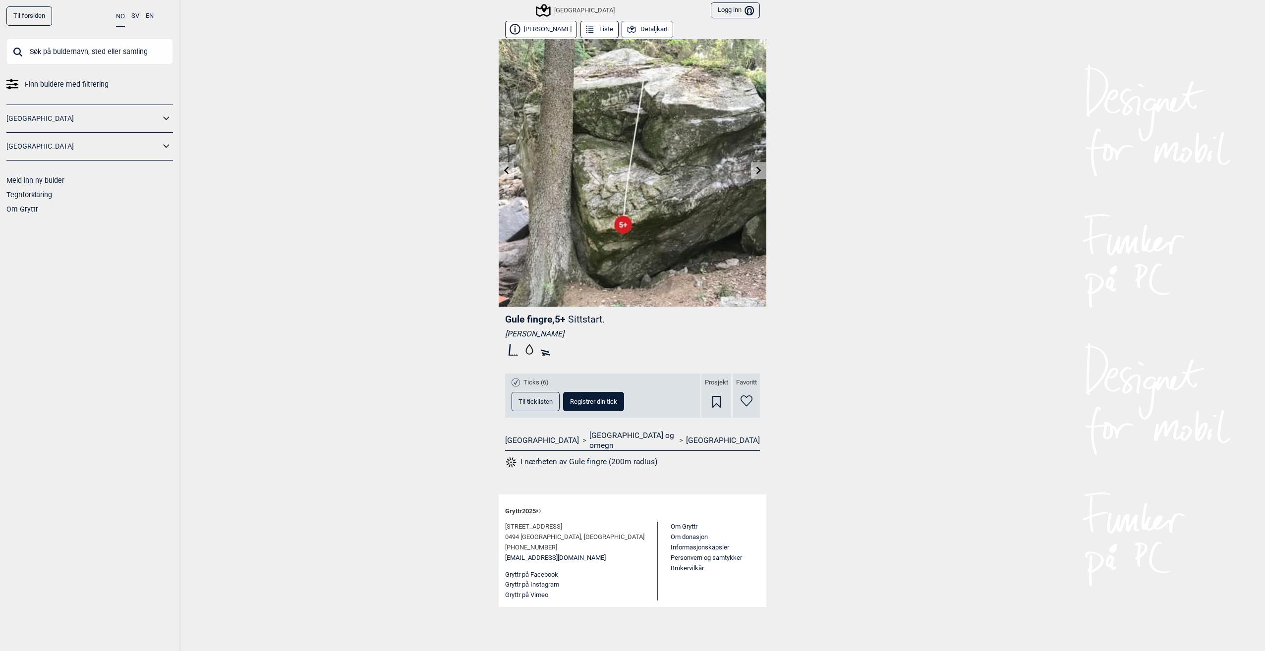
click at [760, 168] on icon at bounding box center [759, 170] width 8 height 8
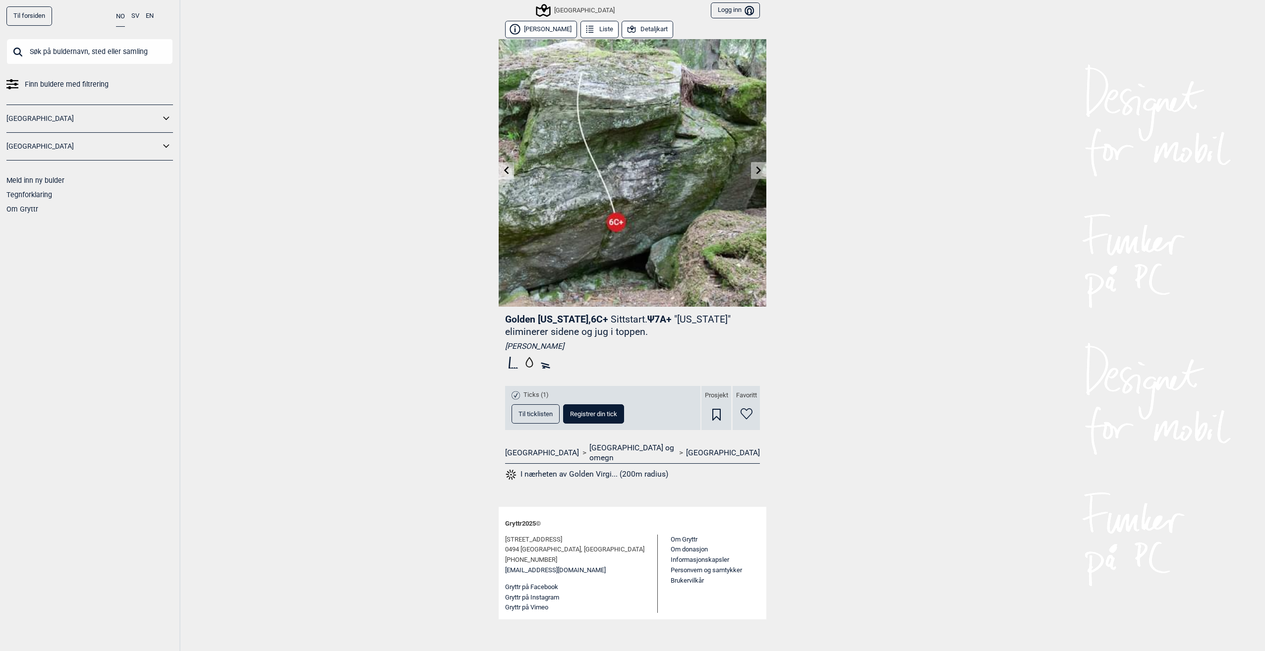
click at [759, 169] on icon at bounding box center [758, 170] width 5 height 8
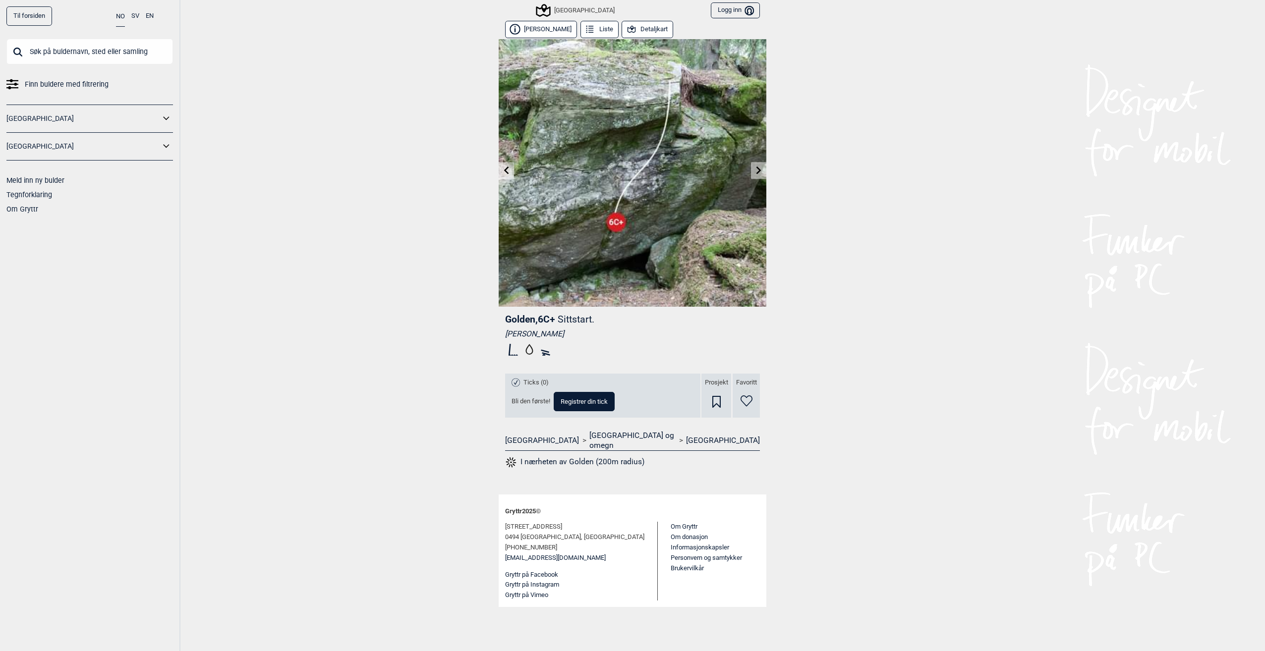
click at [757, 173] on icon at bounding box center [758, 170] width 5 height 8
